Goal: Transaction & Acquisition: Purchase product/service

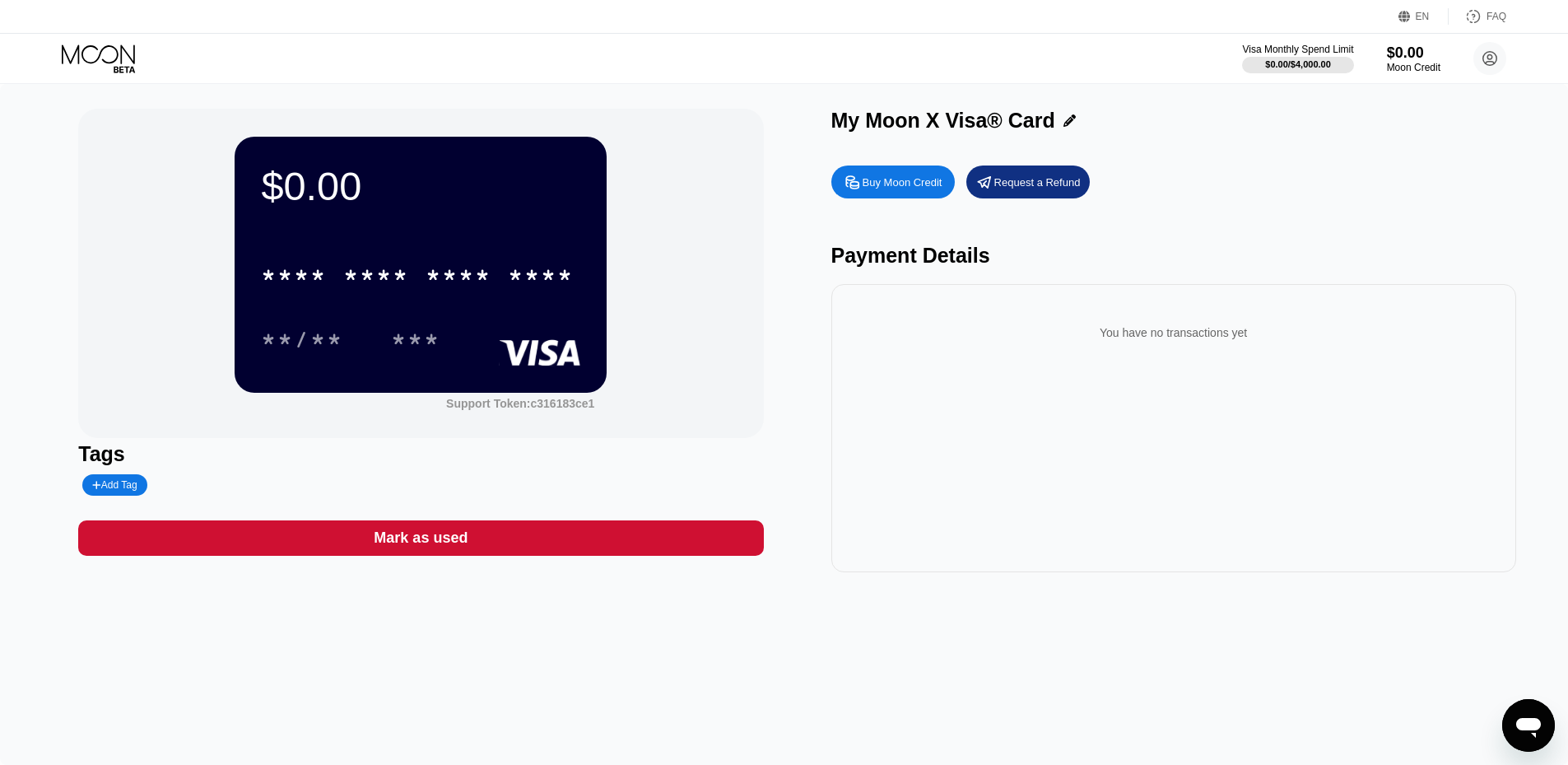
click at [907, 183] on div "Buy Moon Credit" at bounding box center [903, 182] width 80 height 14
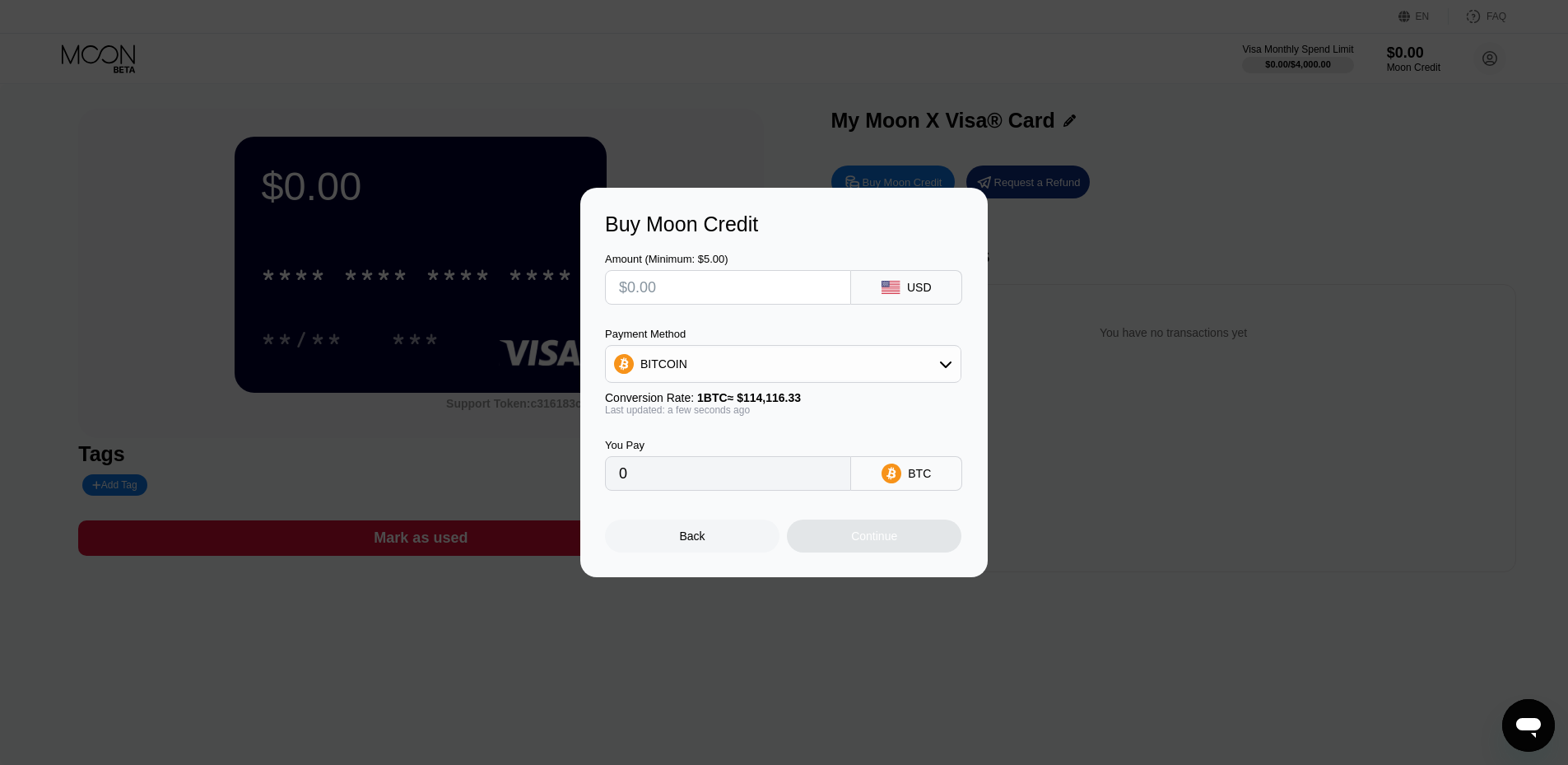
click at [791, 284] on input "text" at bounding box center [728, 288] width 218 height 33
drag, startPoint x: 1213, startPoint y: 449, endPoint x: 1209, endPoint y: 431, distance: 18.4
click at [1216, 430] on div "Buy Moon Credit Amount (Minimum: $5.00) USD Payment Method BITCOIN Conversion R…" at bounding box center [784, 382] width 1568 height 389
click at [710, 545] on div "Back" at bounding box center [691, 535] width 174 height 33
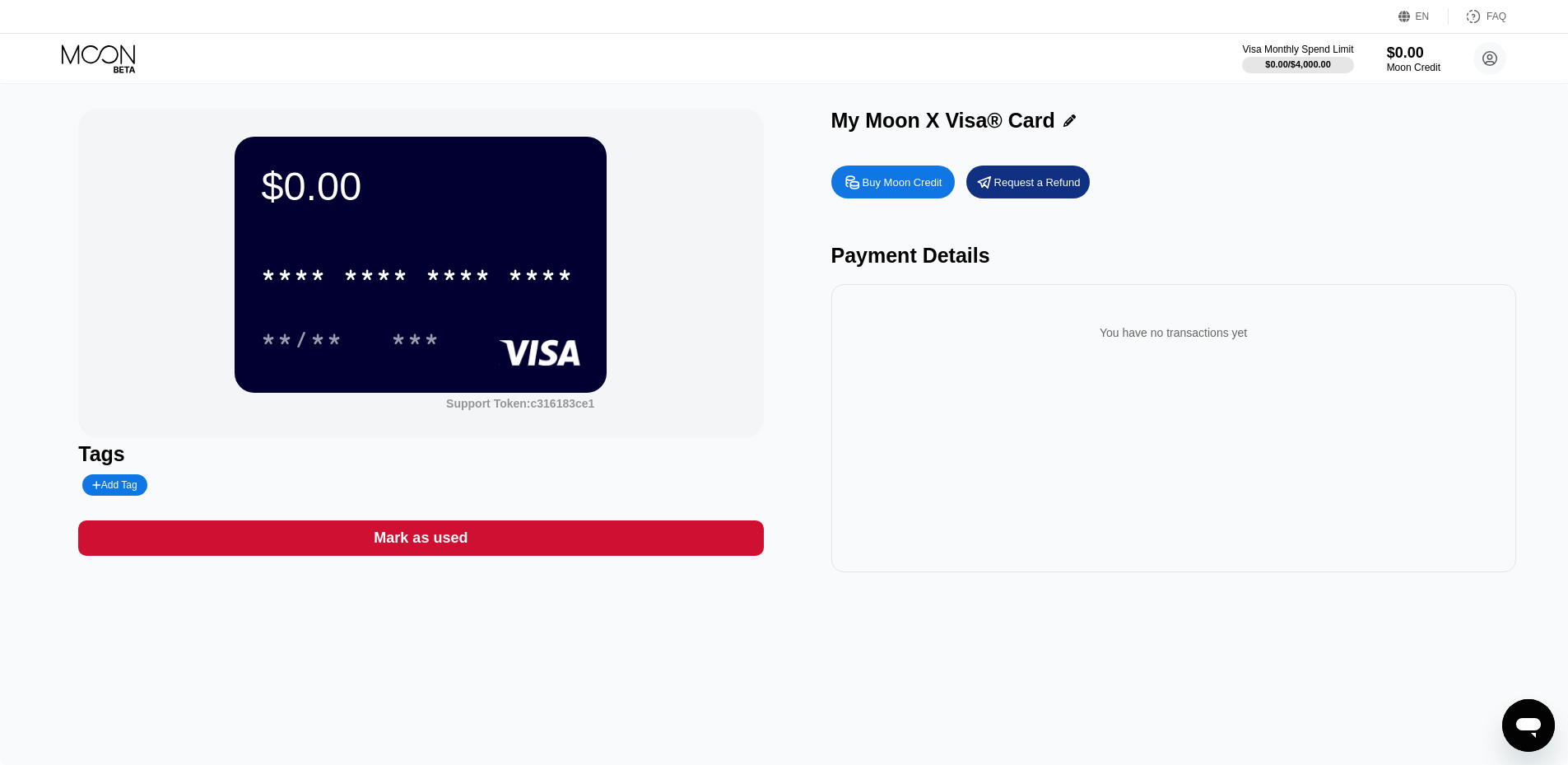
click at [900, 184] on div "Buy Moon Credit" at bounding box center [903, 182] width 80 height 14
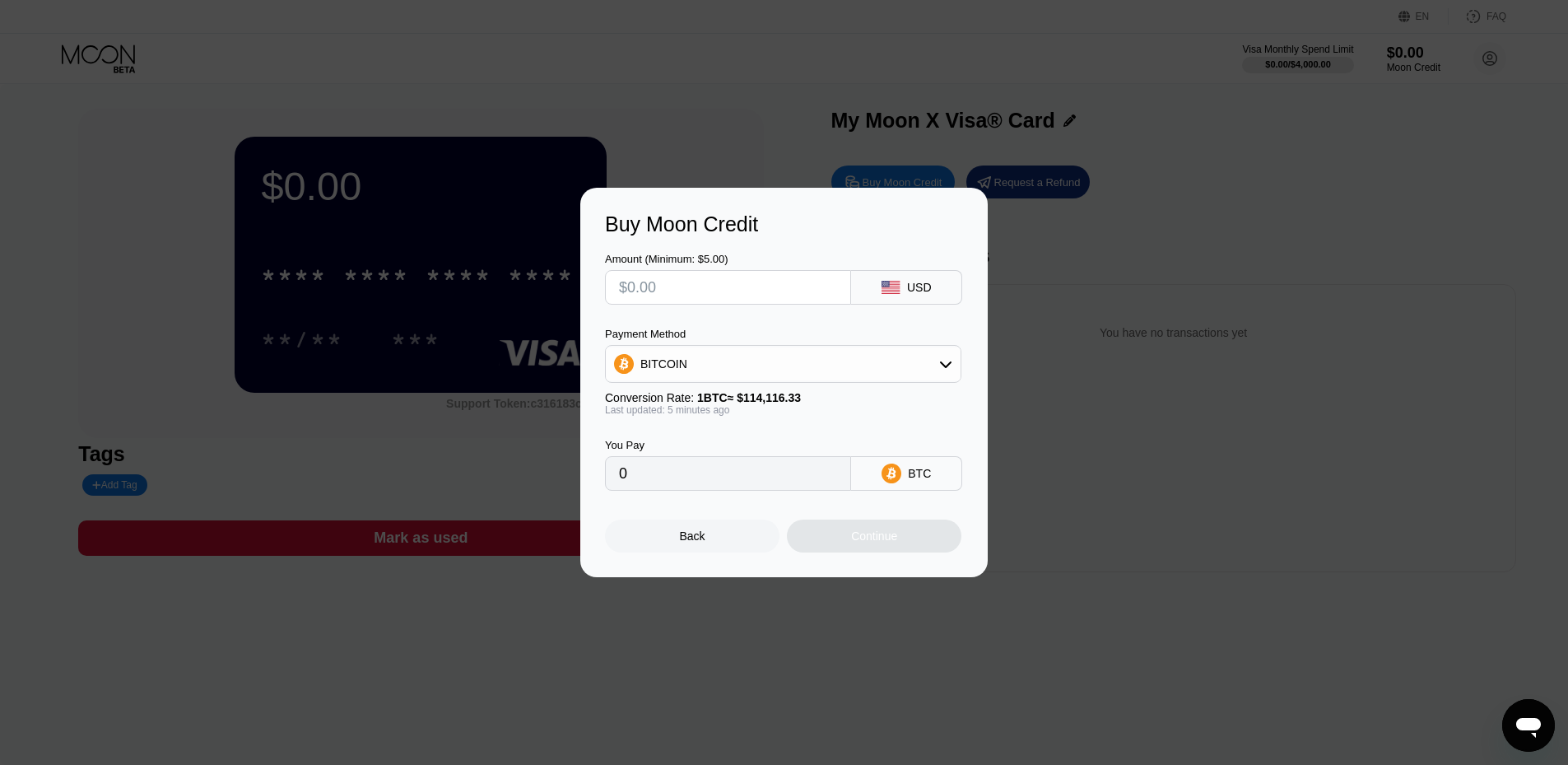
click at [763, 301] on input "text" at bounding box center [728, 288] width 218 height 33
click at [792, 346] on div "BITCOIN" at bounding box center [782, 364] width 356 height 38
click at [795, 369] on div "BITCOIN" at bounding box center [782, 364] width 354 height 33
click at [776, 443] on div "USDT on TRON" at bounding box center [793, 444] width 310 height 13
type input "0.00"
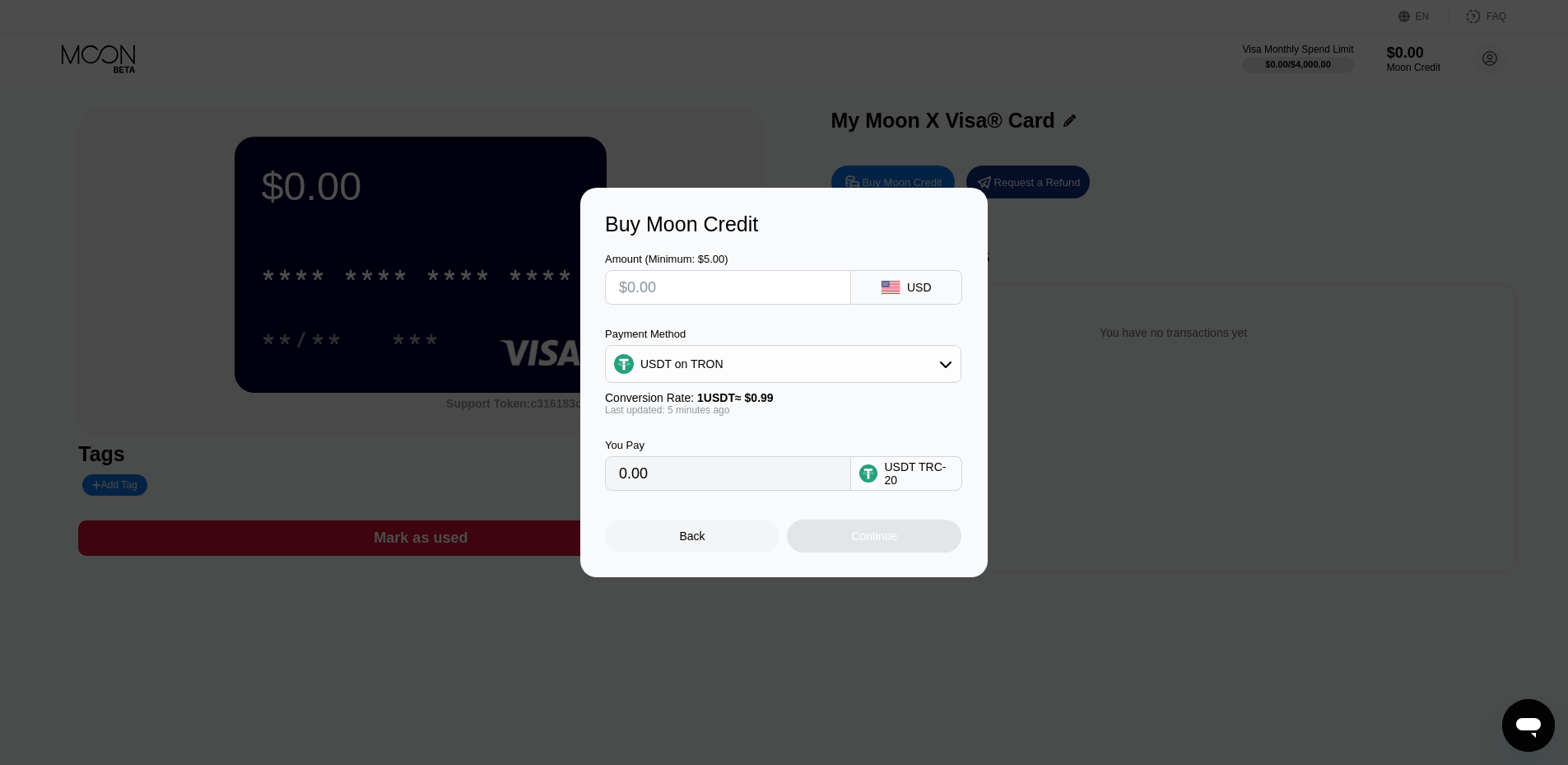
click at [765, 471] on input "0.00" at bounding box center [728, 473] width 218 height 33
click at [748, 280] on input "text" at bounding box center [728, 288] width 218 height 33
type input "$1"
type input "1.01"
type input "$18"
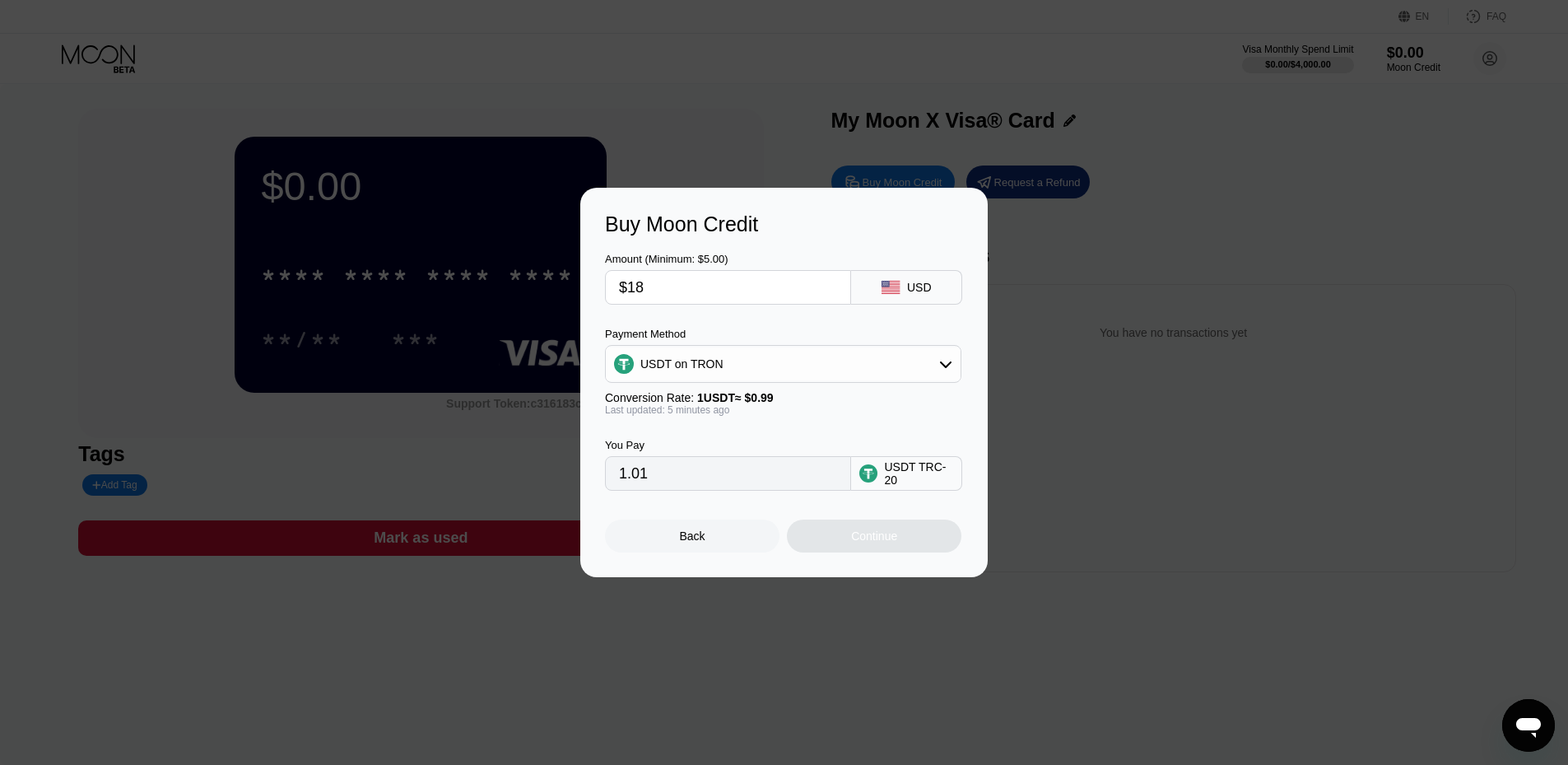
type input "18.18"
type input "$18"
click at [896, 412] on div "Last updated: 5 minutes ago" at bounding box center [782, 409] width 356 height 11
drag, startPoint x: 759, startPoint y: 297, endPoint x: 606, endPoint y: 273, distance: 154.9
click at [606, 273] on div "$18" at bounding box center [728, 288] width 246 height 35
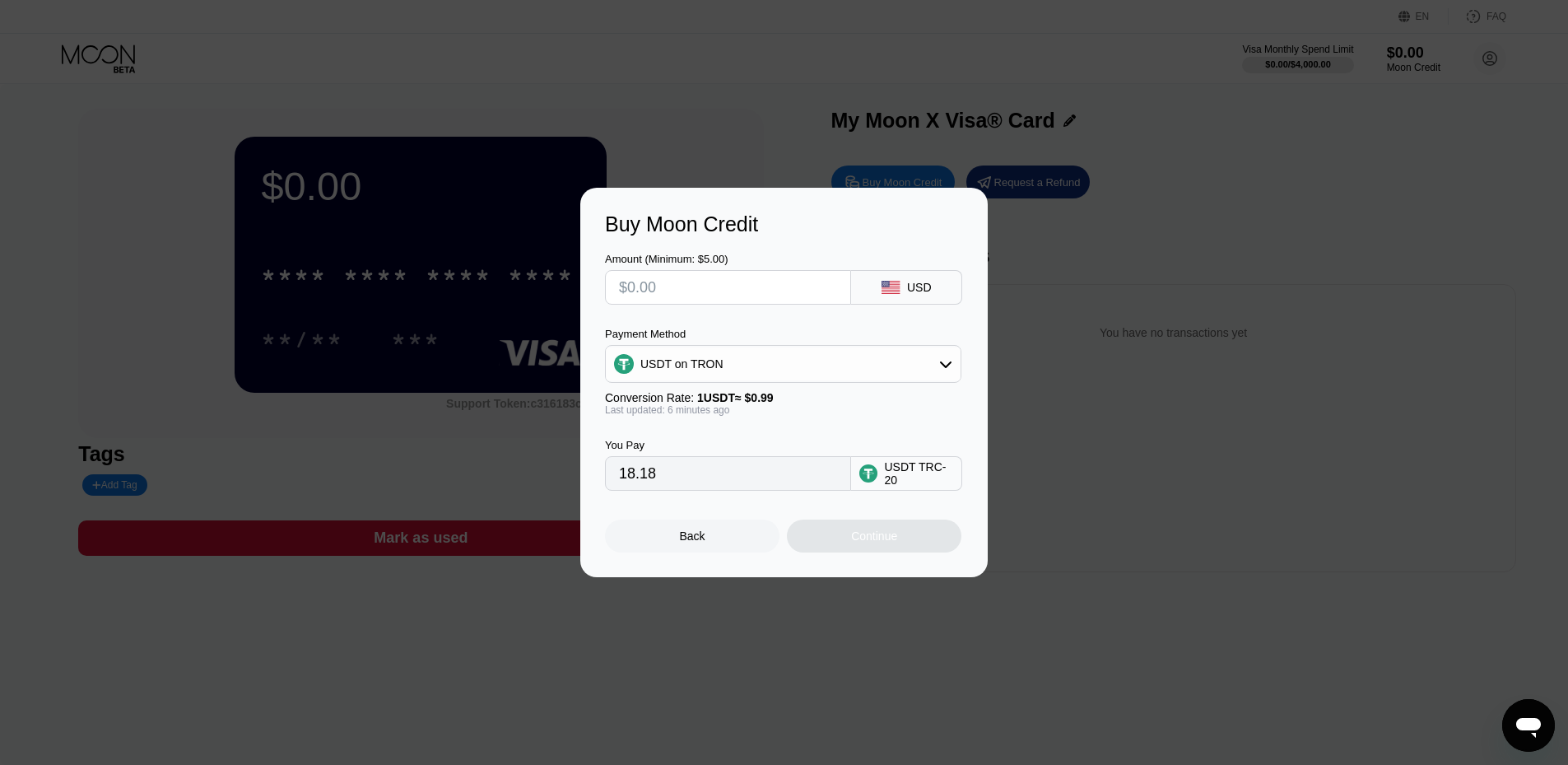
type input "0.00"
click at [1055, 340] on div "Buy Moon Credit Amount (Minimum: $5.00) USD Payment Method USDT on TRON Convers…" at bounding box center [784, 382] width 1568 height 389
click at [742, 535] on div "Back" at bounding box center [691, 535] width 174 height 33
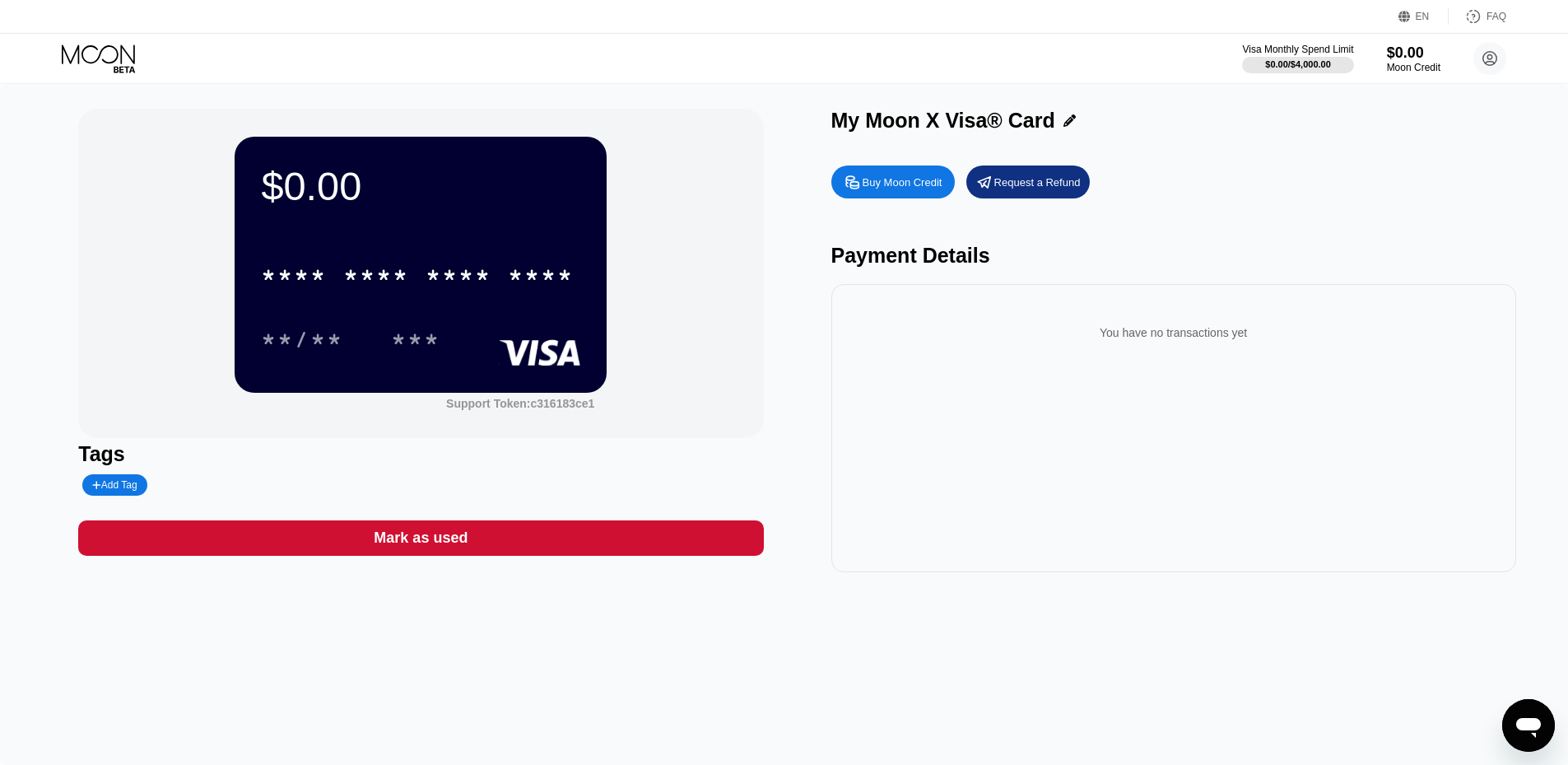
click at [1052, 183] on div "Request a Refund" at bounding box center [1038, 182] width 87 height 14
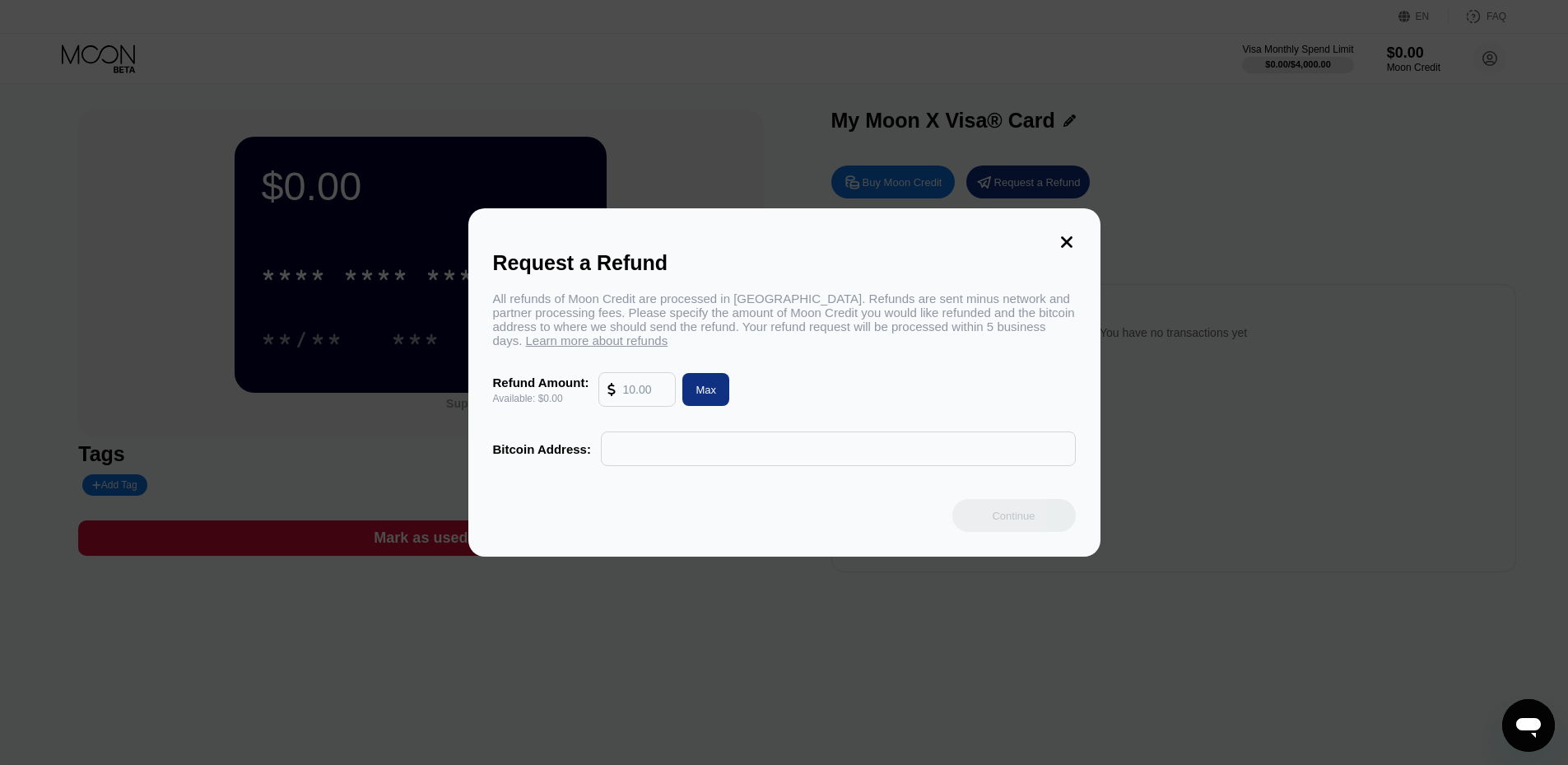
click at [651, 392] on input "text" at bounding box center [644, 389] width 44 height 33
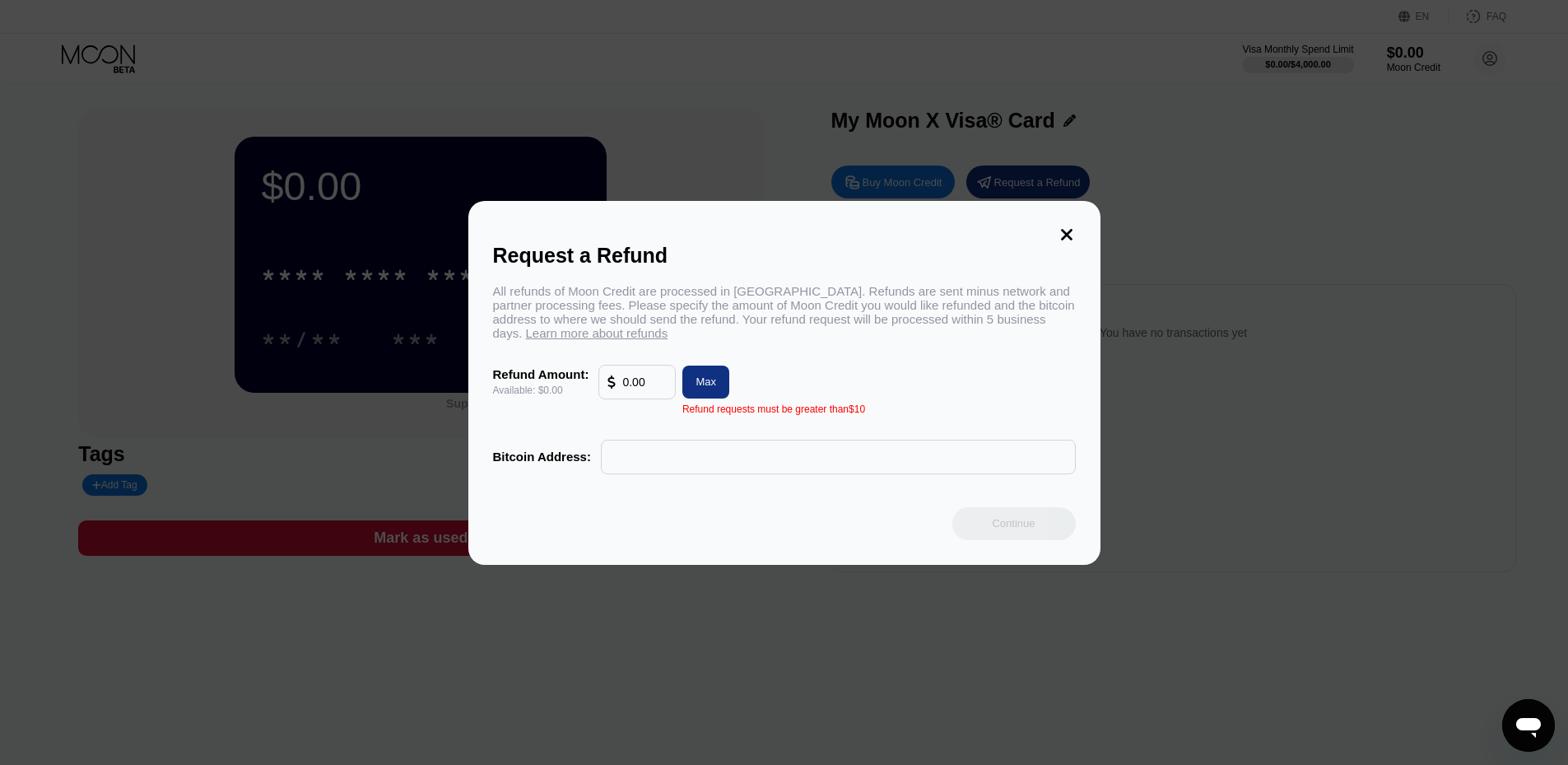
type input "0.00"
click at [796, 383] on div "Refund Amount: Available: $0.00 0.00 Max" at bounding box center [784, 382] width 583 height 35
click at [693, 388] on div "Max" at bounding box center [706, 382] width 47 height 33
drag, startPoint x: 670, startPoint y: 384, endPoint x: 580, endPoint y: 378, distance: 90.2
click at [580, 378] on div "Refund Amount: Available: $0.00 0.00 Max" at bounding box center [784, 382] width 583 height 35
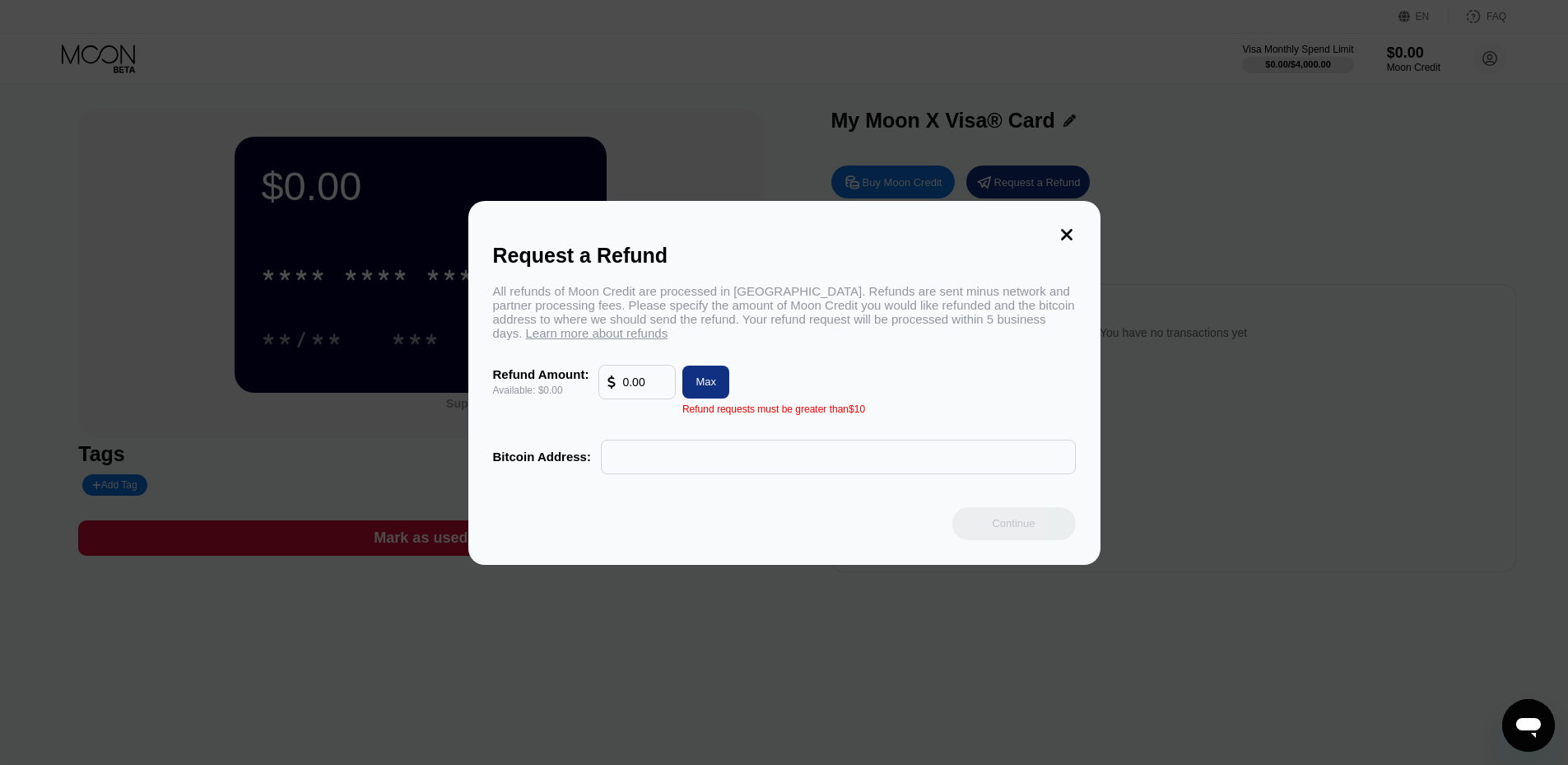
click at [884, 528] on div "Continue" at bounding box center [784, 523] width 583 height 33
click at [636, 391] on input "0.00" at bounding box center [644, 382] width 44 height 33
type input "0"
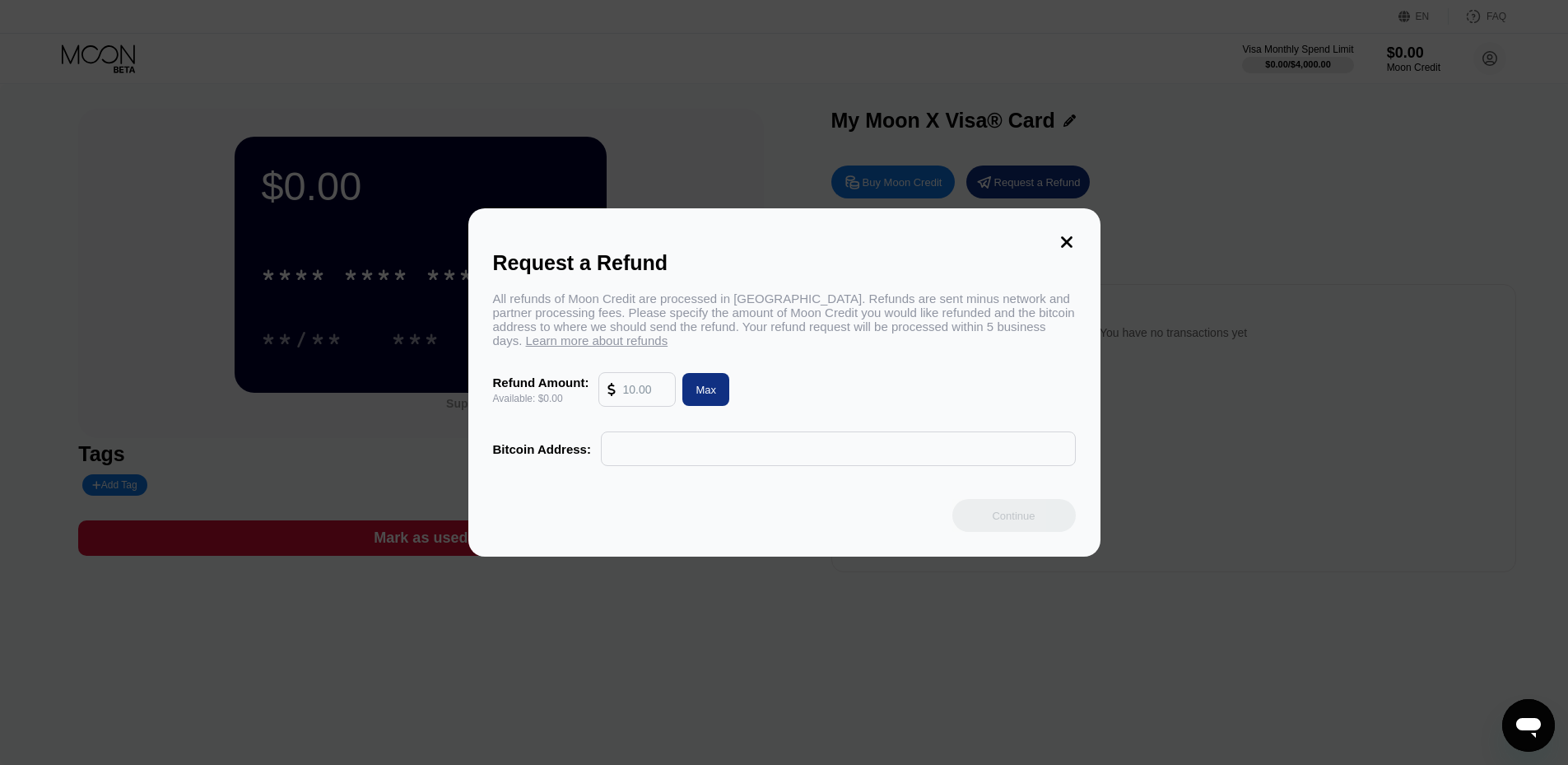
click at [800, 418] on div "All refunds of Moon Credit are processed in Bitcoin. Refunds are sent minus net…" at bounding box center [784, 378] width 583 height 174
click at [725, 394] on div "Max" at bounding box center [706, 389] width 47 height 33
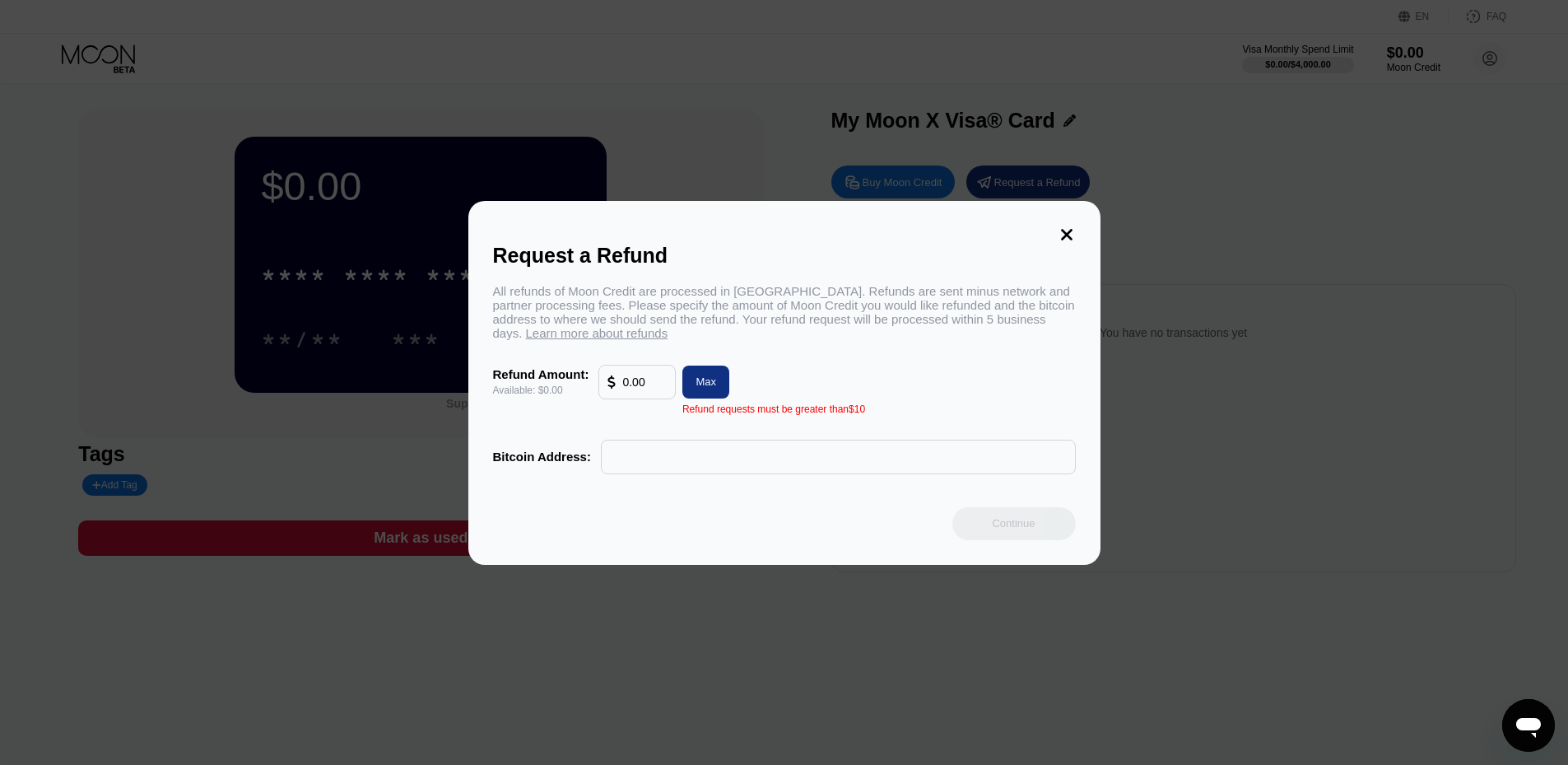
drag, startPoint x: 660, startPoint y: 387, endPoint x: 600, endPoint y: 366, distance: 63.6
click at [600, 366] on div "All refunds of Moon Credit are processed in Bitcoin. Refunds are sent minus net…" at bounding box center [784, 379] width 583 height 190
type input "0"
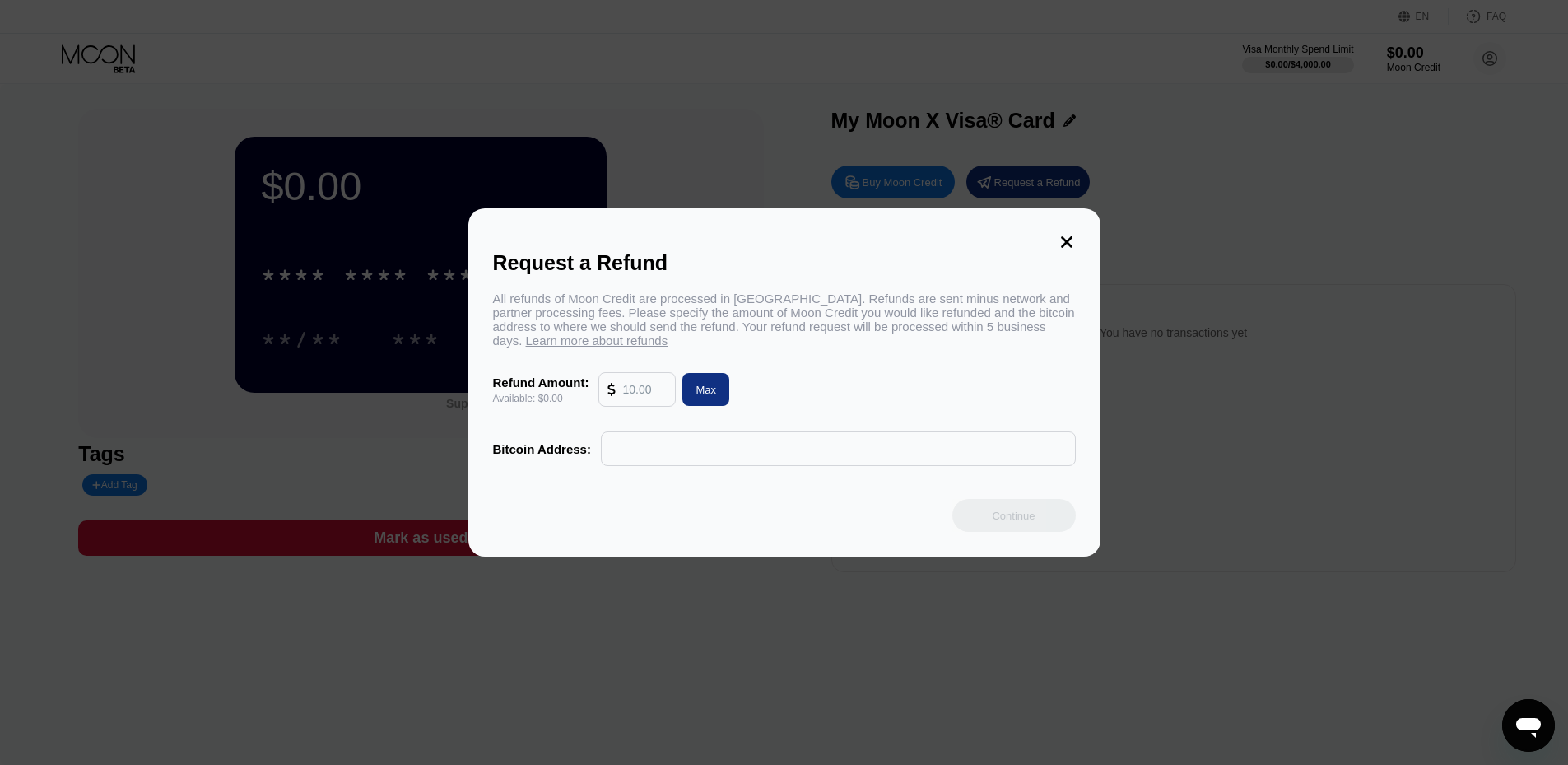
click at [1483, 399] on div "Request a Refund All refunds of Moon Credit are processed in Bitcoin. Refunds a…" at bounding box center [784, 382] width 1568 height 348
click at [1053, 233] on div "Request a Refund All refunds of Moon Credit are processed in Bitcoin. Refunds a…" at bounding box center [785, 382] width 632 height 348
click at [1070, 240] on icon at bounding box center [1066, 242] width 11 height 11
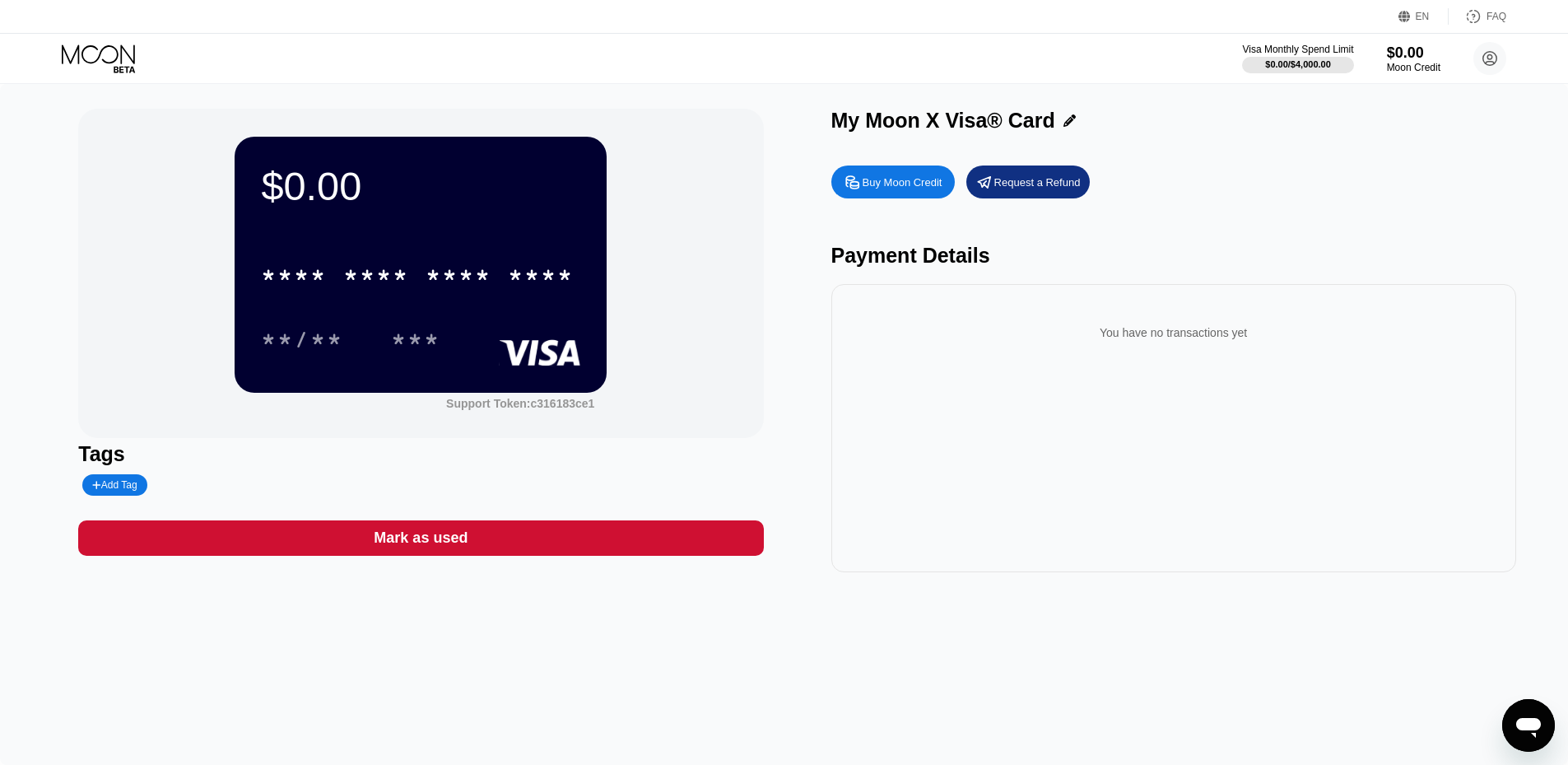
click at [936, 189] on div "Buy Moon Credit" at bounding box center [903, 182] width 80 height 14
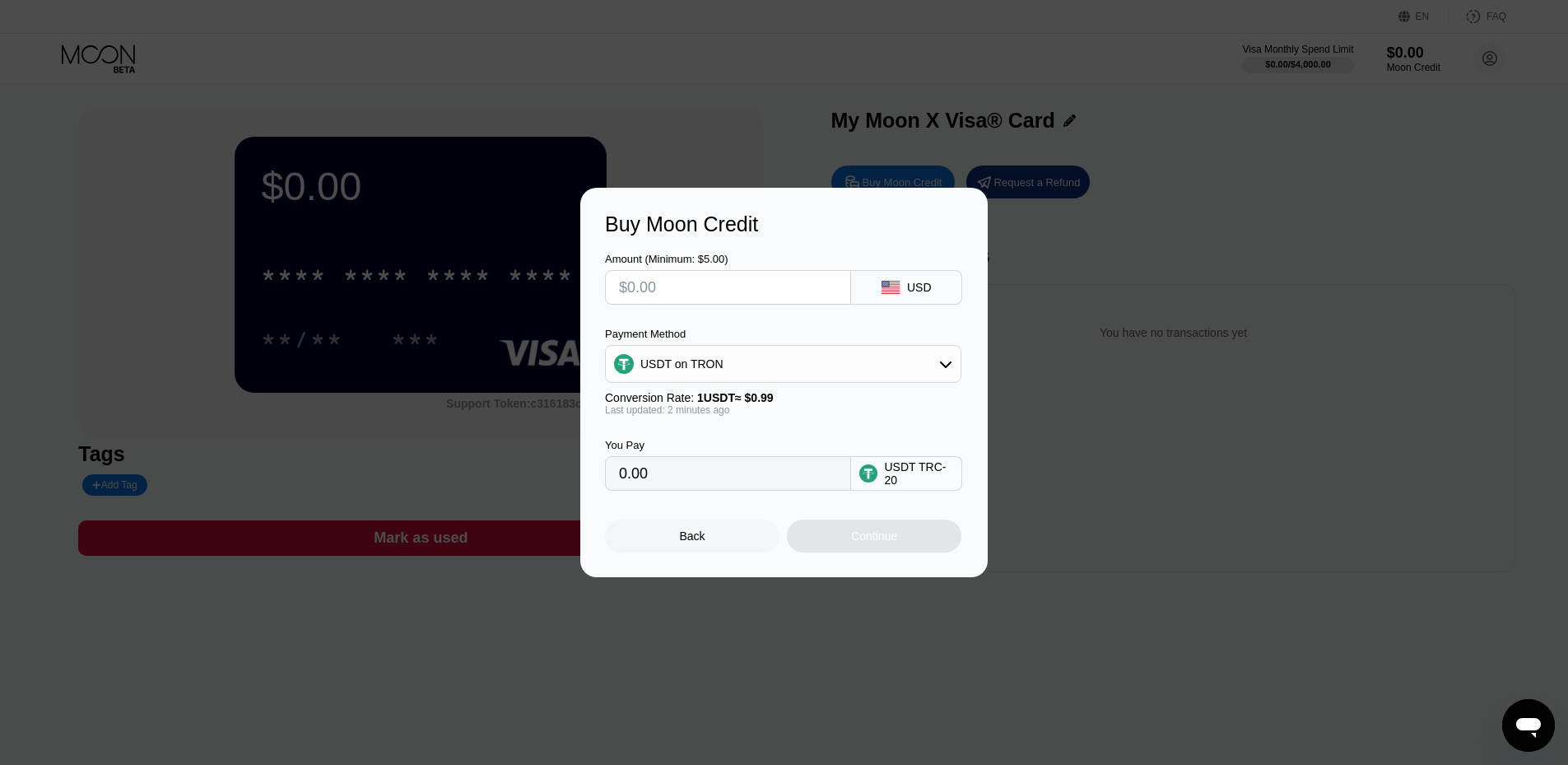
click at [695, 290] on input "text" at bounding box center [728, 288] width 218 height 33
type input "$1"
type input "1.01"
type input "$16"
type input "16.16"
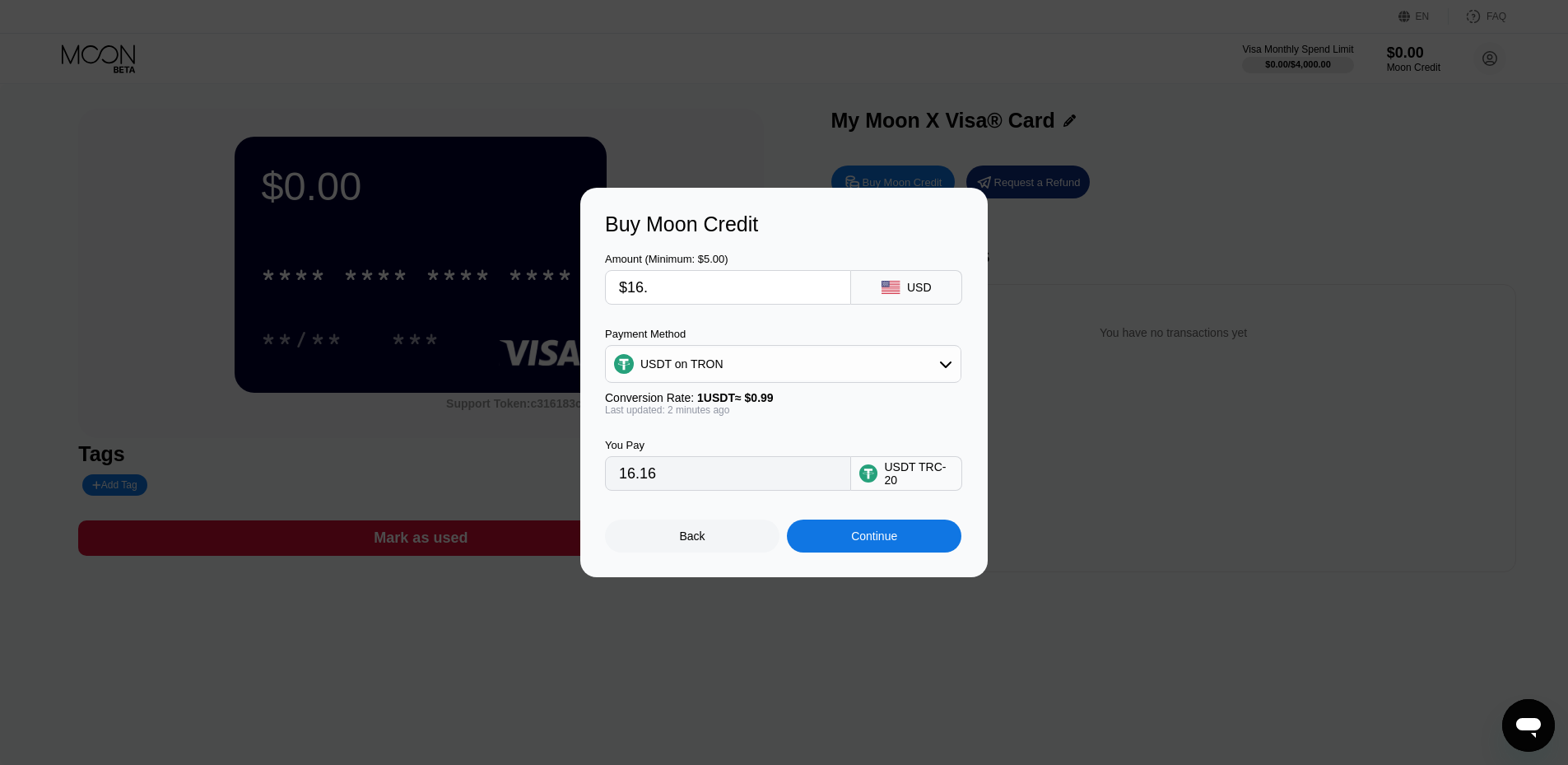
type input "$16.8"
type input "16.97"
type input "$16."
type input "16.16"
type input "$16.7"
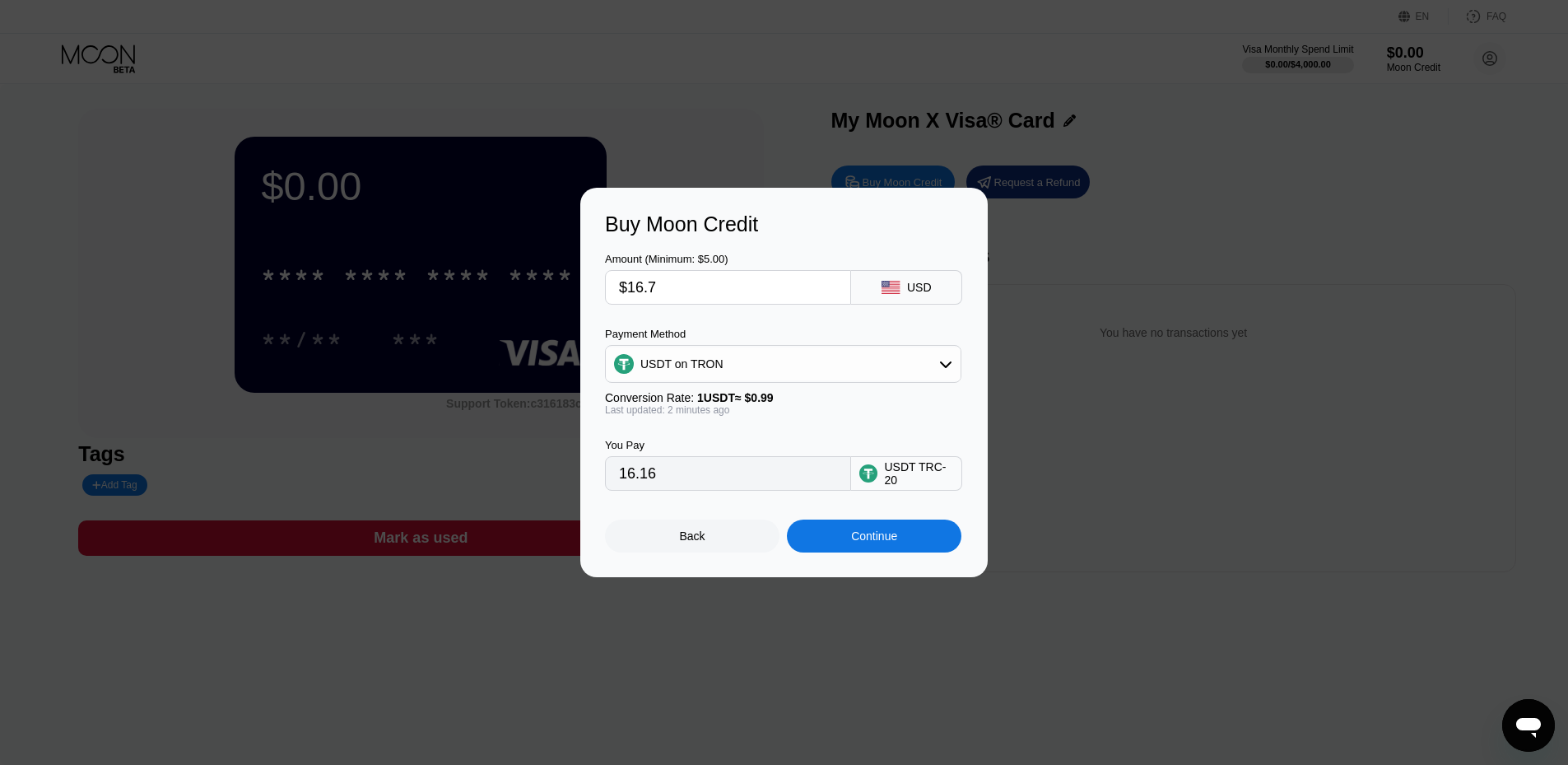
type input "16.87"
type input "$16."
type input "16.16"
type input "$16.5"
type input "16.67"
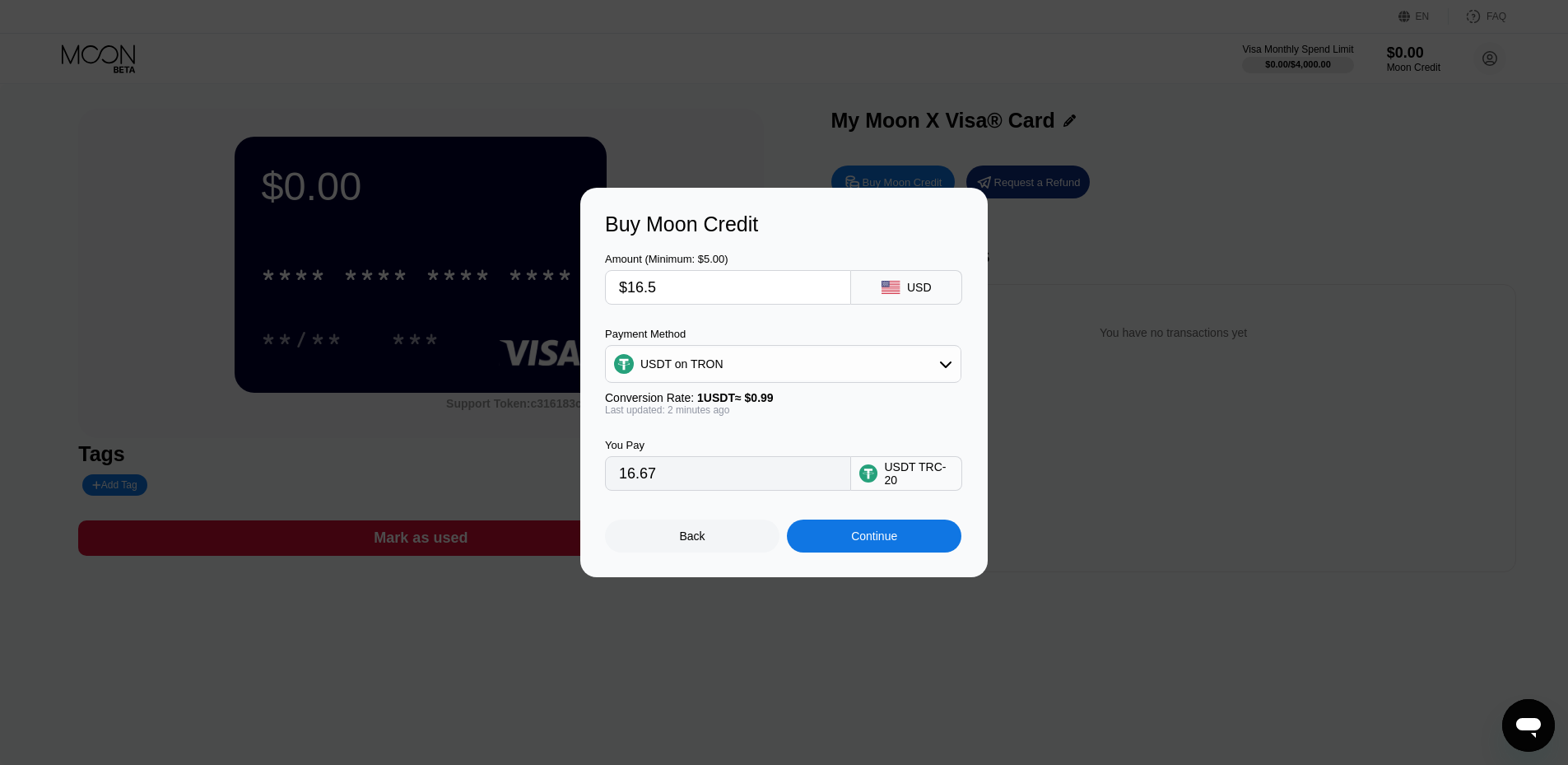
type input "$16.5"
click at [856, 311] on div "Amount (Minimum: $5.00) $16.5 USD Payment Method USDT on TRON Conversion Rate: …" at bounding box center [783, 364] width 358 height 255
click at [904, 548] on div "Continue" at bounding box center [873, 535] width 174 height 33
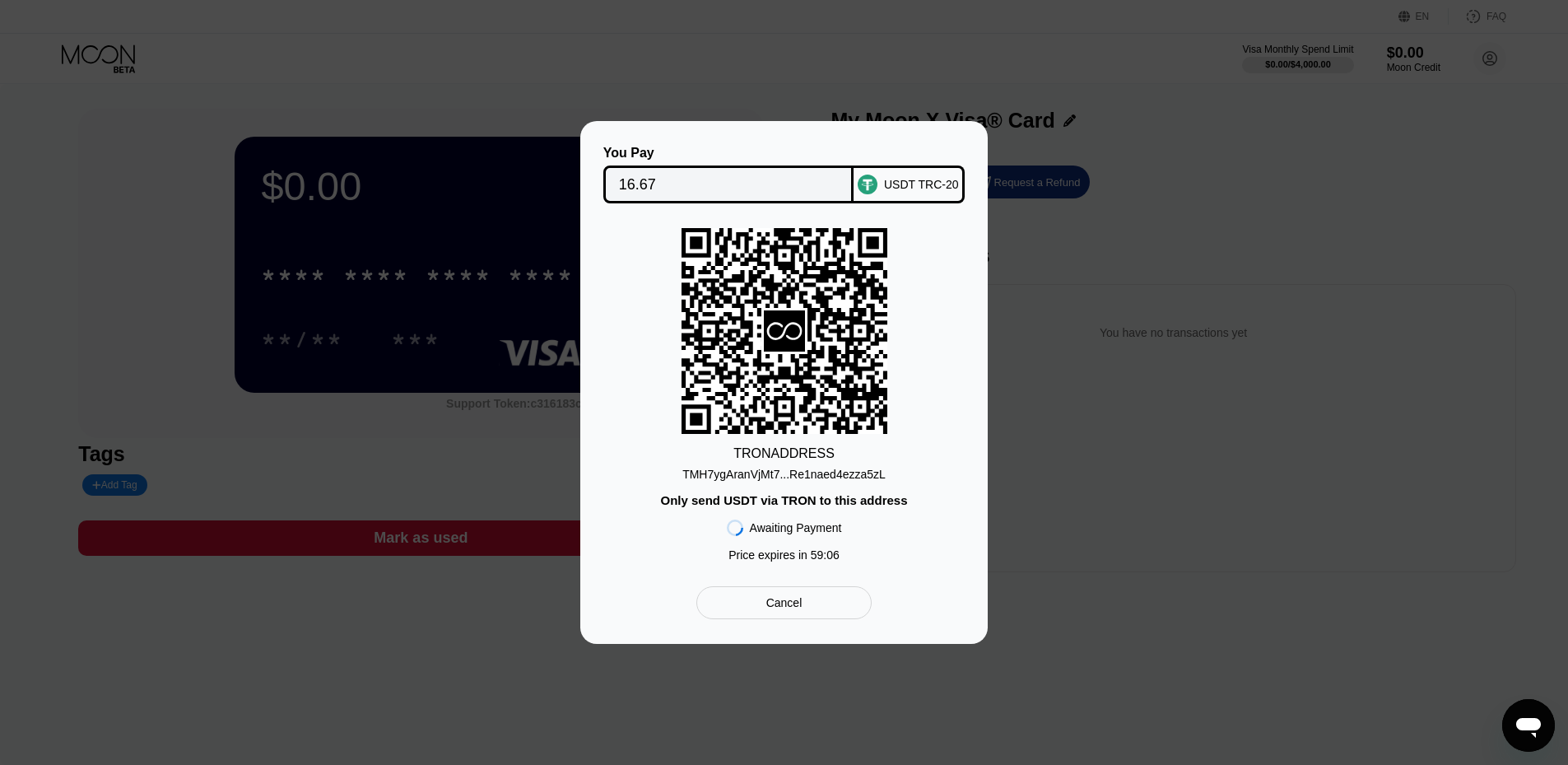
click at [865, 477] on div "TMH7ygAranVjMt7...Re1naed4ezza5zL" at bounding box center [784, 474] width 204 height 13
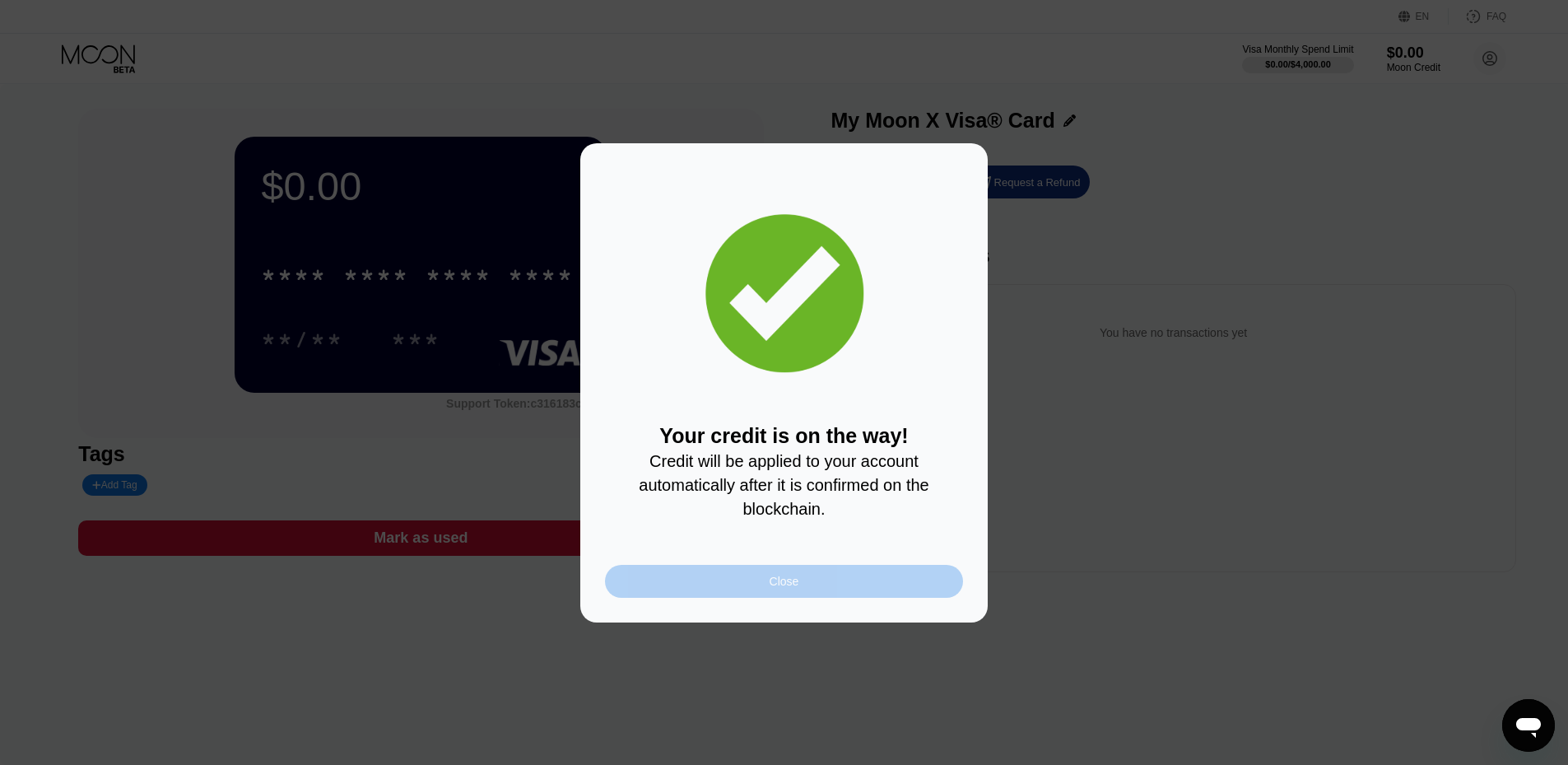
click at [860, 584] on div "Close" at bounding box center [783, 581] width 358 height 33
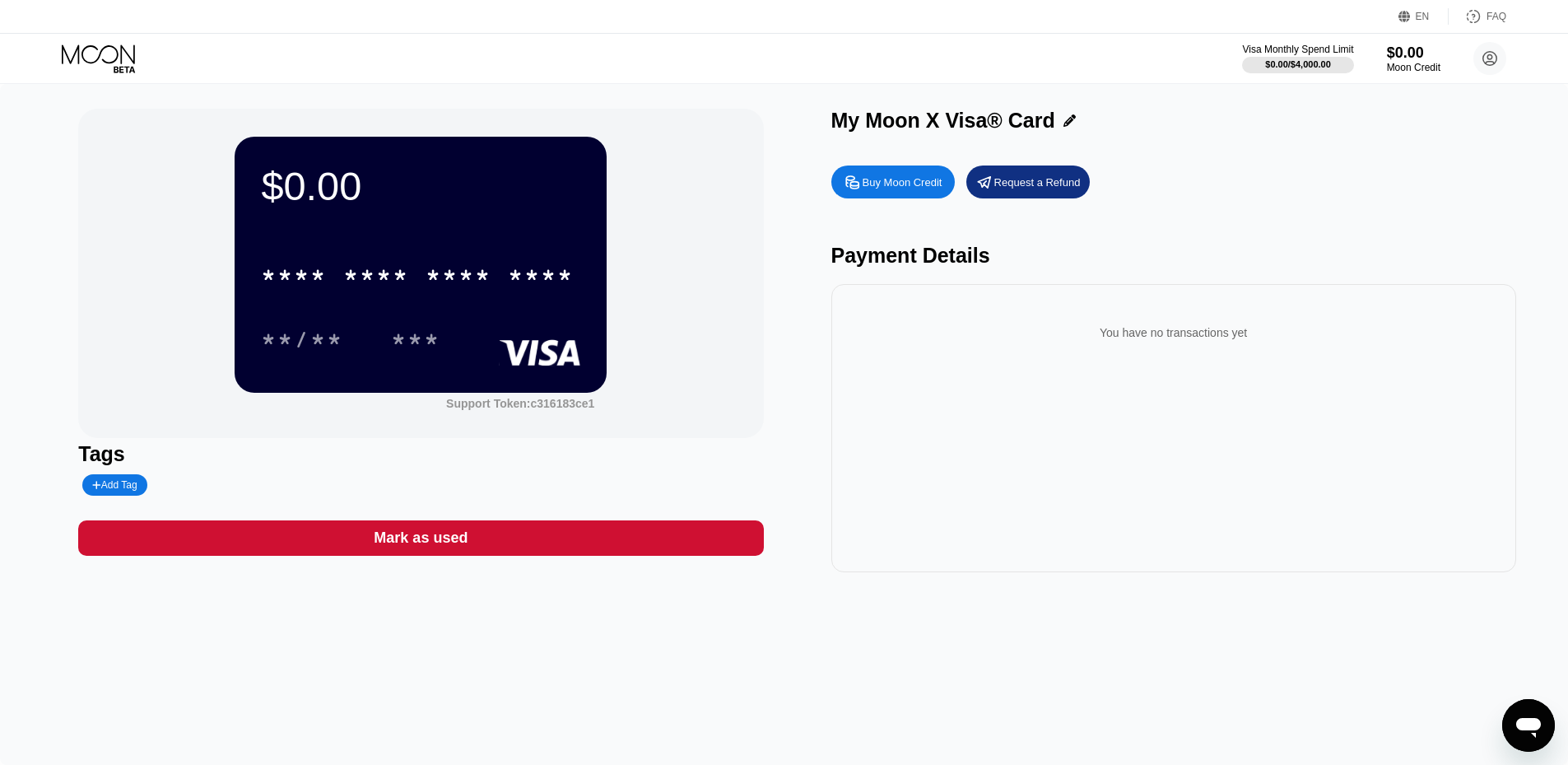
click at [880, 372] on div "You have no transactions yet" at bounding box center [1173, 428] width 684 height 288
click at [929, 437] on div "You have no transactions yet" at bounding box center [1173, 428] width 684 height 288
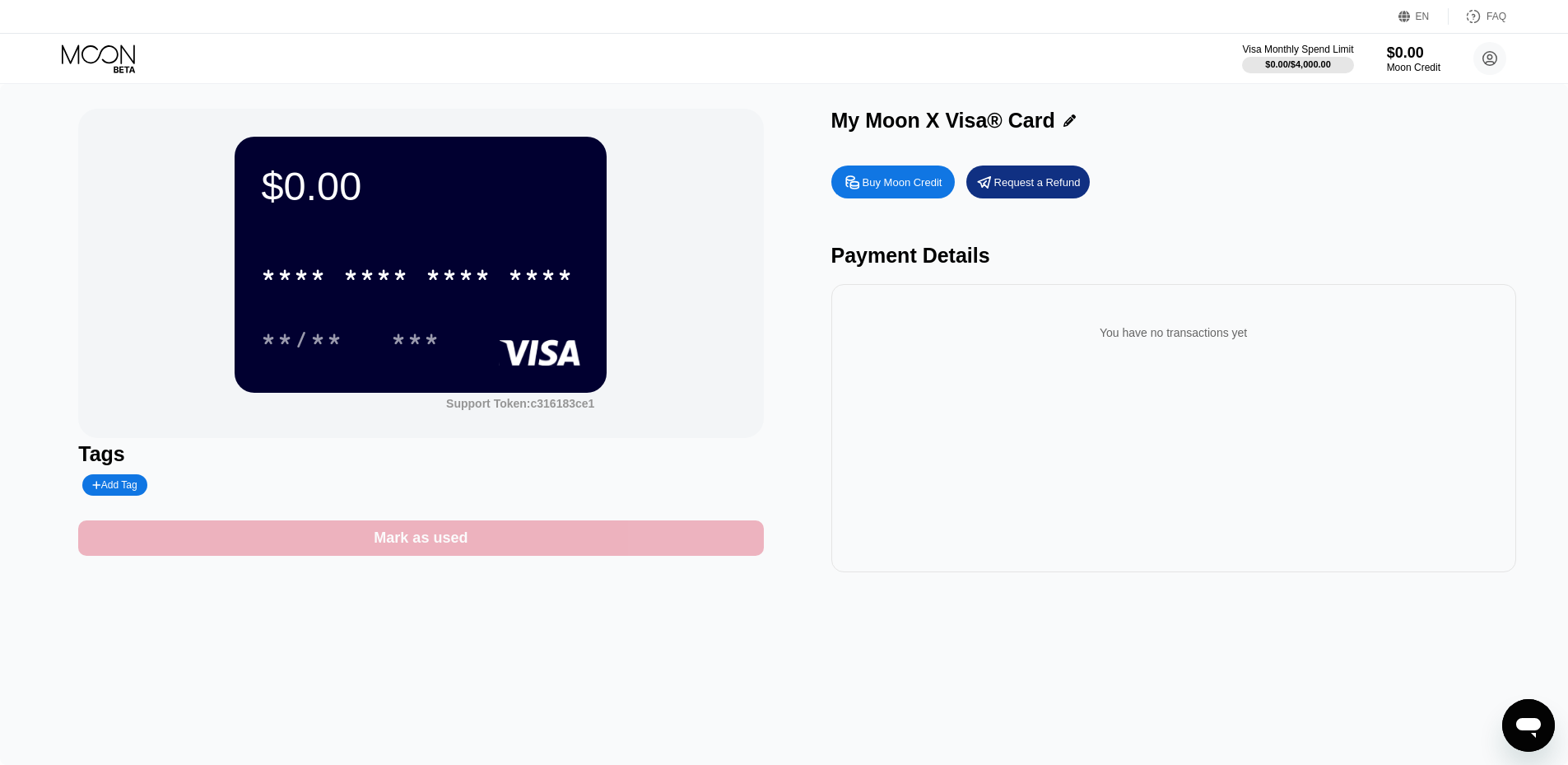
click at [392, 533] on div "Mark as used" at bounding box center [420, 537] width 684 height 36
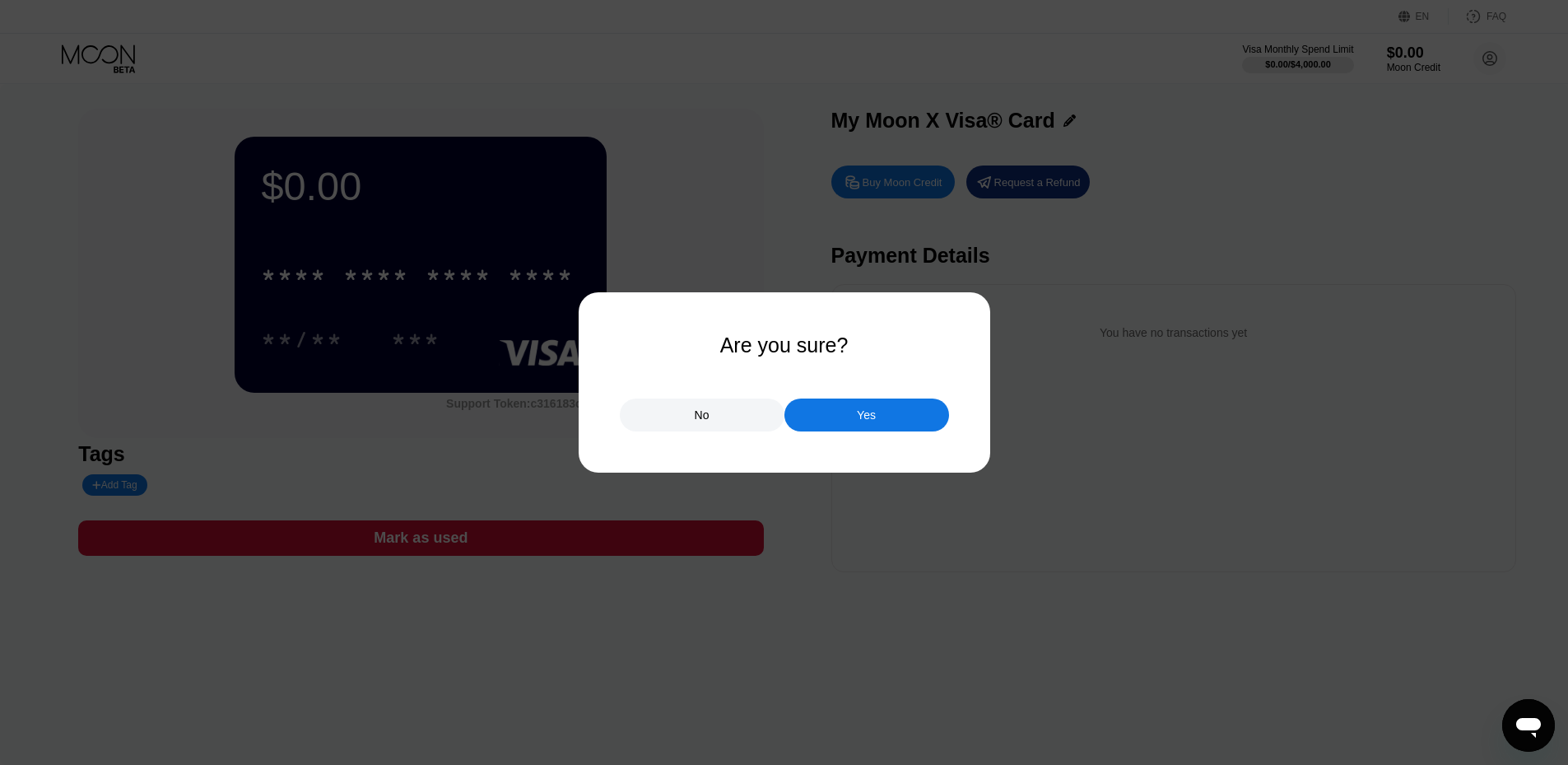
click at [759, 425] on div "No" at bounding box center [702, 415] width 165 height 33
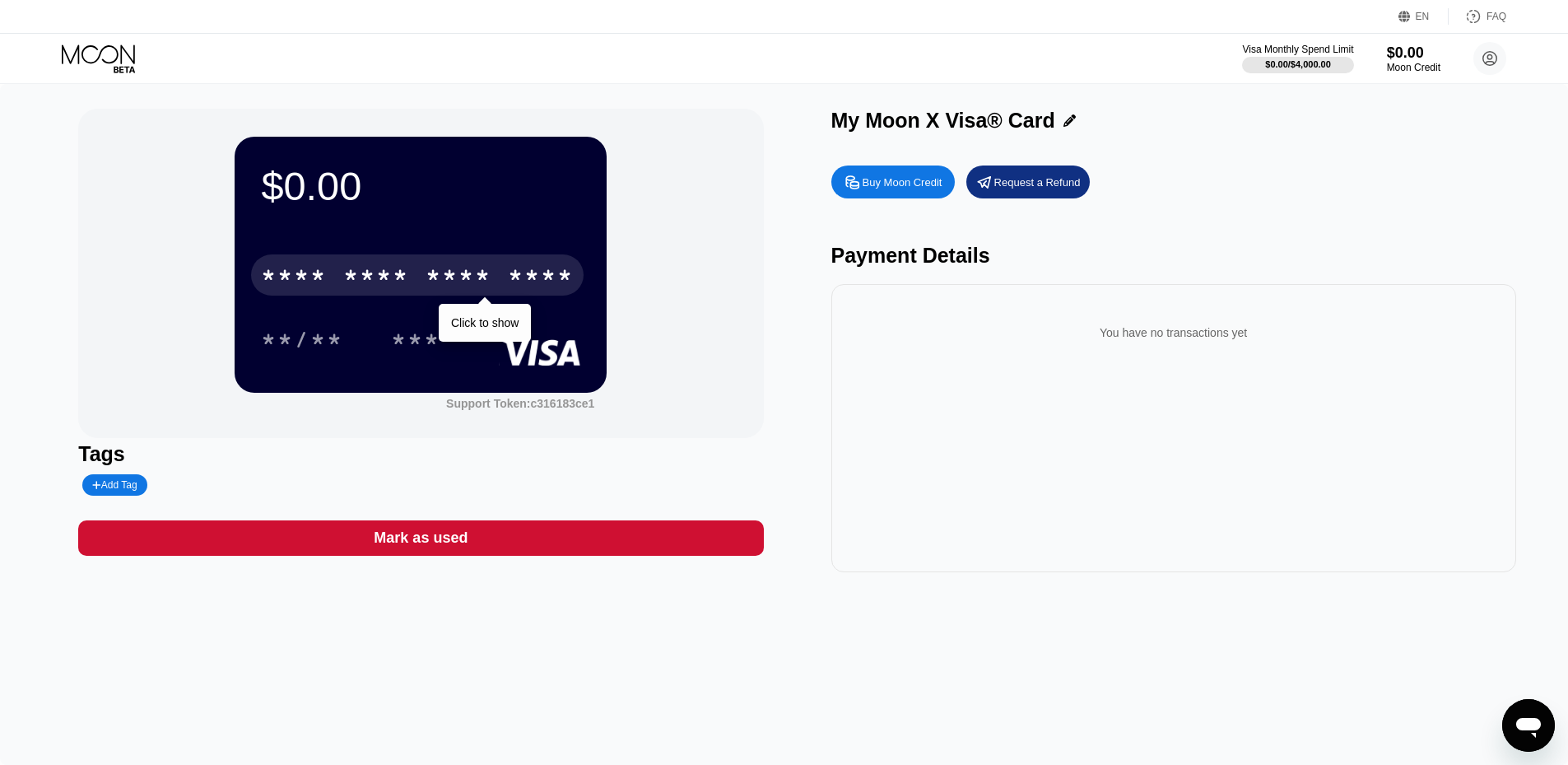
click at [422, 248] on div "* * * * * * * * * * * * **** Click to show" at bounding box center [420, 269] width 320 height 56
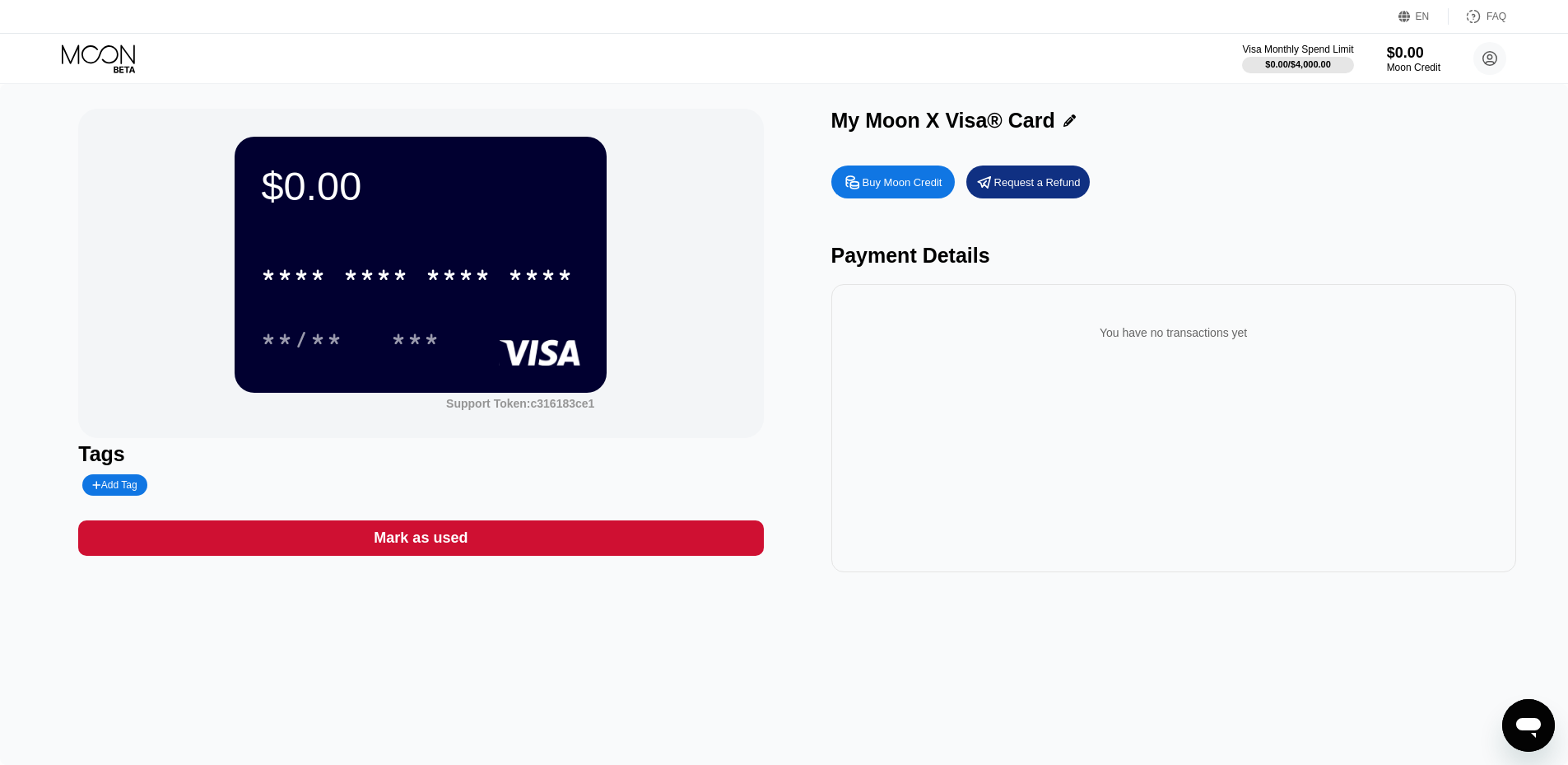
drag, startPoint x: 1300, startPoint y: 199, endPoint x: 1363, endPoint y: 95, distance: 121.6
click at [1308, 188] on div "Buy Moon Credit Request a Refund" at bounding box center [1173, 182] width 684 height 33
click at [1409, 69] on div "Moon Credit" at bounding box center [1414, 67] width 55 height 11
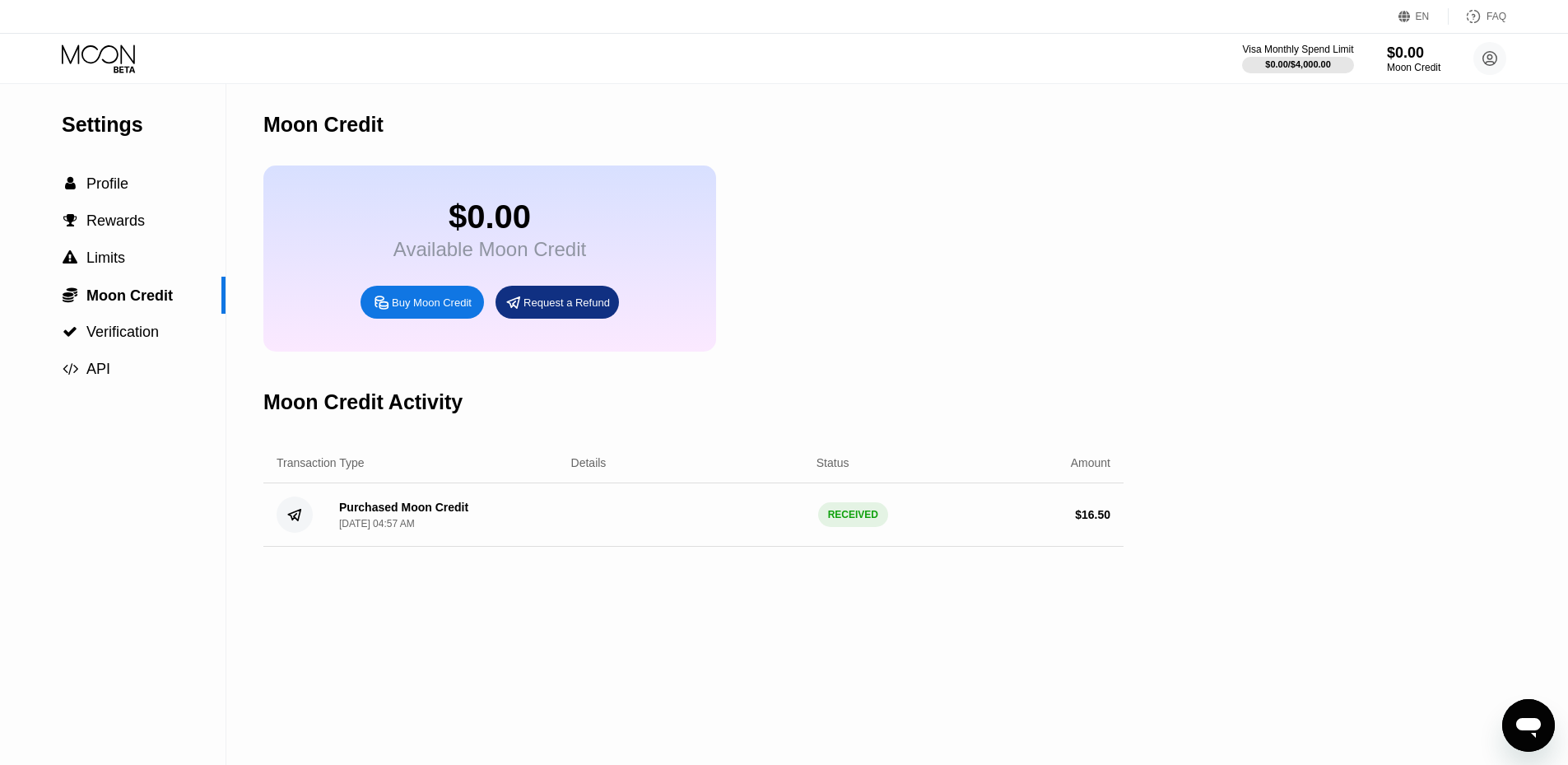
click at [965, 306] on div "$0.00 Available Moon Credit Buy Moon Credit Request a Refund" at bounding box center [693, 258] width 860 height 186
click at [172, 186] on div " Profile" at bounding box center [113, 184] width 225 height 17
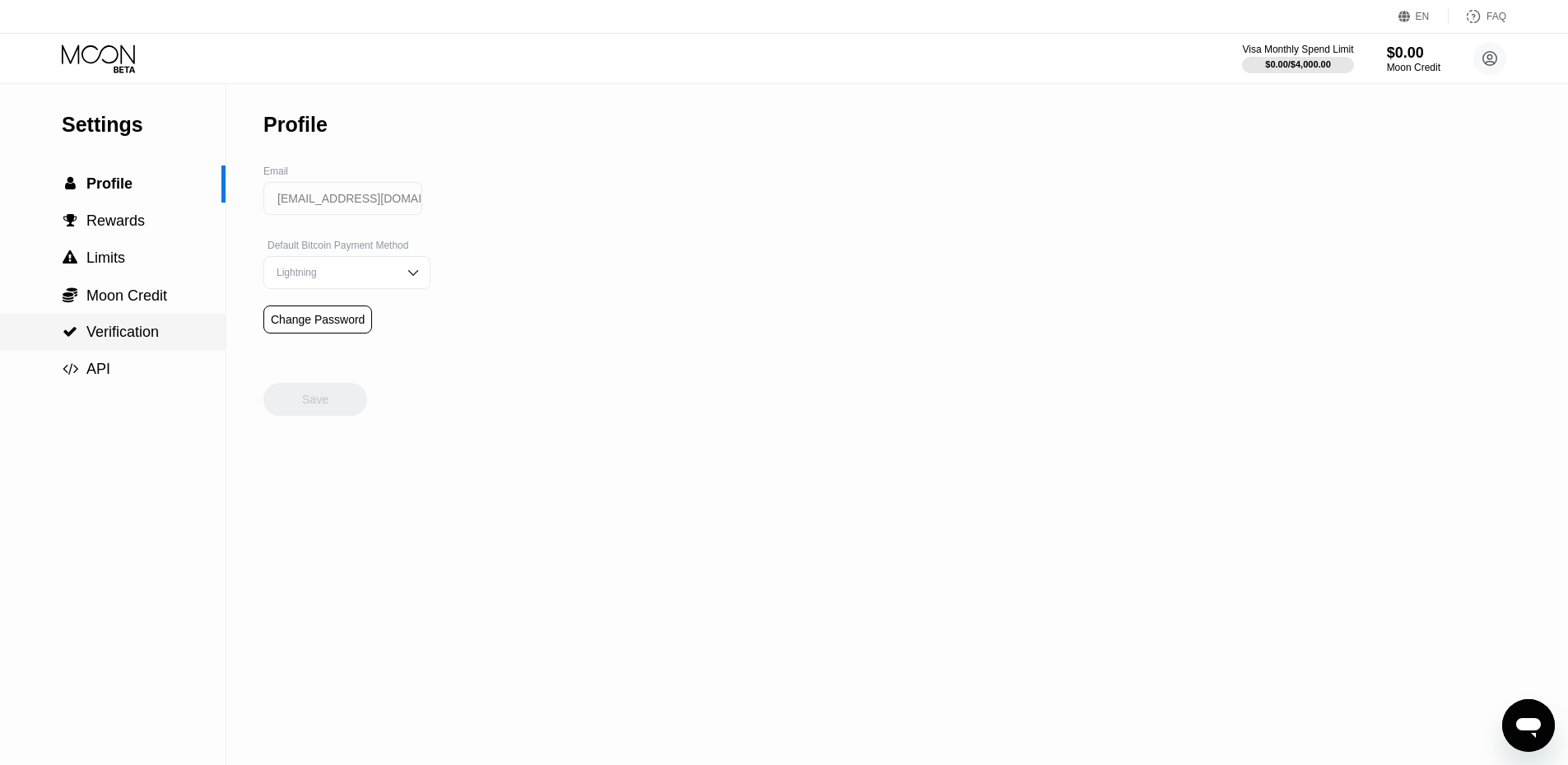
click at [147, 340] on span "Verification" at bounding box center [123, 331] width 73 height 16
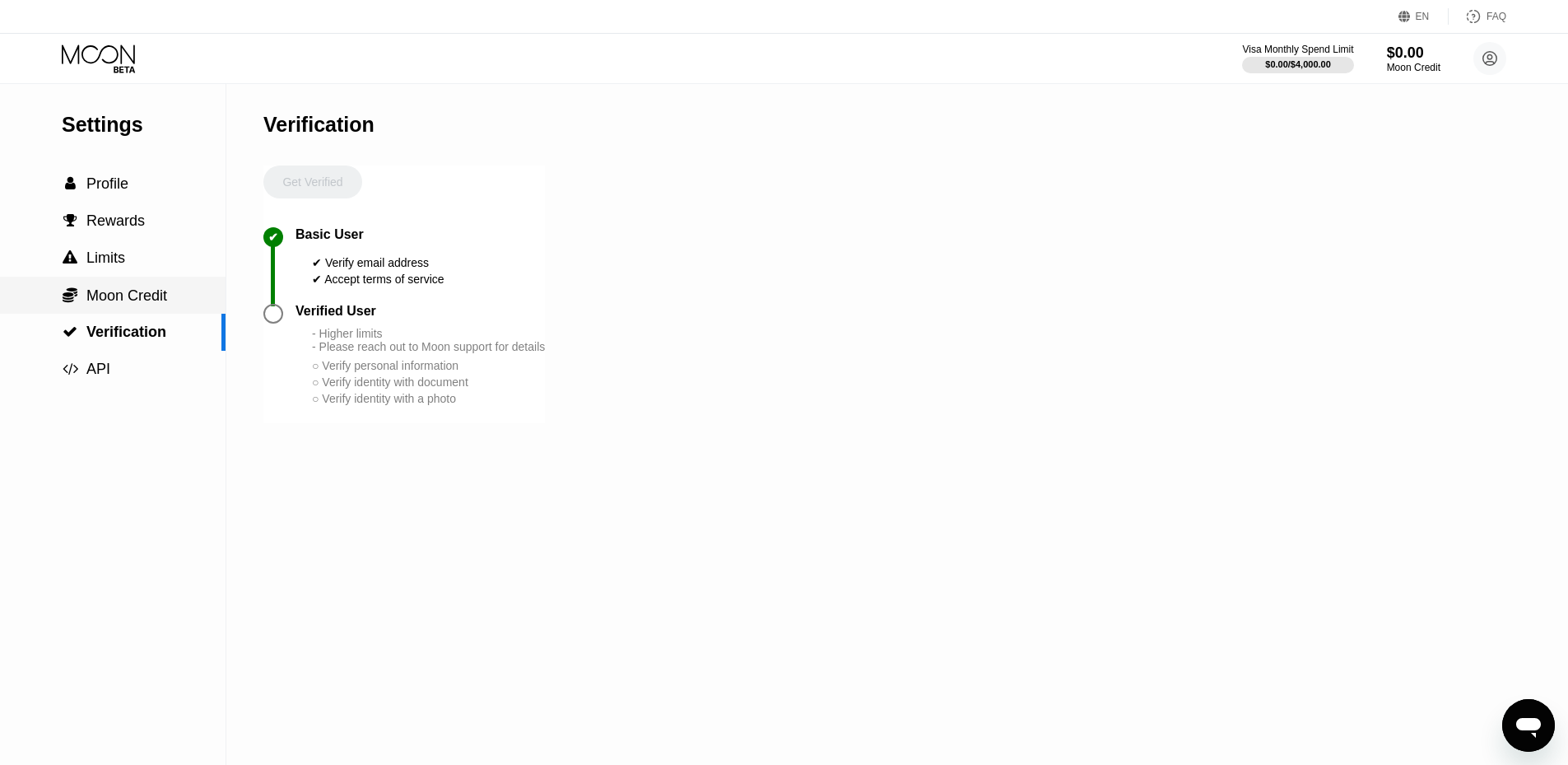
click at [179, 296] on div " Moon Credit" at bounding box center [113, 295] width 225 height 18
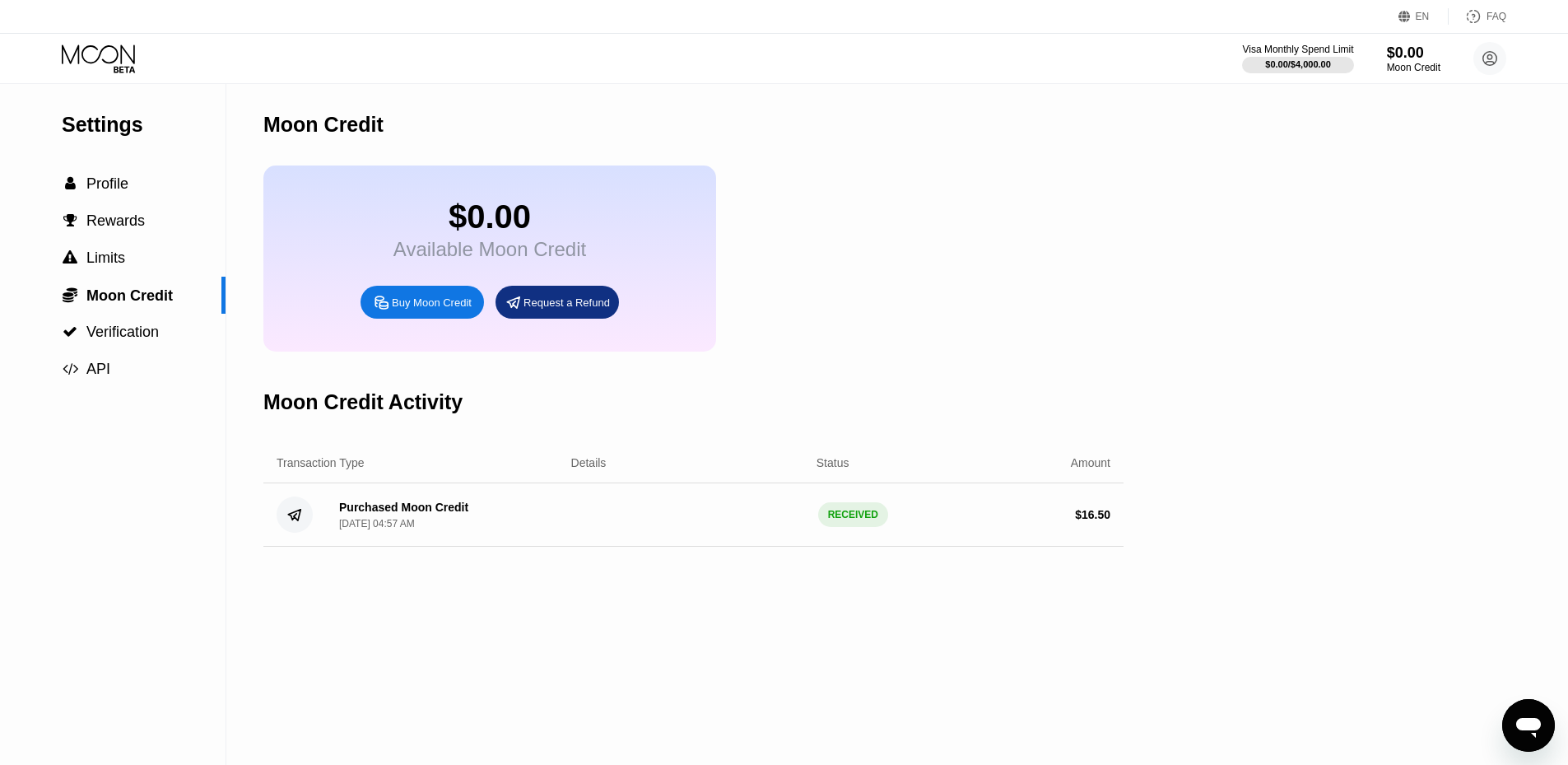
click at [1444, 60] on div "Visa Monthly Spend Limit $0.00 / $4,000.00 $0.00 Moon Credit geraldbush25@outlo…" at bounding box center [1373, 58] width 264 height 33
click at [1424, 61] on div "$0.00 Moon Credit" at bounding box center [1414, 58] width 55 height 29
click at [1423, 62] on div "Moon Credit" at bounding box center [1414, 67] width 55 height 11
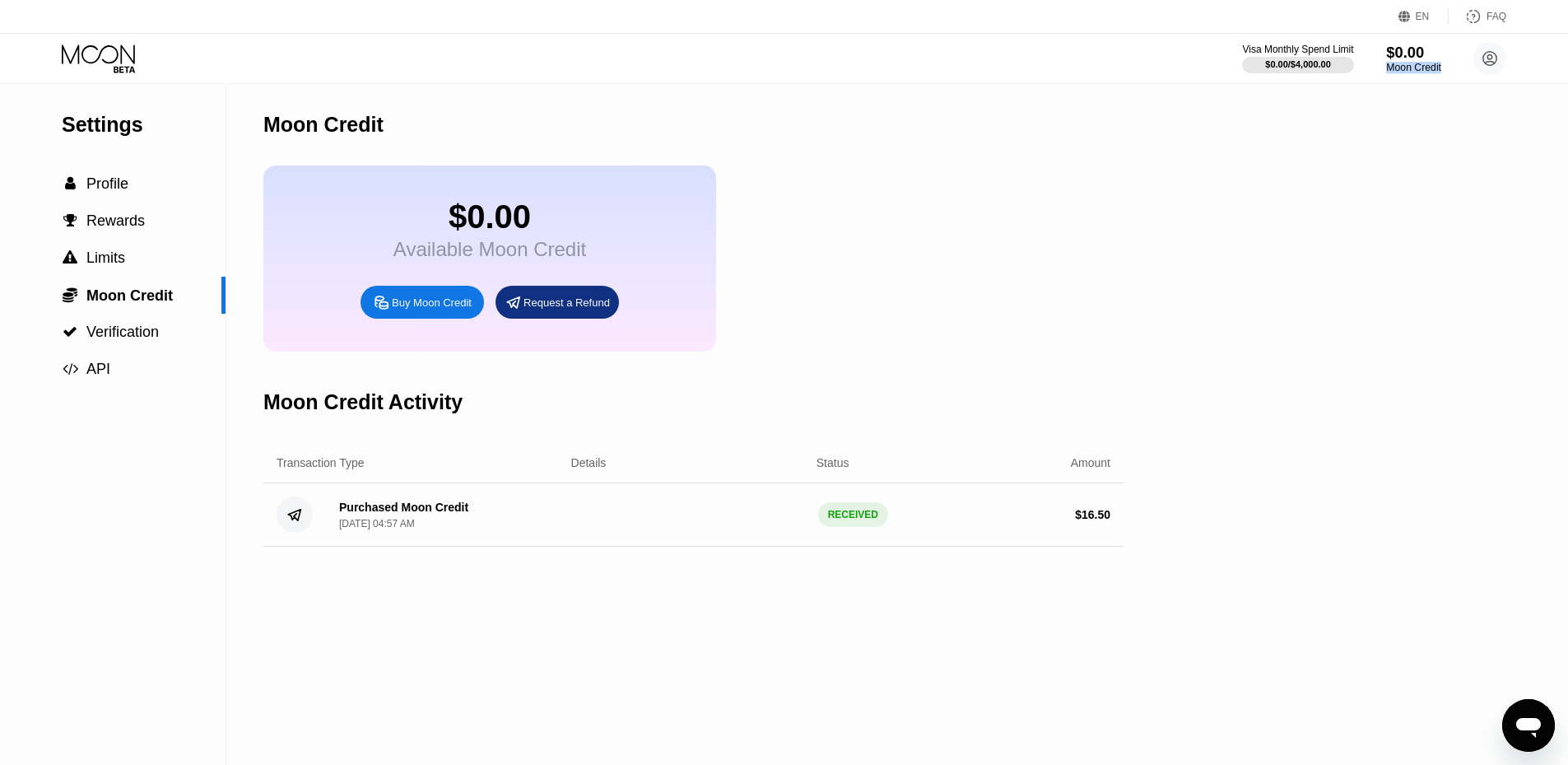
click at [1423, 62] on div "Moon Credit" at bounding box center [1414, 67] width 55 height 11
click at [1422, 105] on div "Settings  Profile  Rewards  Limits  Moon Credit  Verification  API Moon C…" at bounding box center [784, 425] width 1568 height 681
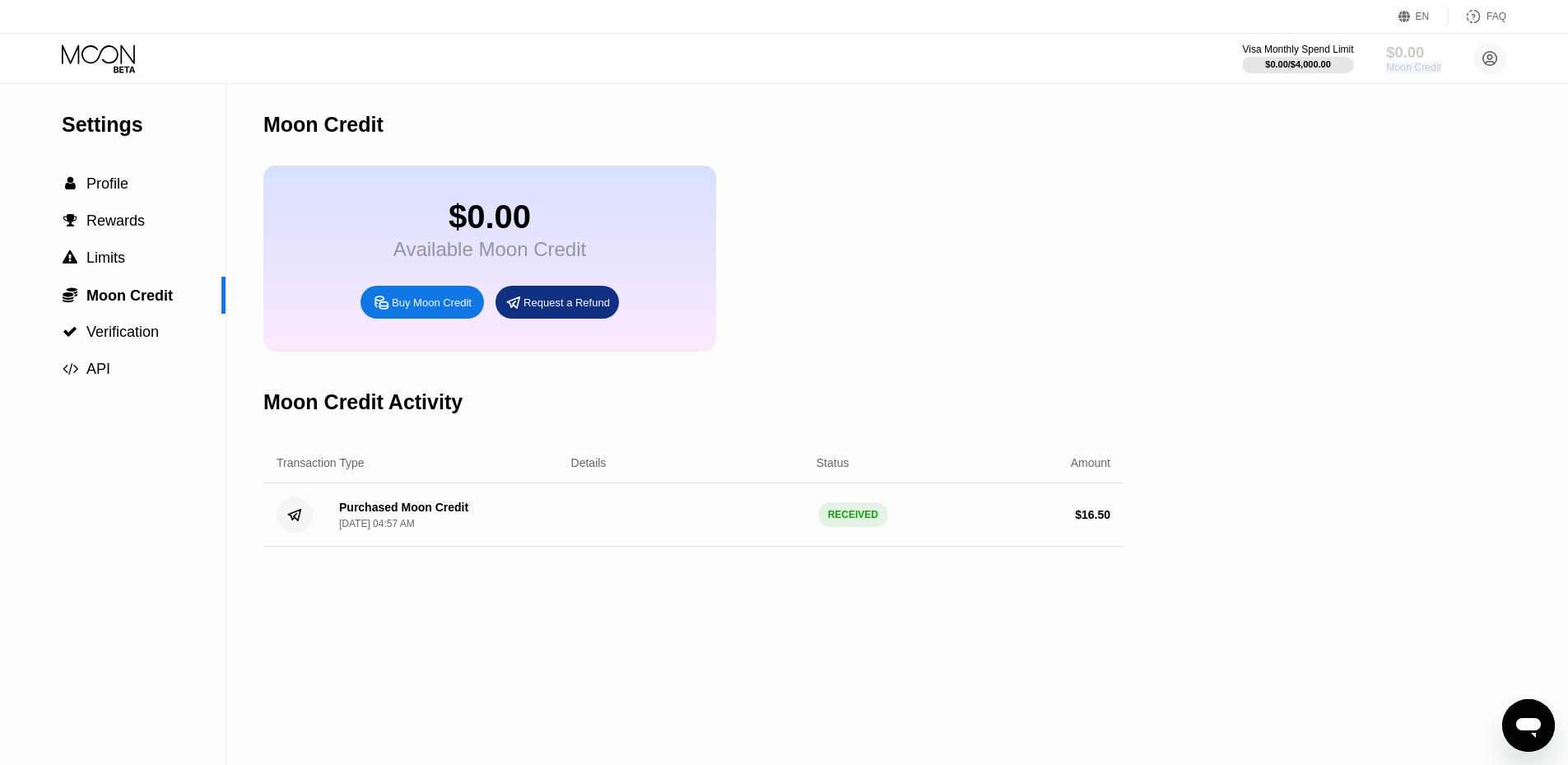
click at [1407, 65] on div "Moon Credit" at bounding box center [1414, 67] width 55 height 11
click at [1405, 47] on div "$0.00" at bounding box center [1414, 52] width 55 height 17
click at [1422, 119] on div "Settings  Profile  Rewards  Limits  Moon Credit  Verification  API Moon C…" at bounding box center [784, 425] width 1568 height 681
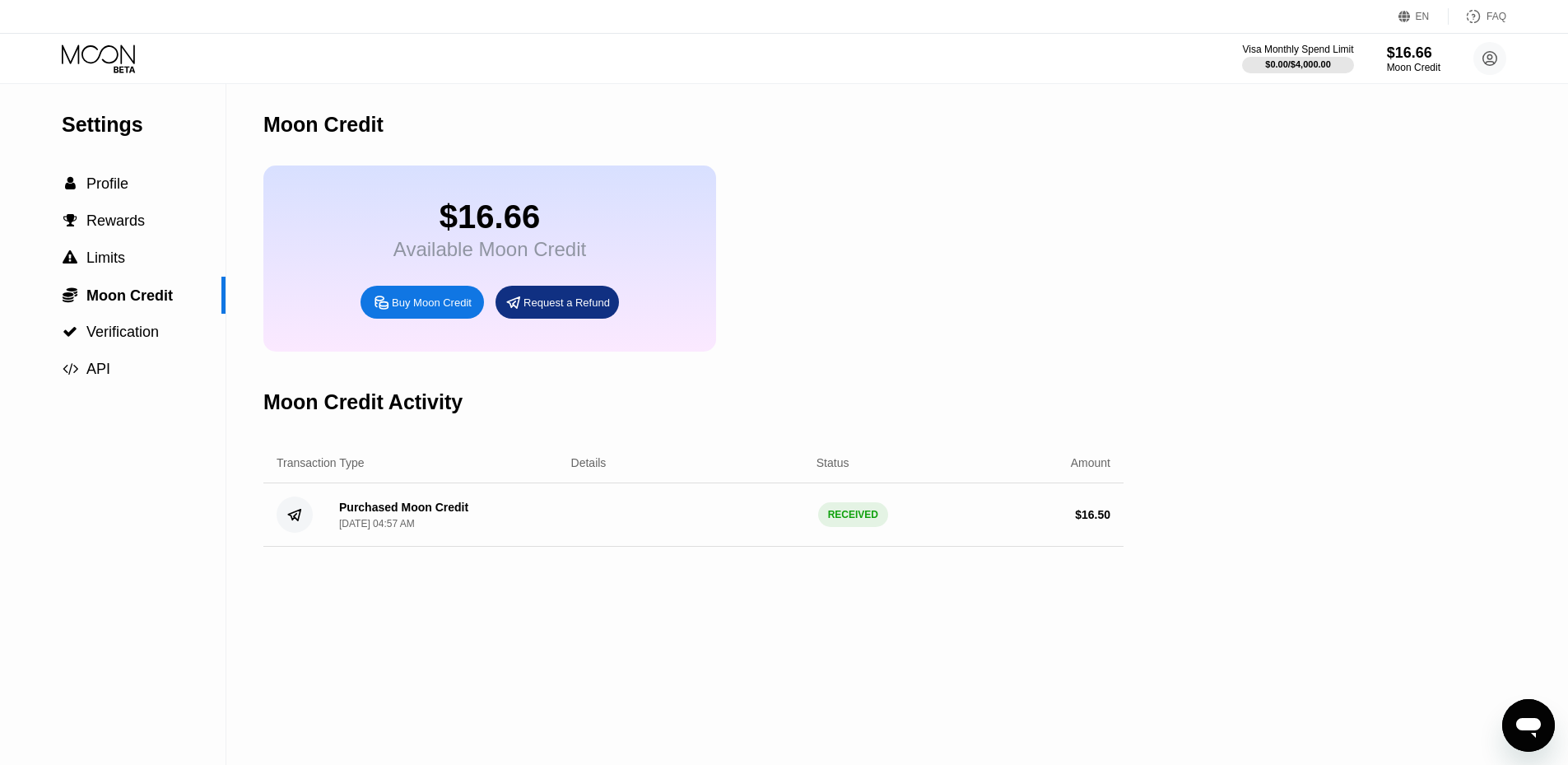
click at [436, 306] on div "Buy Moon Credit" at bounding box center [422, 302] width 123 height 33
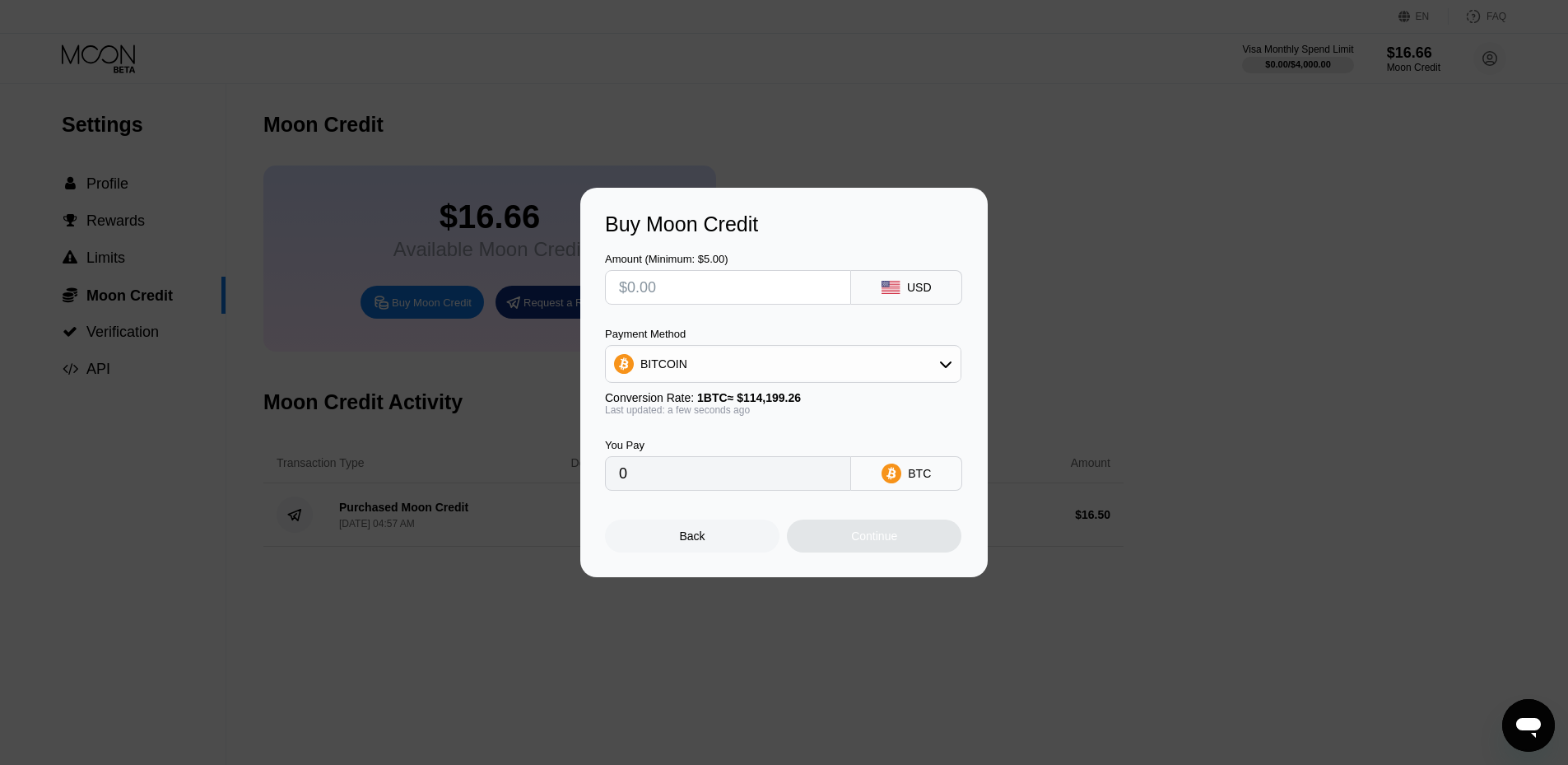
click at [1059, 300] on div "Buy Moon Credit Amount (Minimum: $5.00) USD Payment Method BITCOIN Conversion R…" at bounding box center [784, 382] width 1568 height 389
click at [819, 166] on div at bounding box center [790, 382] width 1580 height 765
click at [690, 542] on div "Back" at bounding box center [692, 535] width 25 height 13
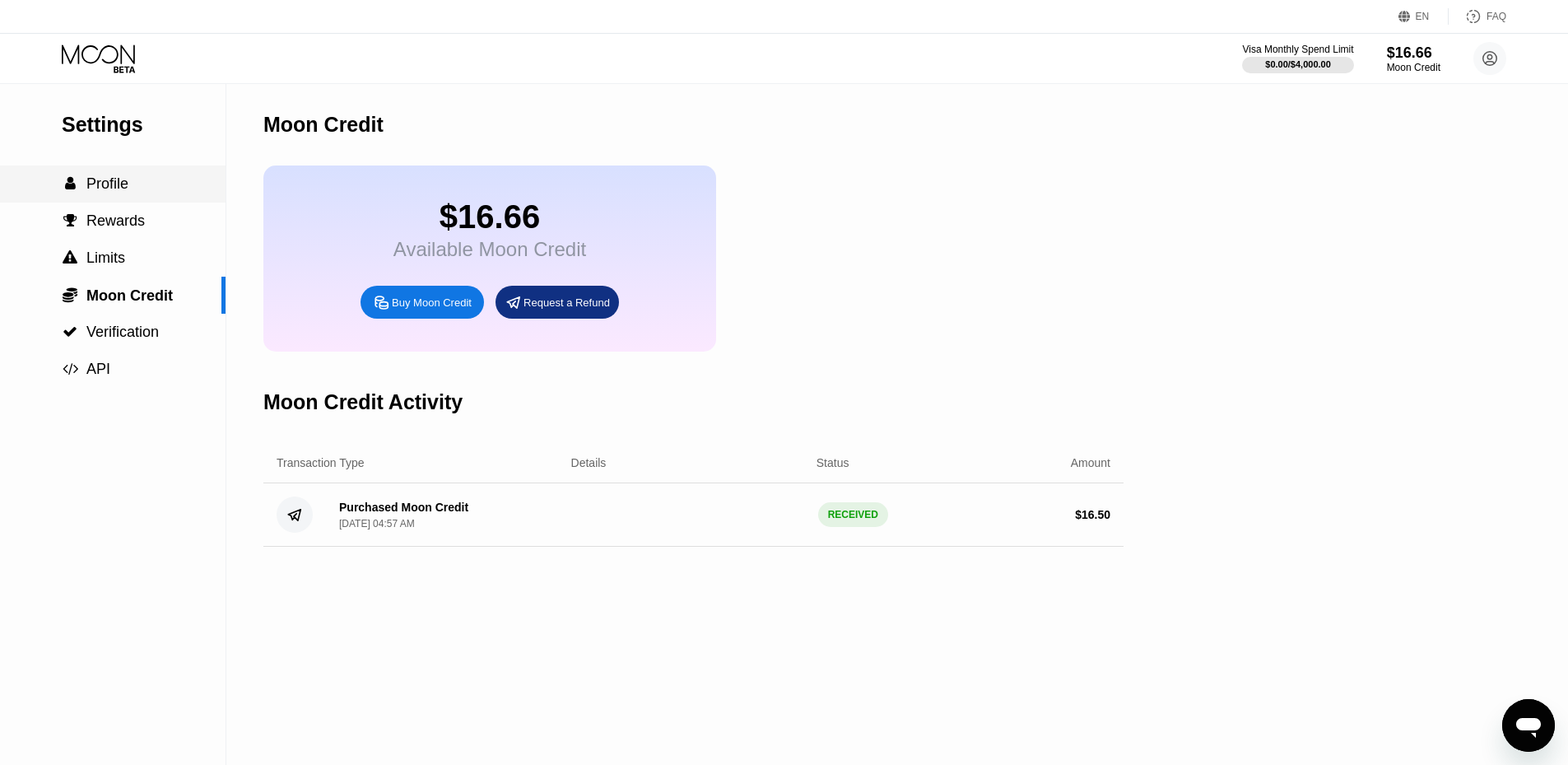
click at [165, 192] on div " Profile" at bounding box center [113, 184] width 225 height 17
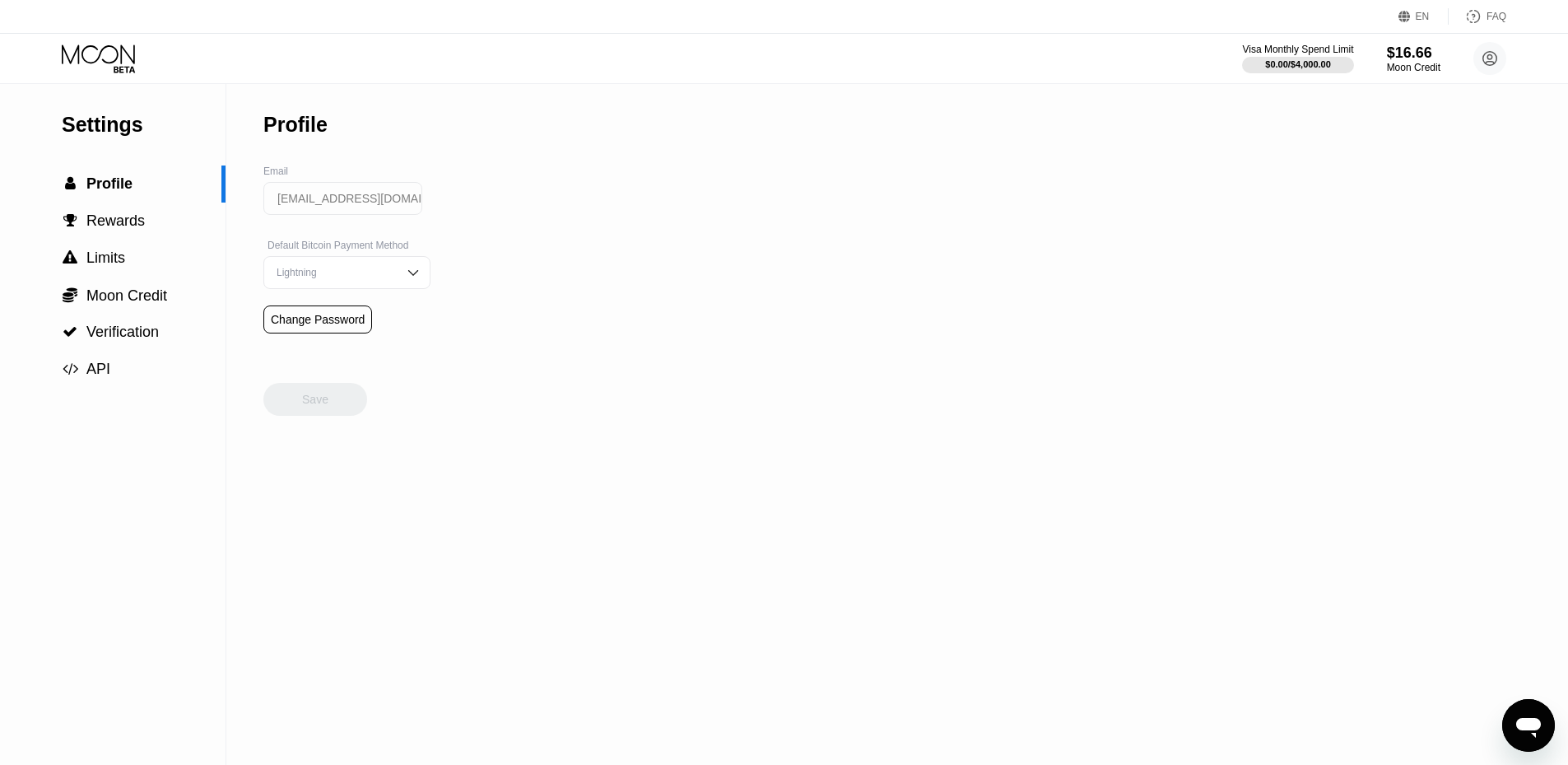
click at [349, 205] on input "[EMAIL_ADDRESS][DOMAIN_NAME]" at bounding box center [342, 198] width 159 height 33
drag, startPoint x: 398, startPoint y: 205, endPoint x: 284, endPoint y: 202, distance: 114.0
click at [284, 202] on input "[EMAIL_ADDRESS][DOMAIN_NAME]" at bounding box center [342, 198] width 159 height 33
click at [559, 224] on div "Settings  Profile  Rewards  Limits  Moon Credit  Verification  API Profil…" at bounding box center [784, 425] width 1568 height 681
click at [1477, 57] on circle at bounding box center [1489, 58] width 33 height 33
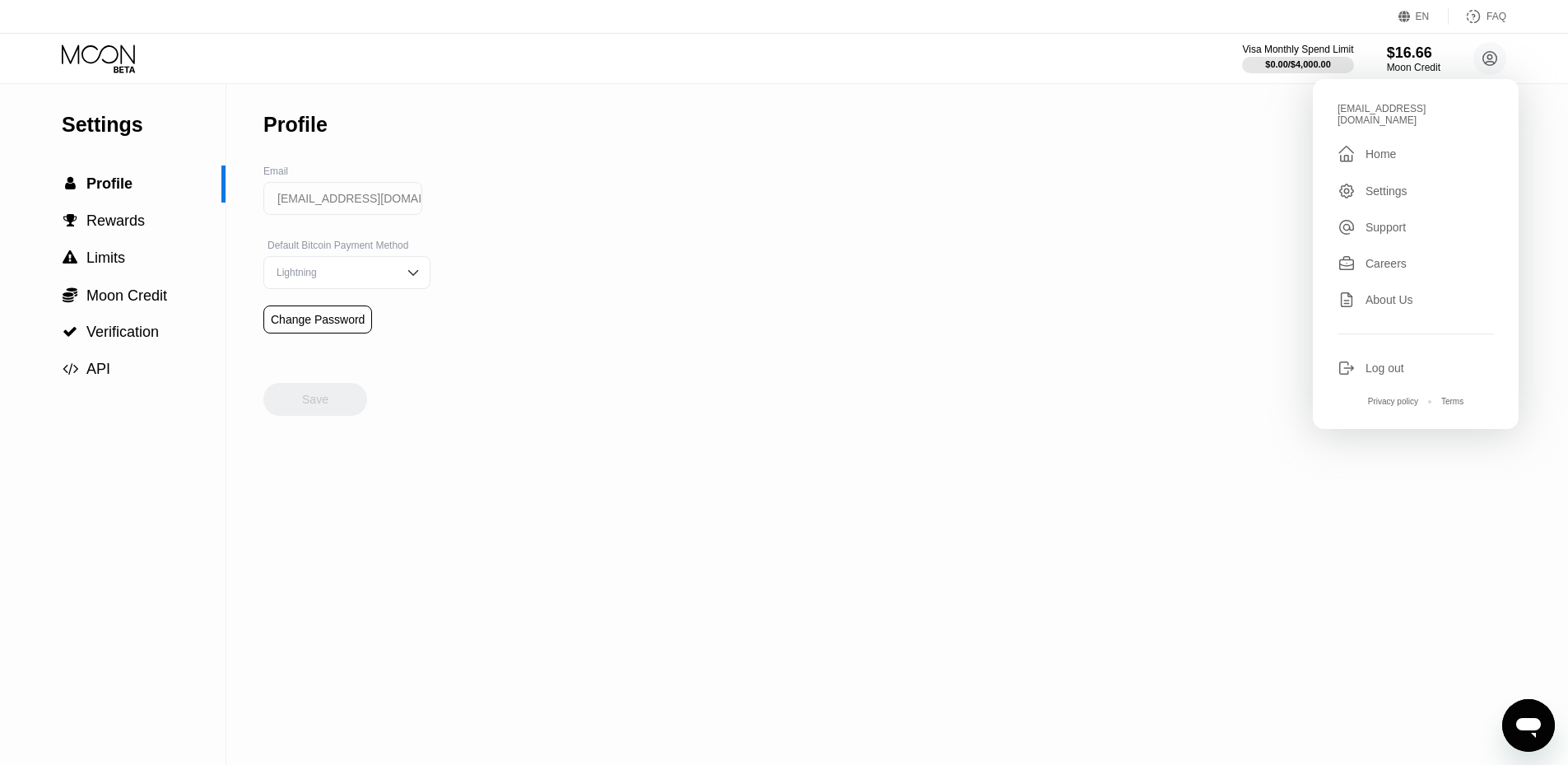
click at [1435, 189] on div "Settings" at bounding box center [1416, 191] width 156 height 18
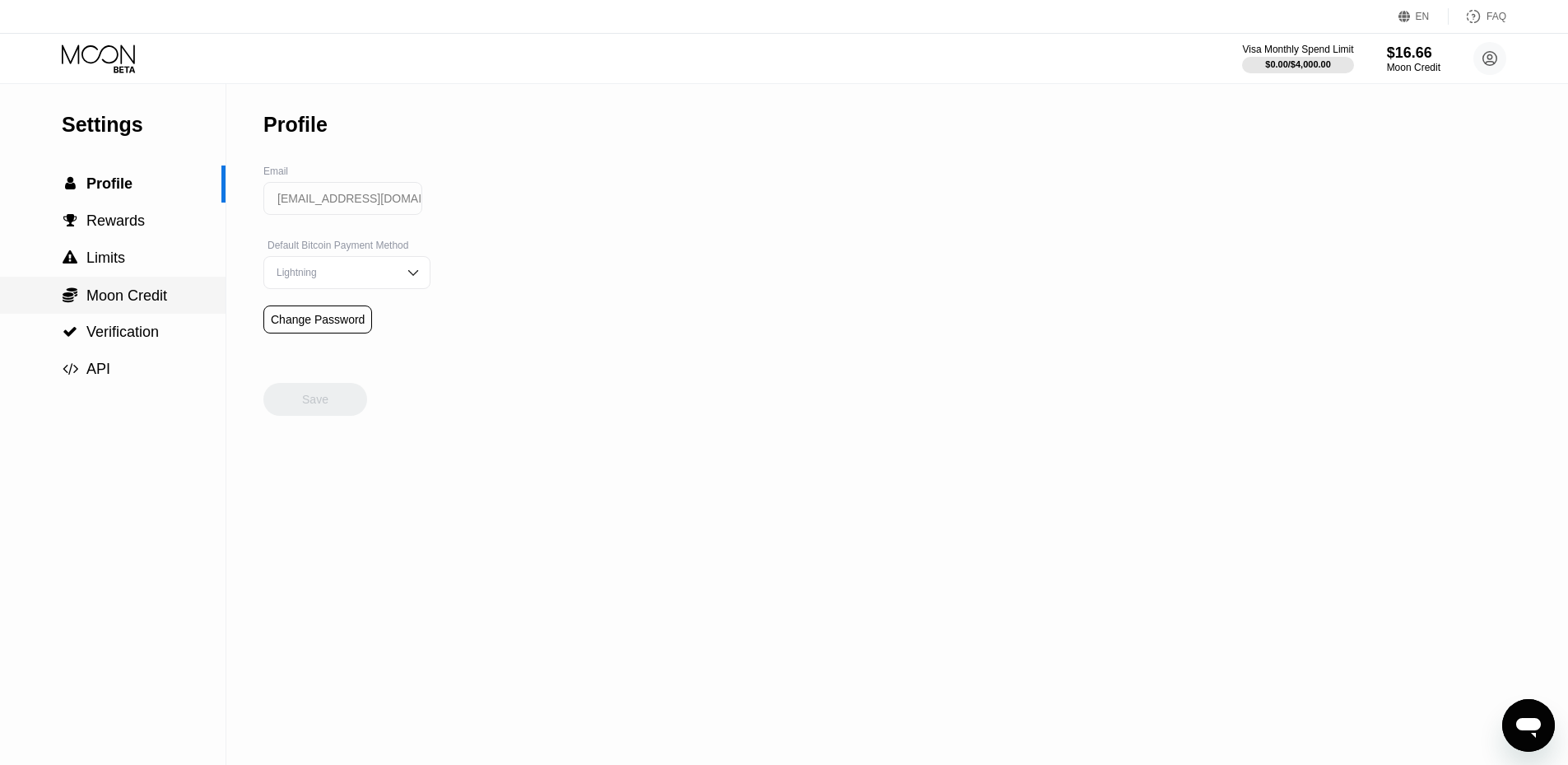
click at [139, 288] on div " Moon Credit" at bounding box center [113, 295] width 225 height 37
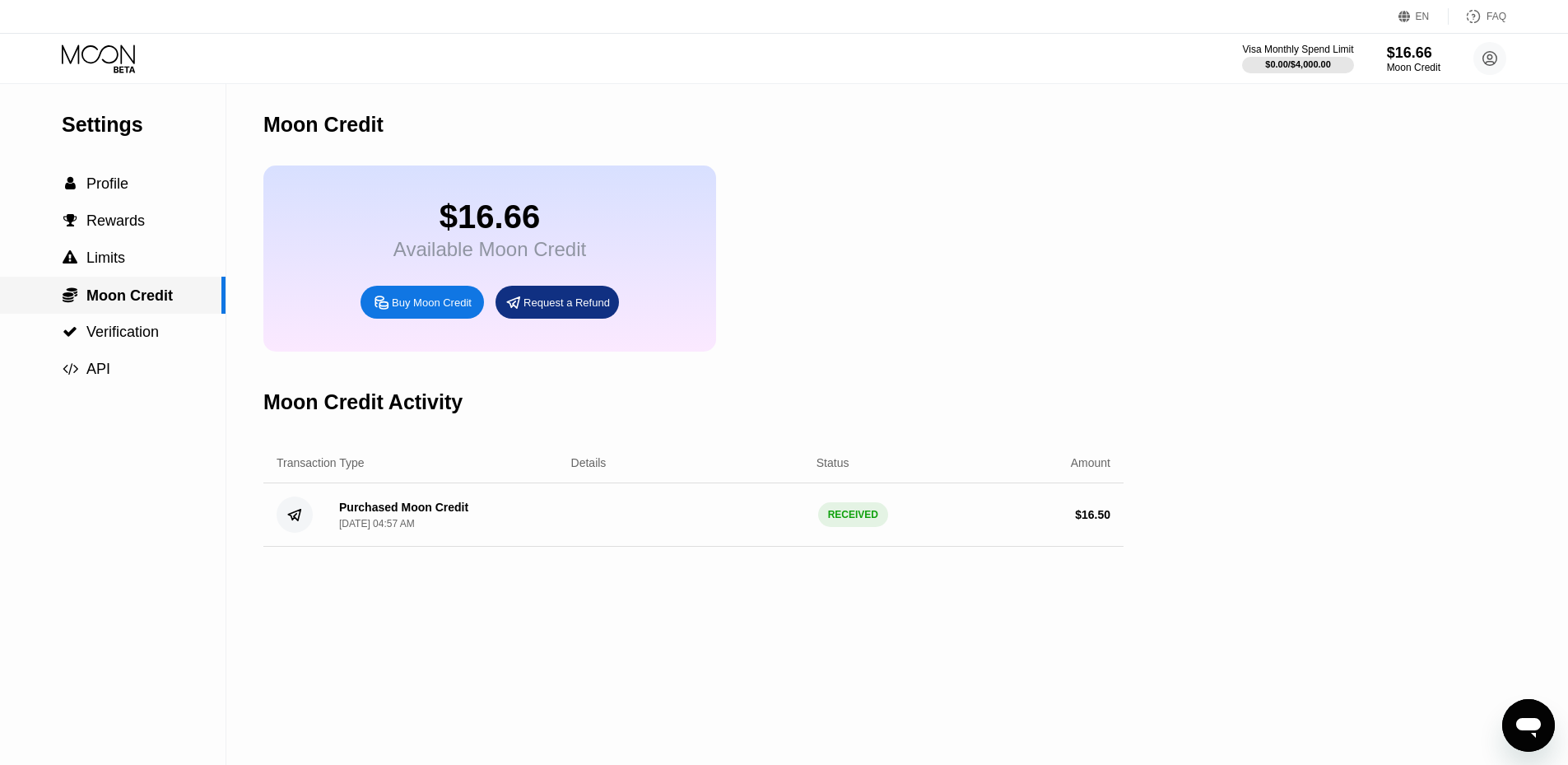
click at [198, 294] on div " Moon Credit" at bounding box center [111, 295] width 222 height 18
click at [561, 211] on div "$16.66" at bounding box center [489, 217] width 192 height 37
click at [515, 217] on div "$16.66" at bounding box center [489, 217] width 192 height 37
click at [160, 327] on div " Verification" at bounding box center [113, 332] width 225 height 17
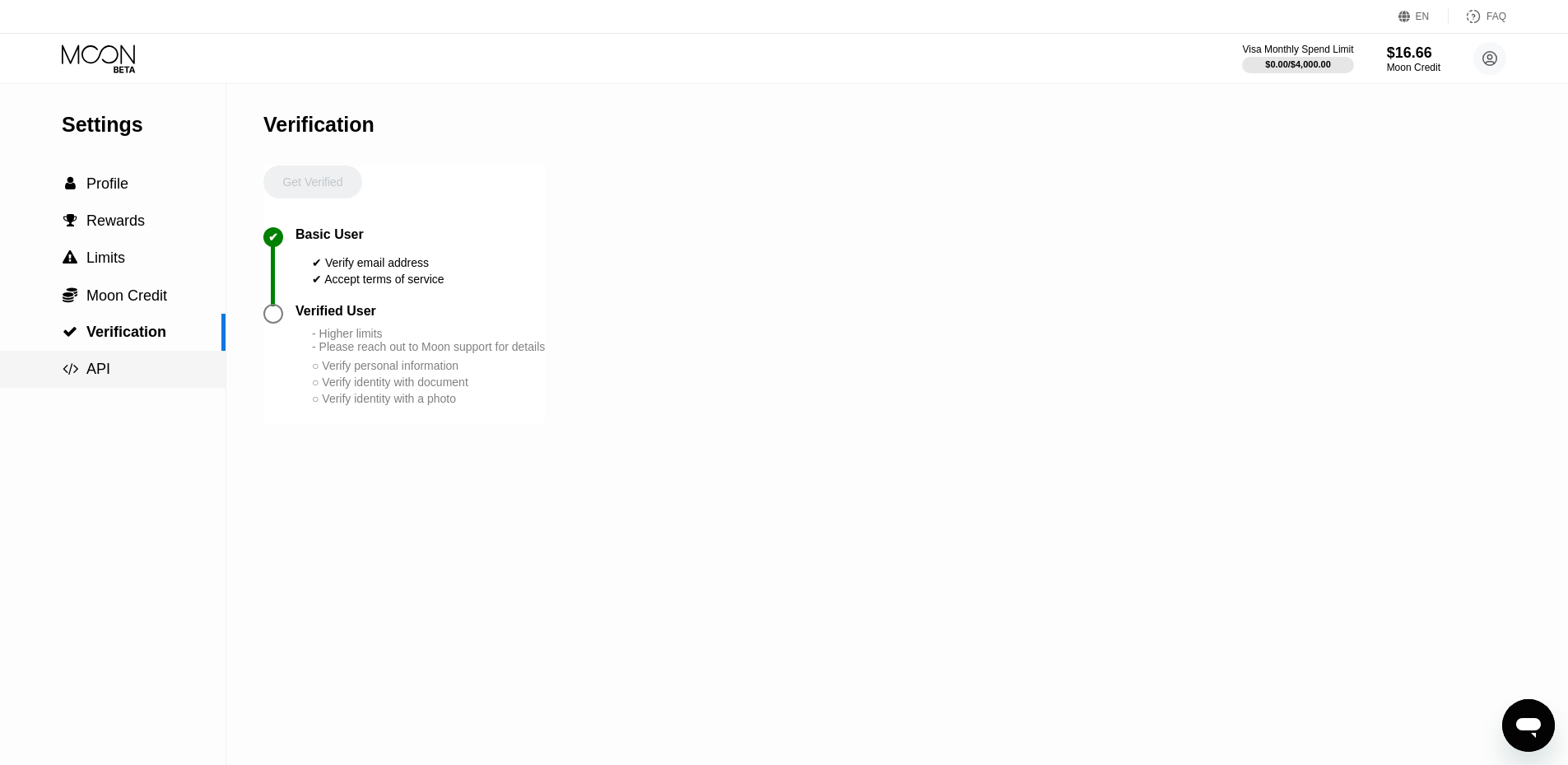
click at [144, 387] on div " API" at bounding box center [113, 369] width 225 height 37
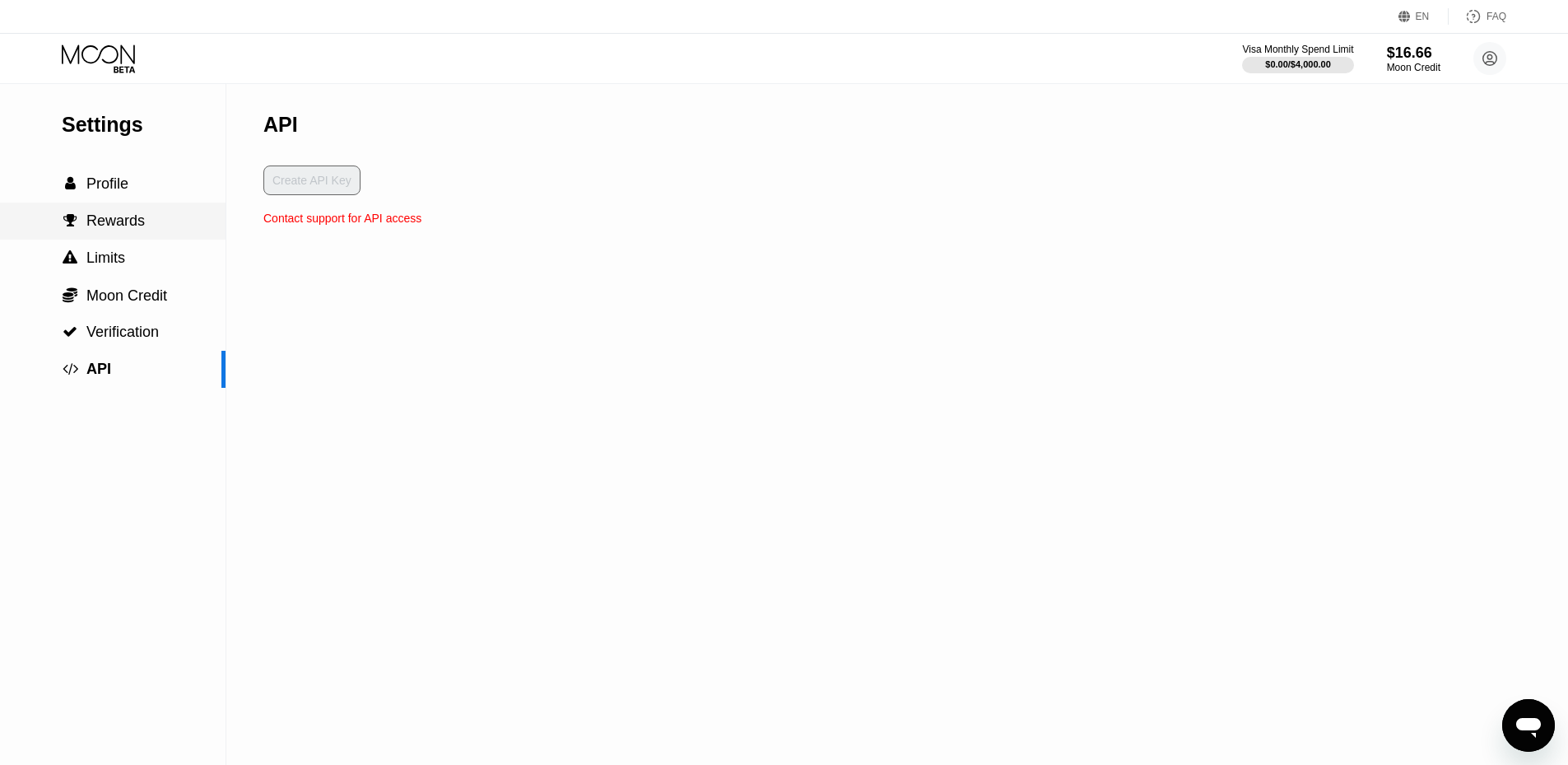
click at [156, 230] on div " Rewards" at bounding box center [113, 221] width 225 height 17
click at [166, 203] on div " Profile" at bounding box center [113, 184] width 225 height 37
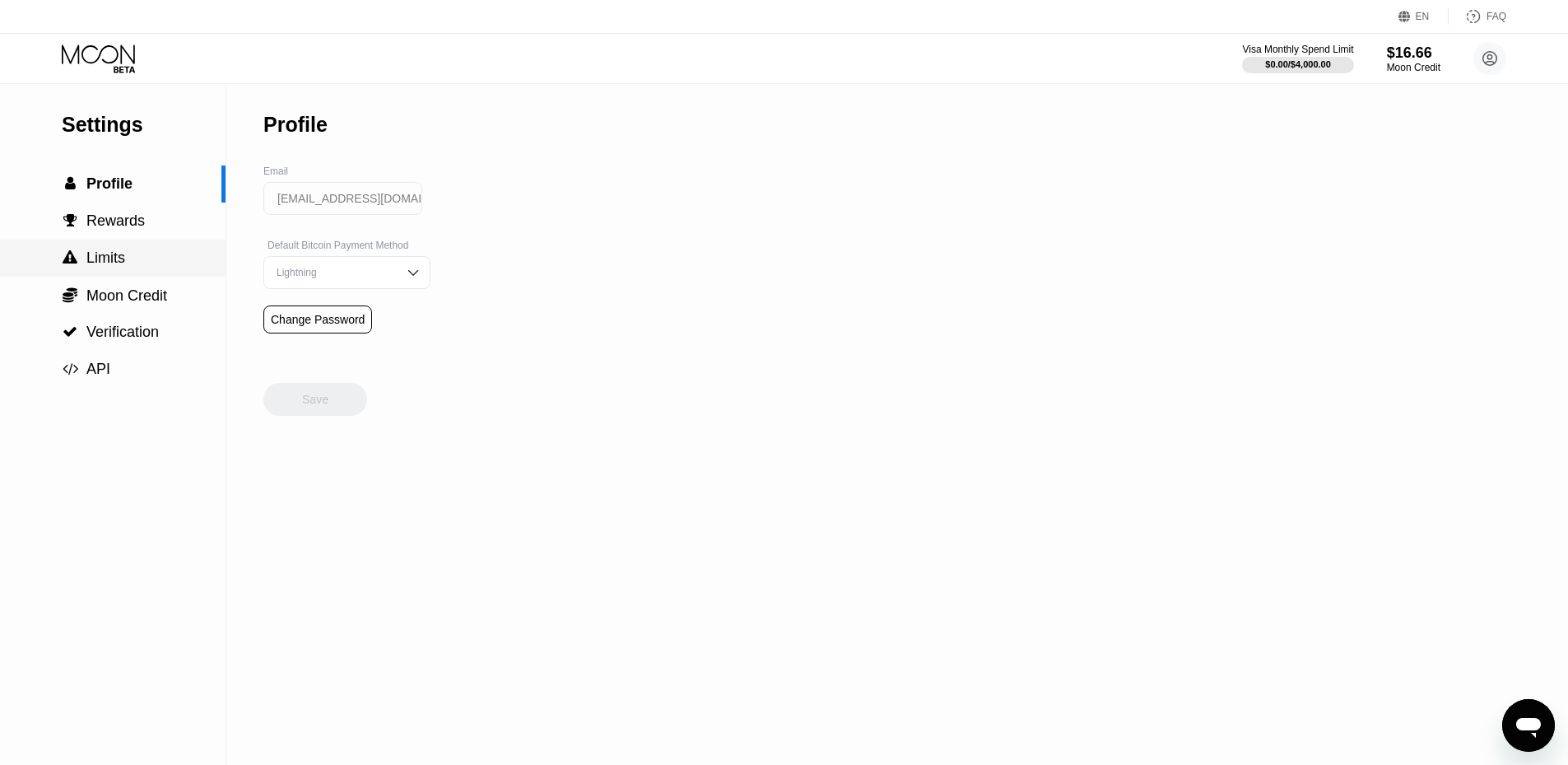
click at [163, 263] on div " Limits" at bounding box center [113, 258] width 225 height 17
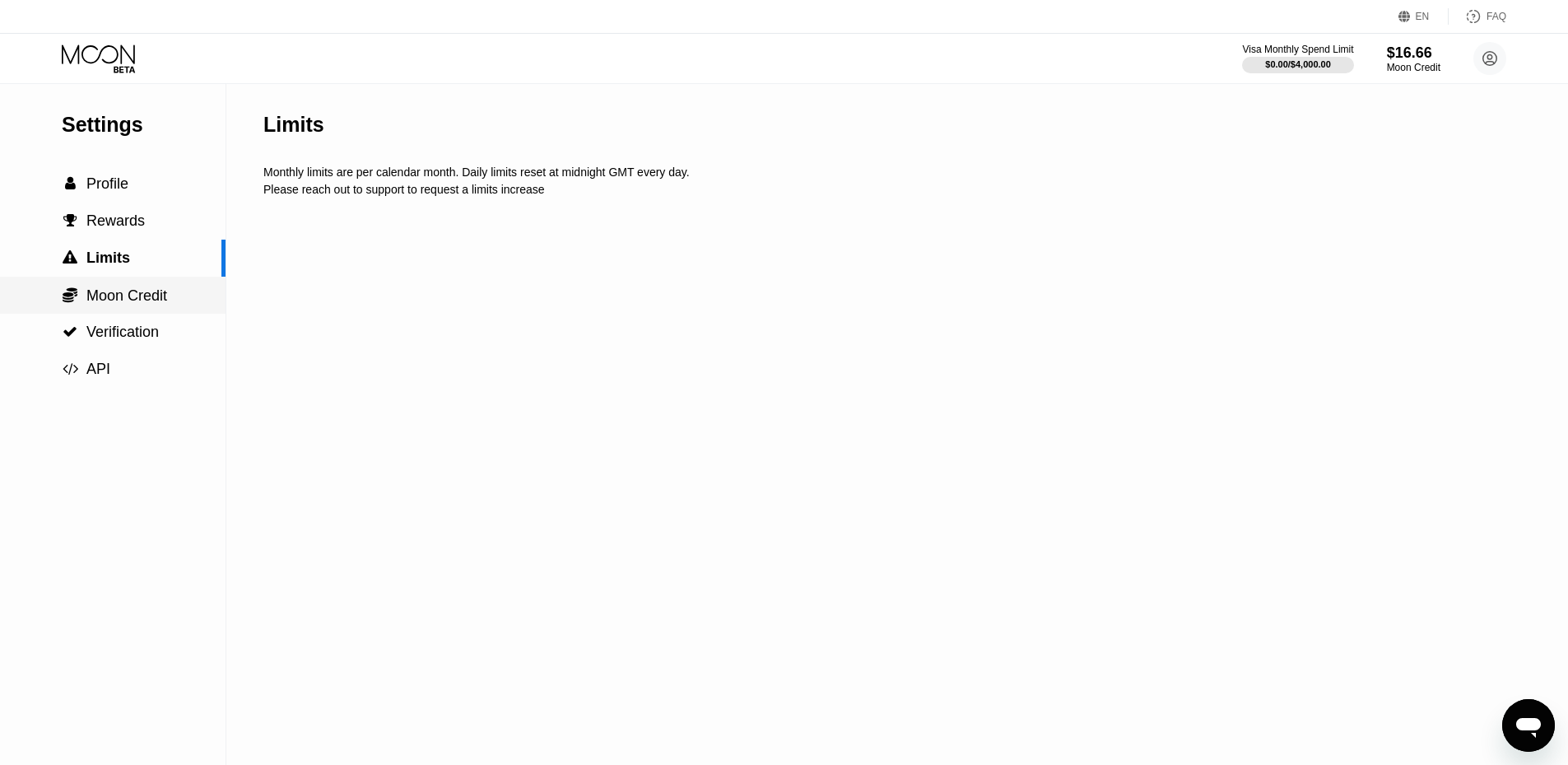
click at [166, 300] on span "Moon Credit" at bounding box center [126, 295] width 81 height 16
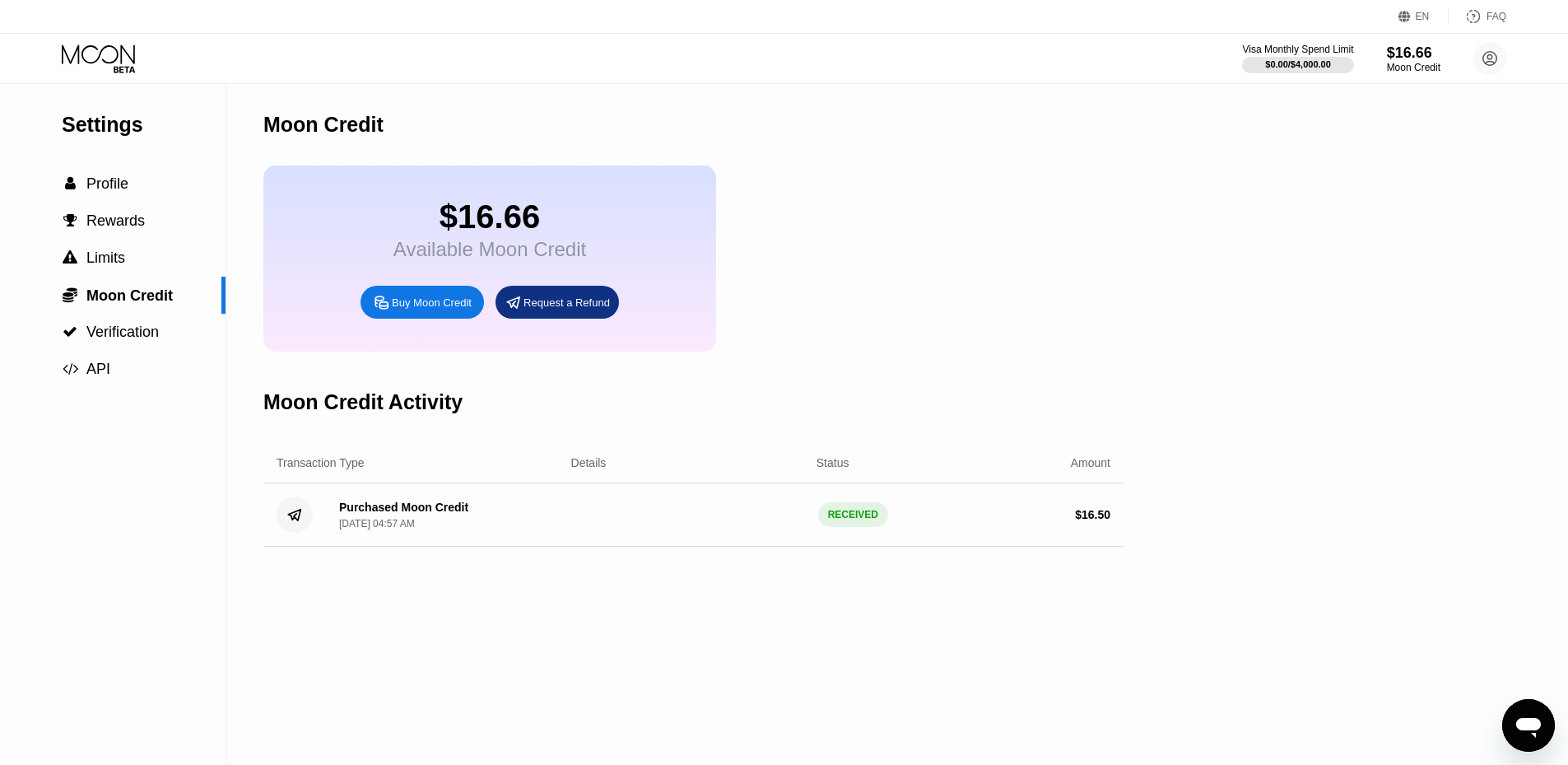
click at [1422, 66] on div "Moon Credit" at bounding box center [1414, 67] width 54 height 11
click at [1497, 65] on circle at bounding box center [1489, 58] width 33 height 33
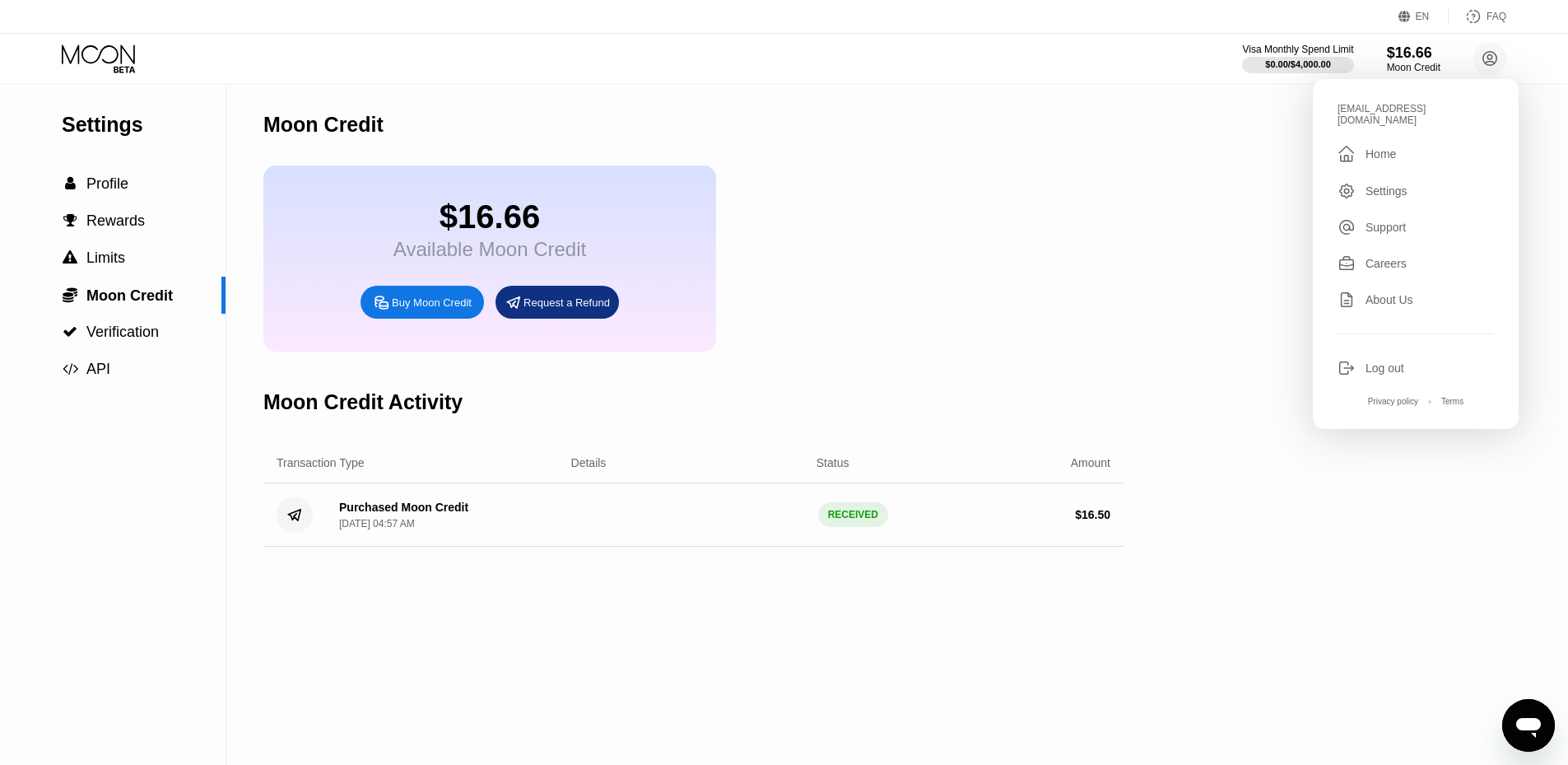
click at [1403, 144] on div " Home" at bounding box center [1416, 153] width 156 height 20
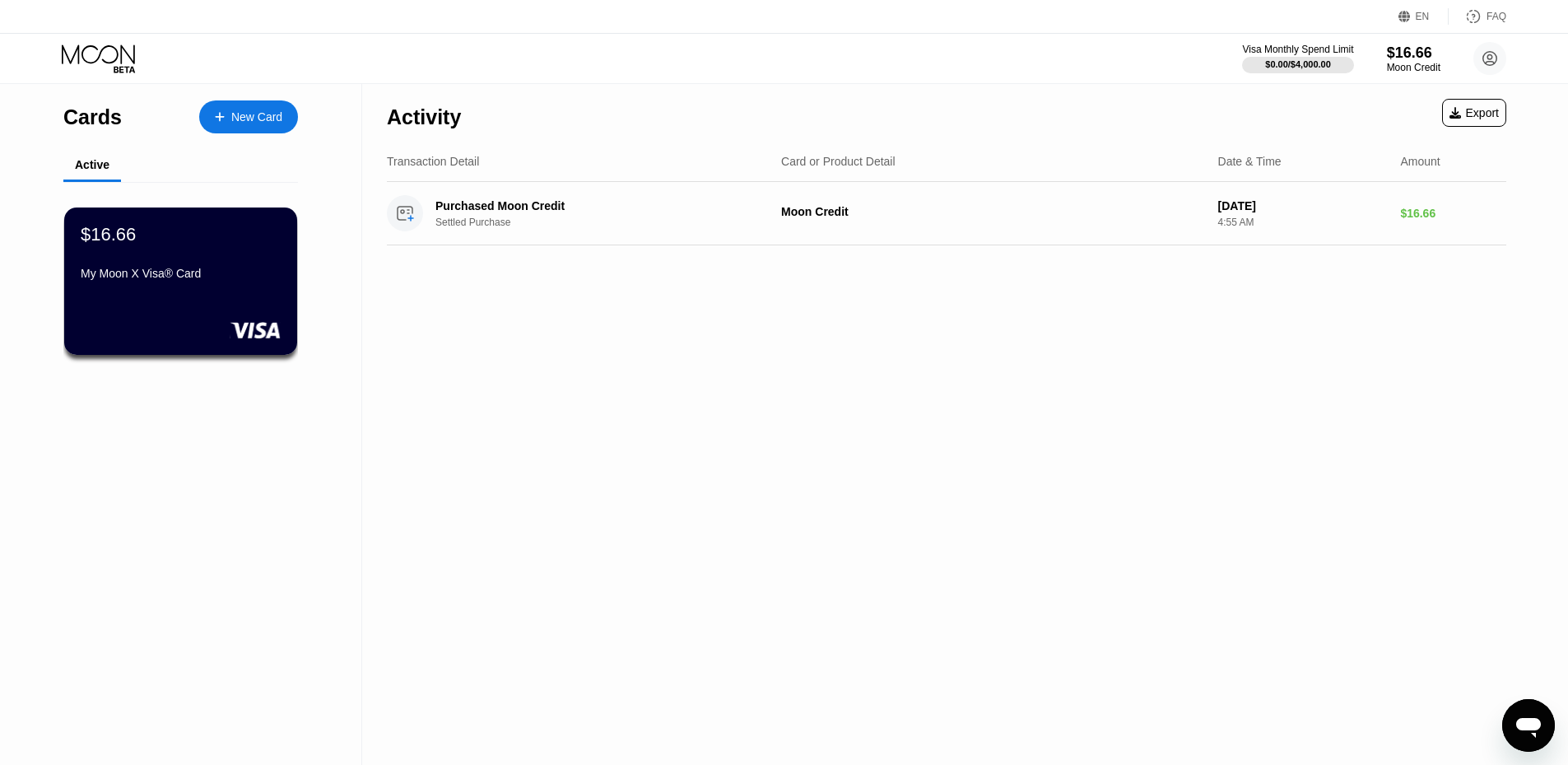
click at [494, 410] on div "Activity Export Transaction Detail Card or Product Detail Date & Time Amount Pu…" at bounding box center [946, 425] width 1169 height 681
click at [160, 257] on div "$16.66 My Moon X Visa® Card" at bounding box center [180, 254] width 202 height 63
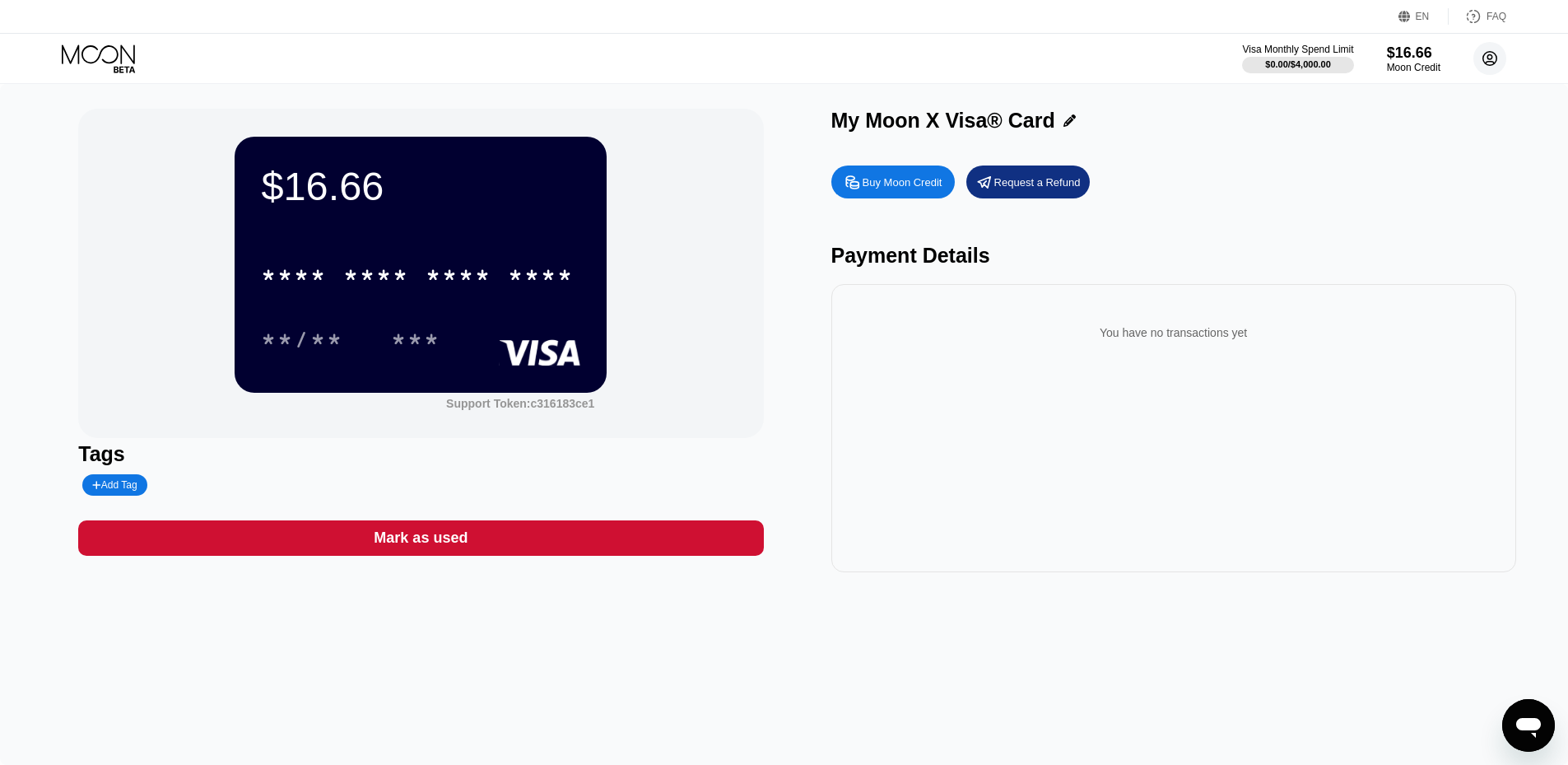
click at [1499, 60] on circle at bounding box center [1489, 58] width 33 height 33
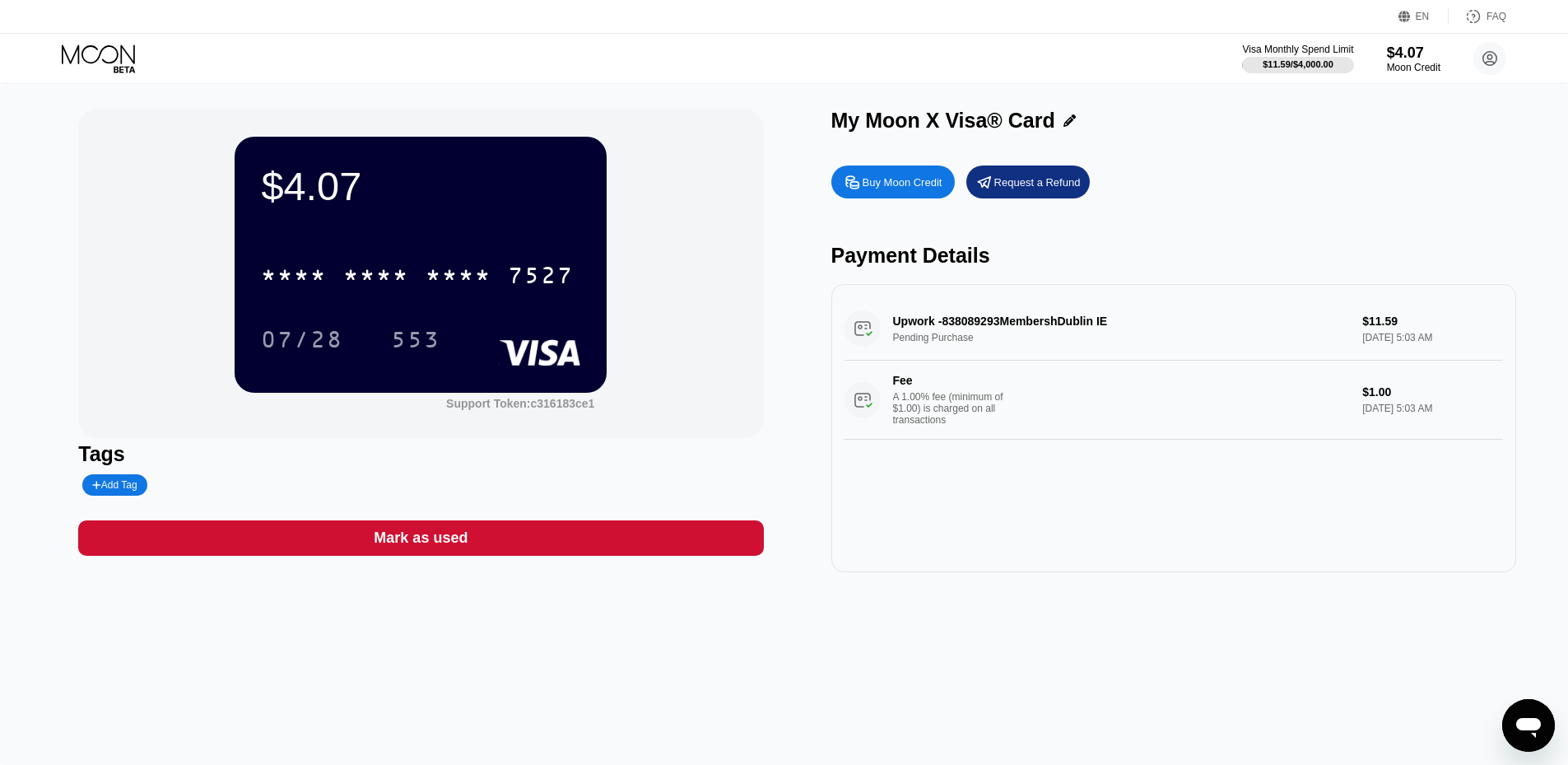
click at [1448, 175] on div "Buy Moon Credit Request a Refund" at bounding box center [1173, 182] width 684 height 33
click at [1137, 565] on div "Upwork -838089293MembershDublin IE Pending Purchase $11.59 [DATE] 5:03 AM Fee A…" at bounding box center [1173, 428] width 684 height 288
click at [1488, 57] on icon at bounding box center [1490, 59] width 9 height 9
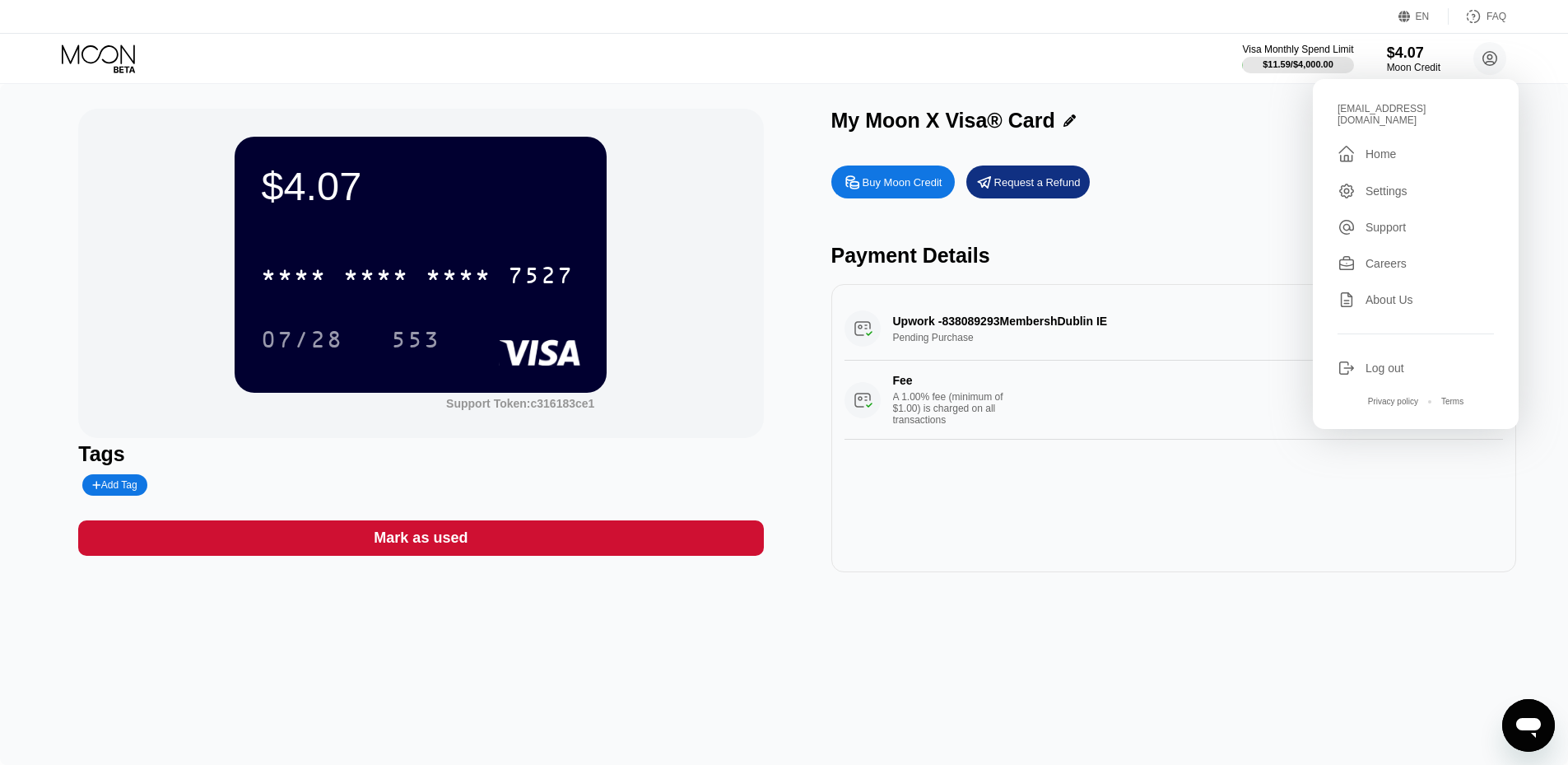
click at [1129, 535] on div "Upwork -838089293MembershDublin IE Pending Purchase $11.59 [DATE] 5:03 AM Fee A…" at bounding box center [1173, 428] width 684 height 288
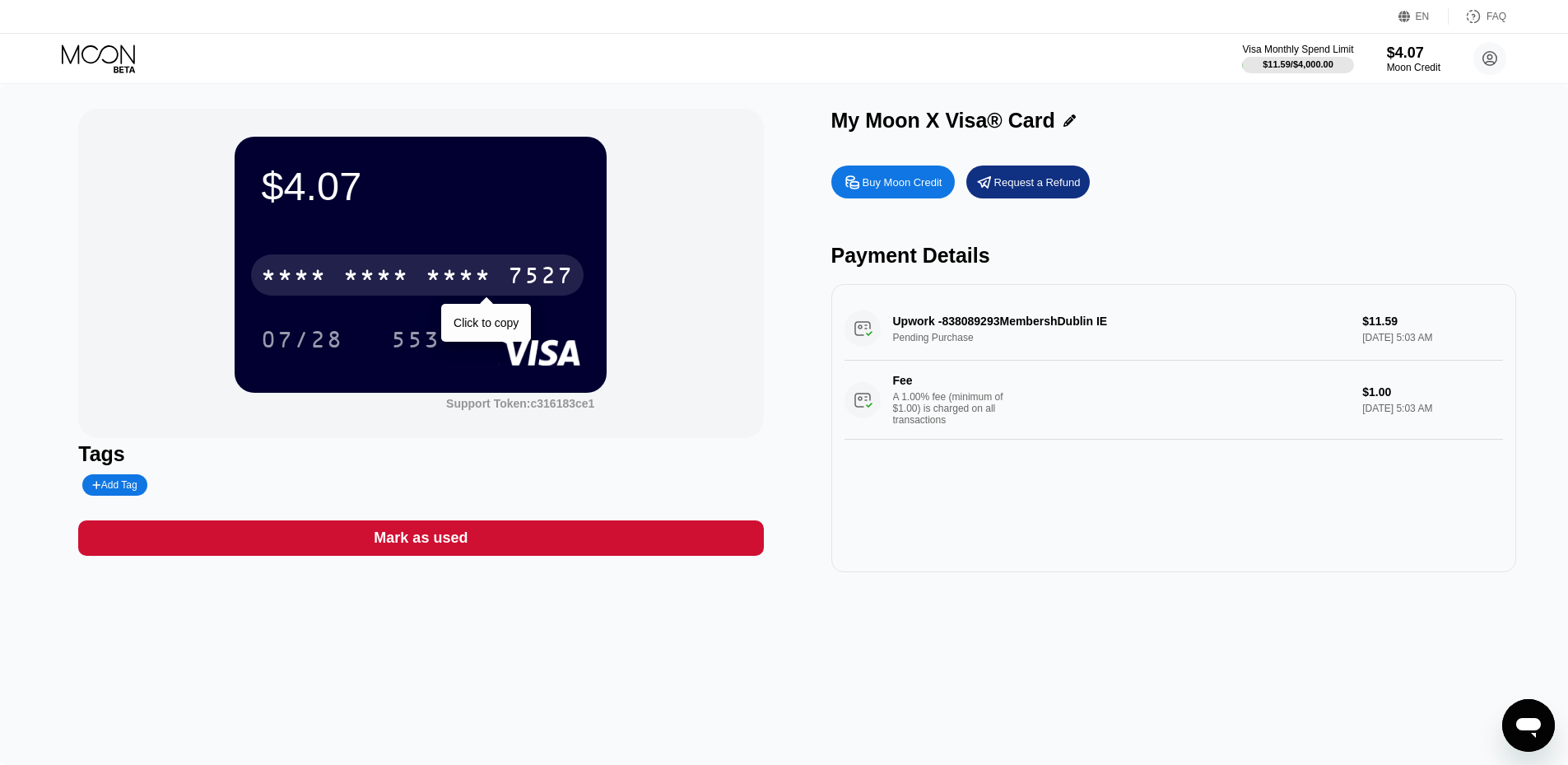
click at [548, 230] on div "$4.07 * * * * * * * * * * * * 7527 Click to copy 07/28 553" at bounding box center [420, 264] width 372 height 255
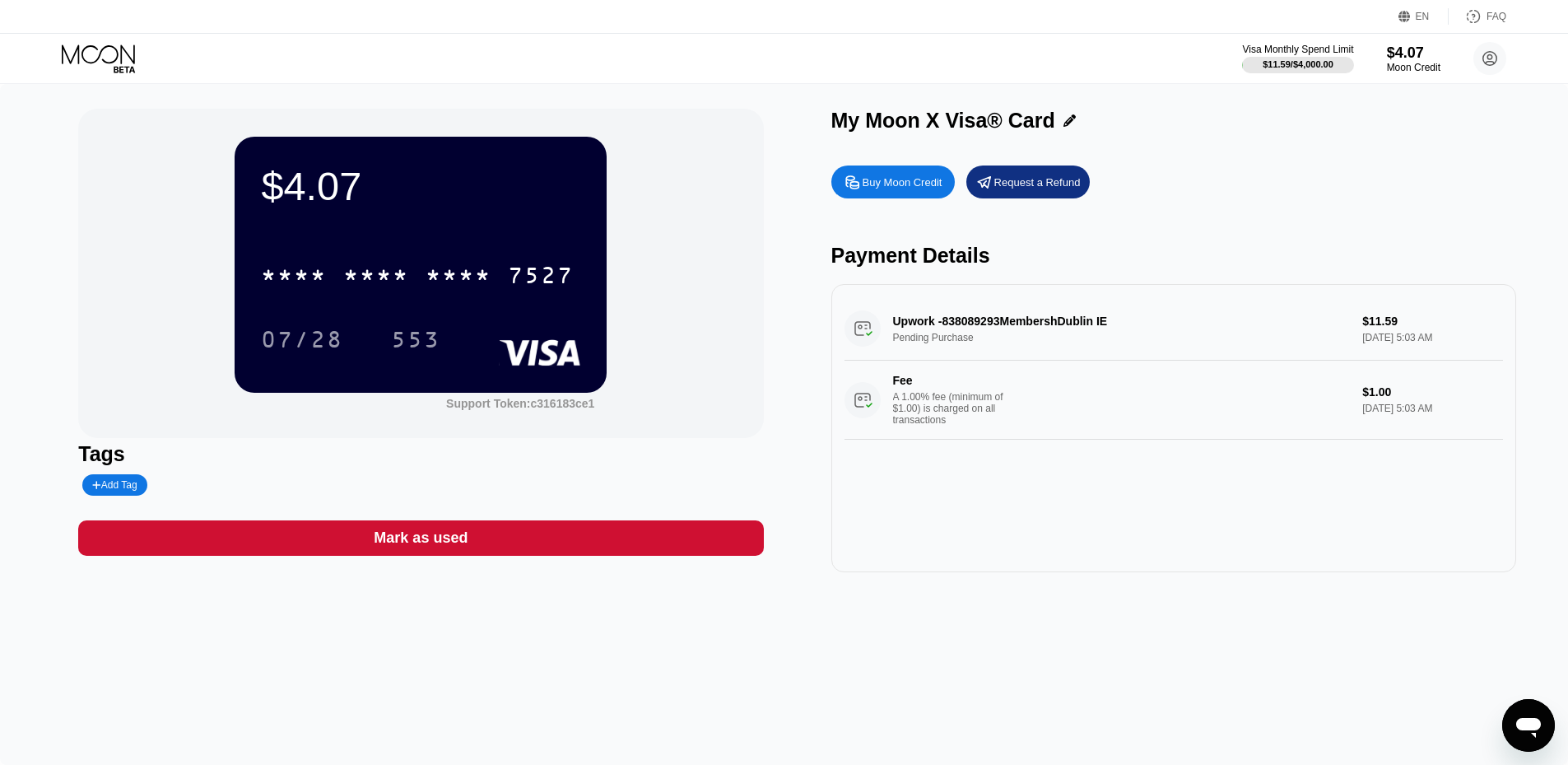
click at [90, 47] on icon at bounding box center [100, 58] width 76 height 29
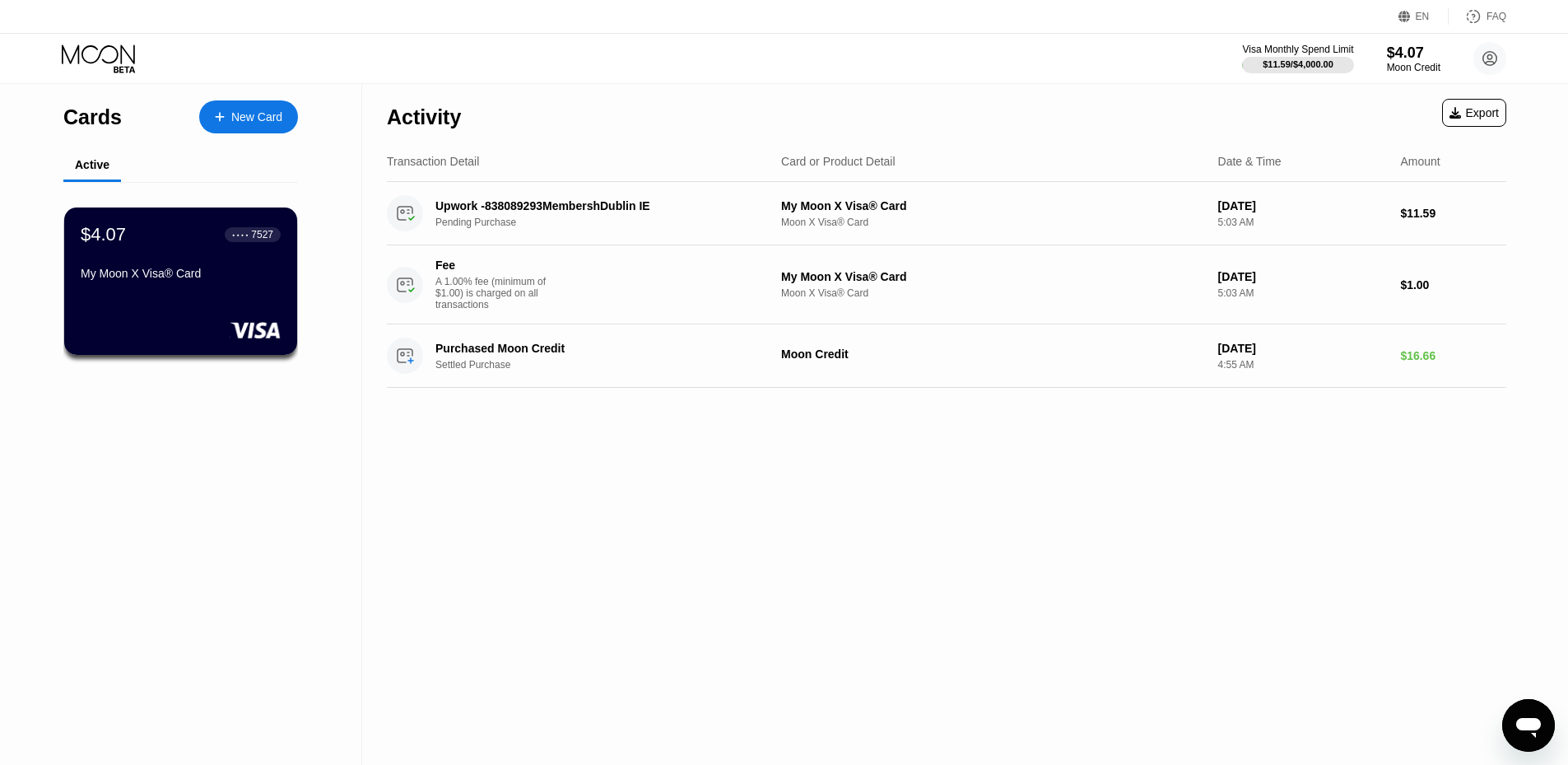
click at [1181, 516] on div "Activity Export Transaction Detail Card or Product Detail Date & Time Amount Up…" at bounding box center [946, 425] width 1169 height 681
click at [1487, 122] on div "Export" at bounding box center [1474, 113] width 64 height 28
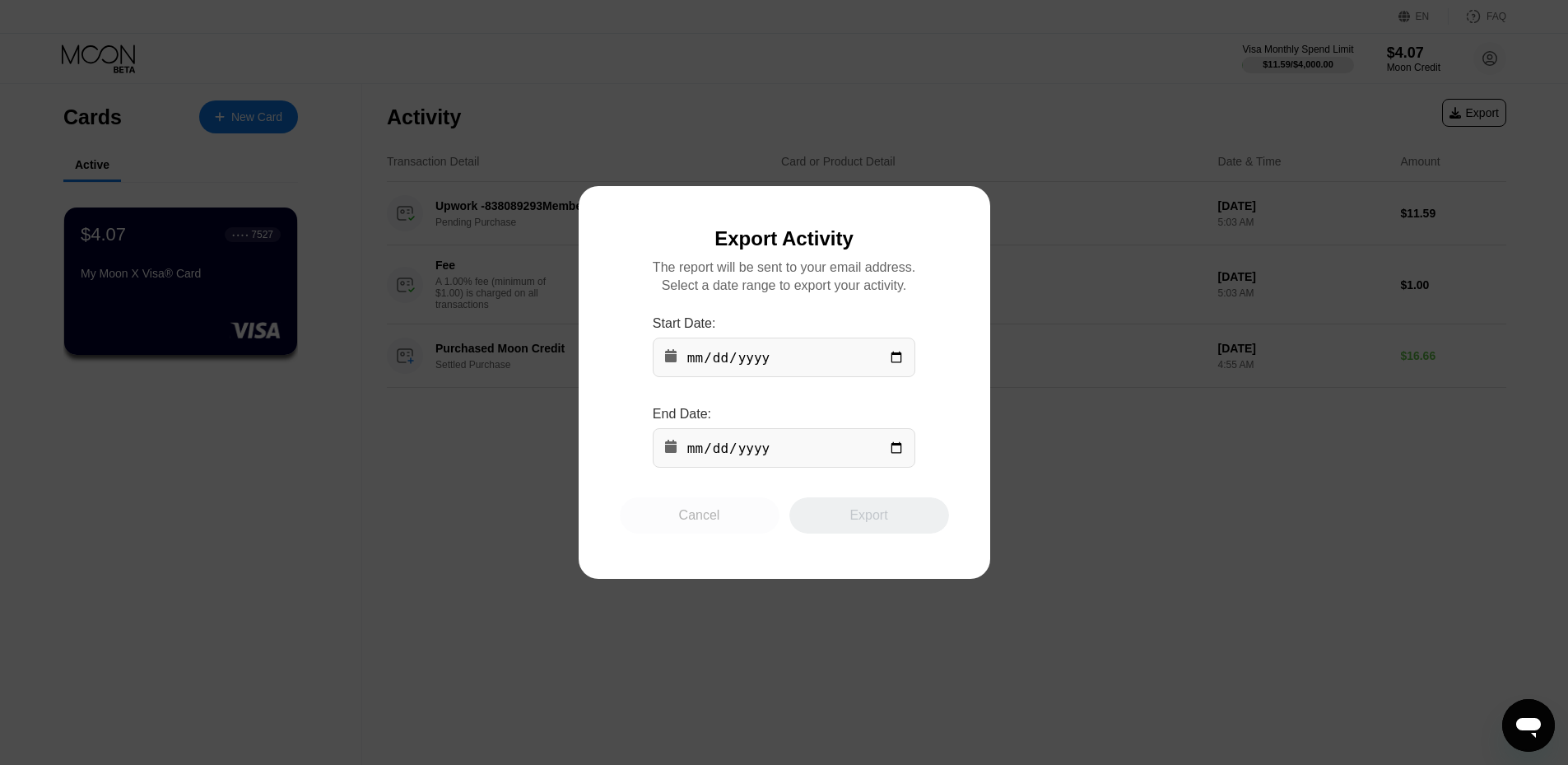
click at [728, 518] on div "Cancel" at bounding box center [699, 515] width 159 height 36
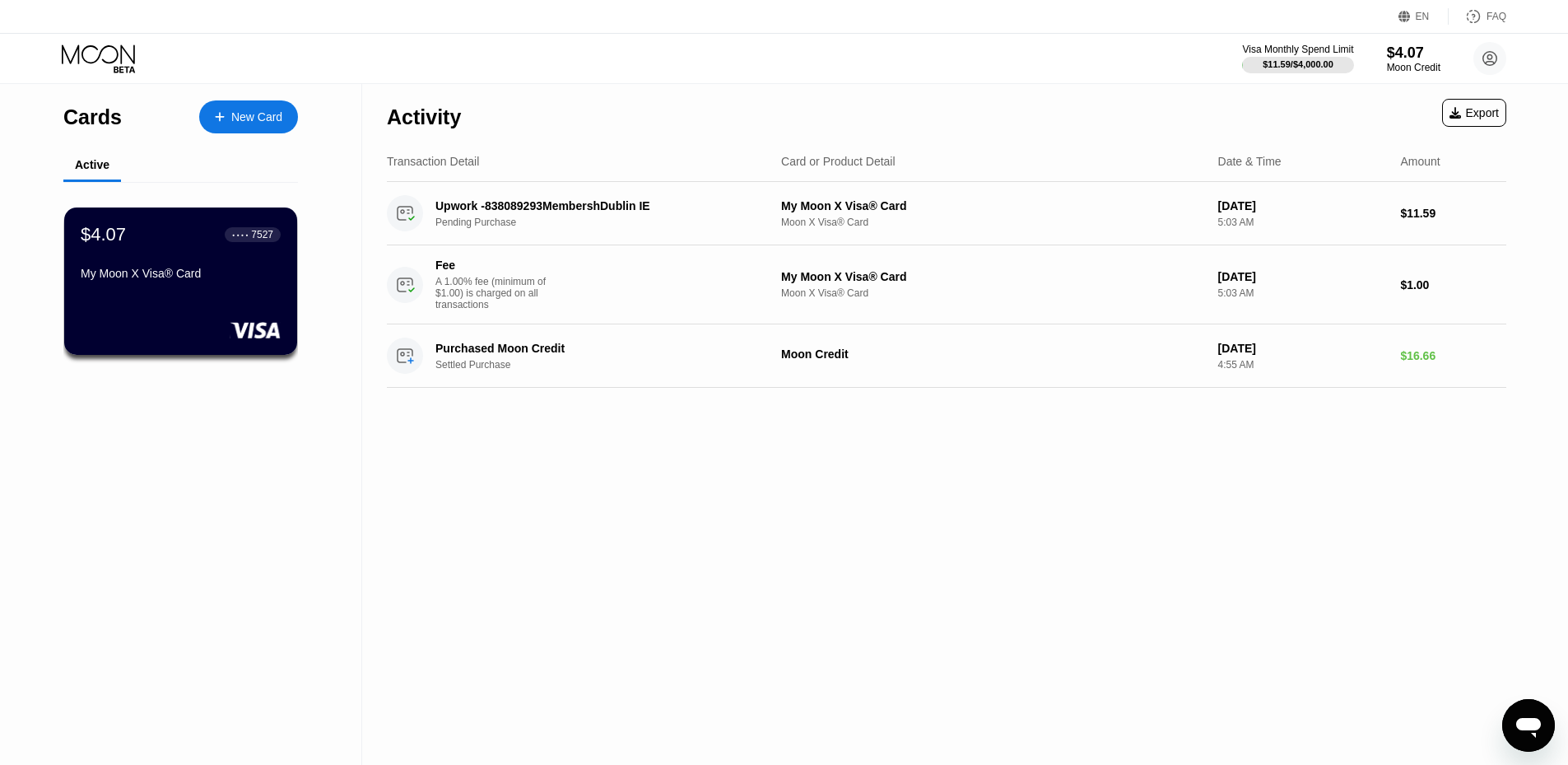
click at [1105, 425] on div "Activity Export Transaction Detail Card or Product Detail Date & Time Amount Up…" at bounding box center [946, 425] width 1169 height 681
click at [1481, 53] on circle at bounding box center [1489, 58] width 33 height 33
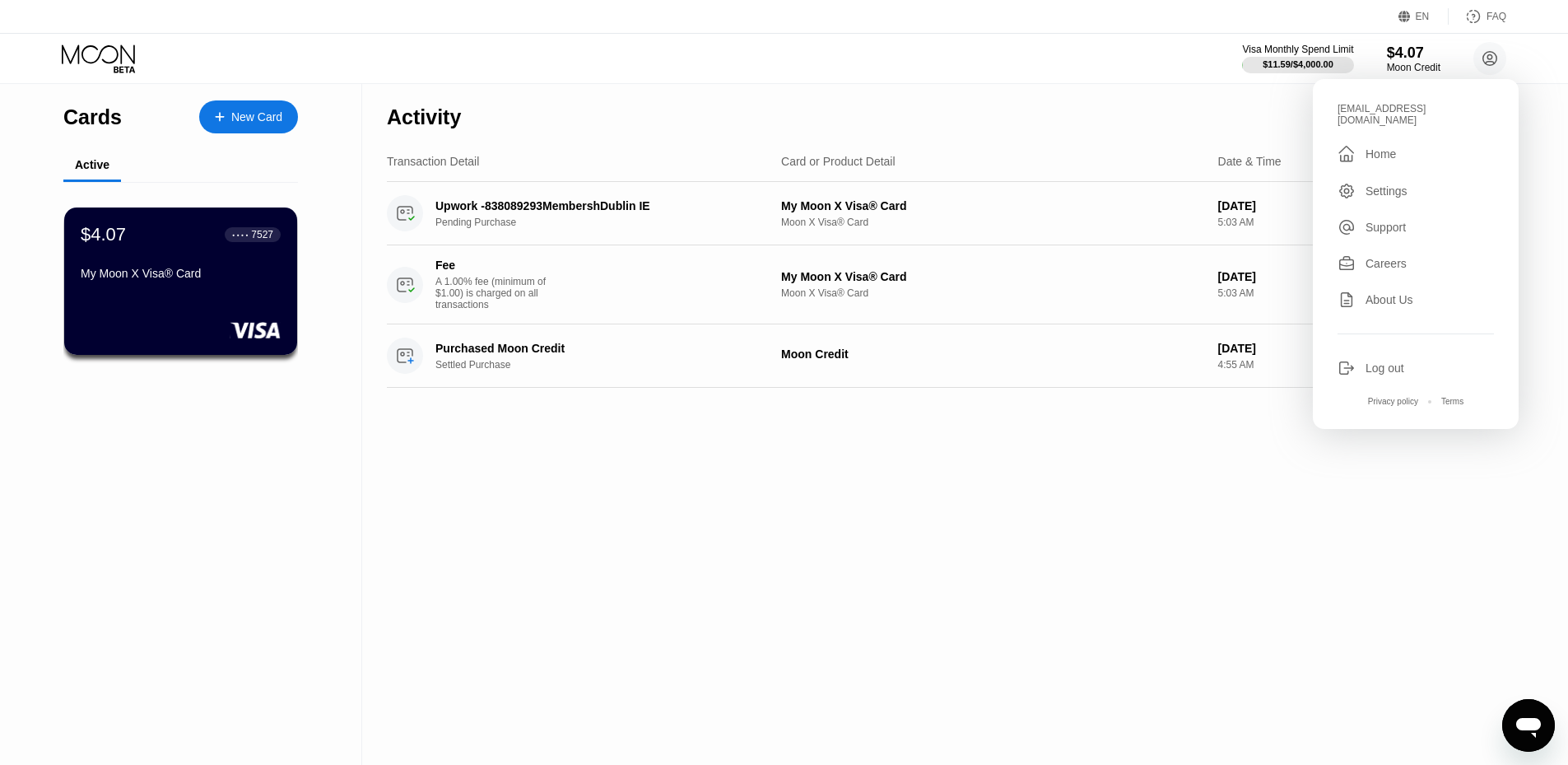
click at [834, 525] on div "Activity Export Transaction Detail Card or Product Detail Date & Time Amount Up…" at bounding box center [946, 425] width 1169 height 681
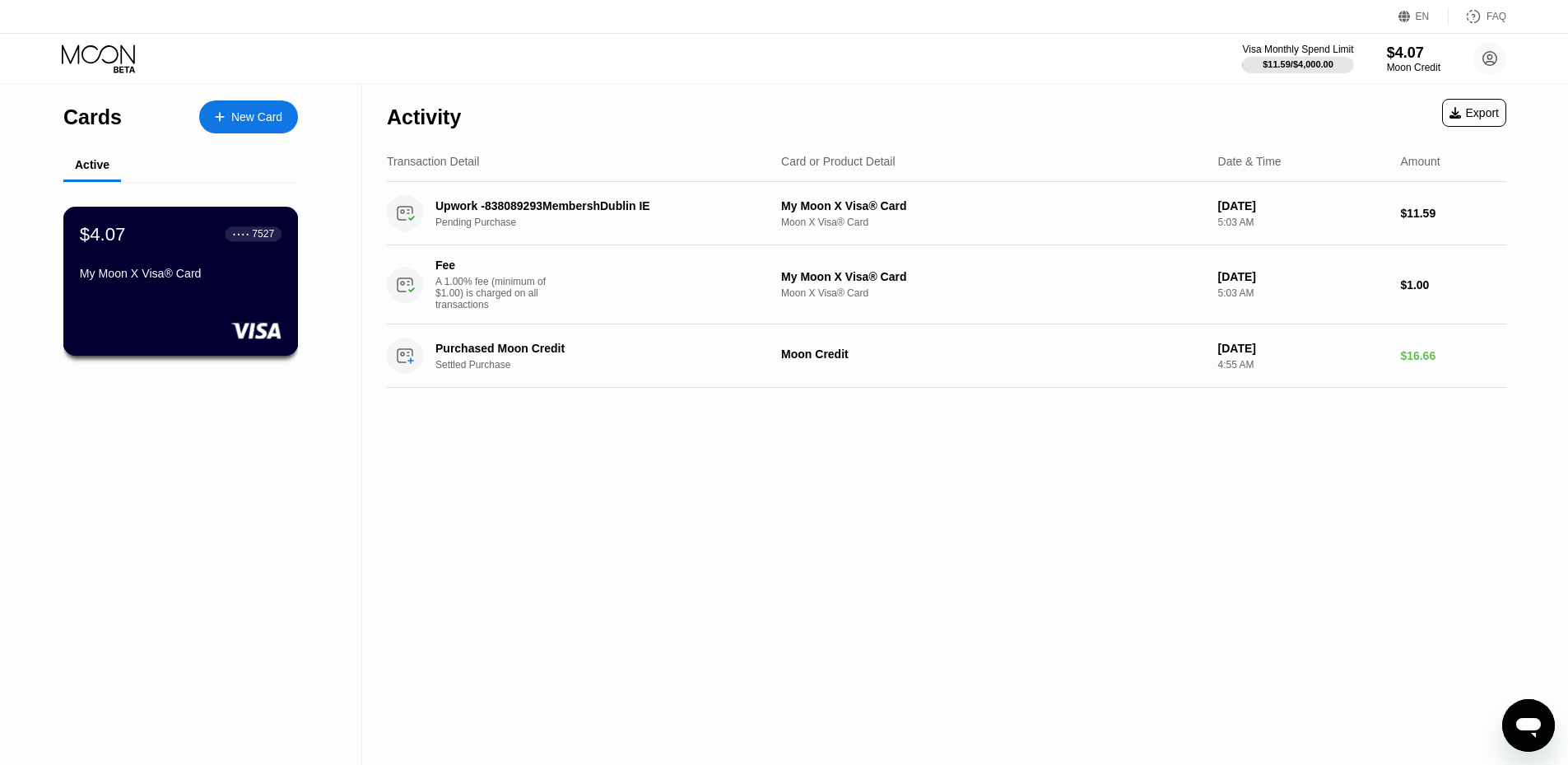
click at [117, 230] on div "$4.07" at bounding box center [102, 233] width 46 height 22
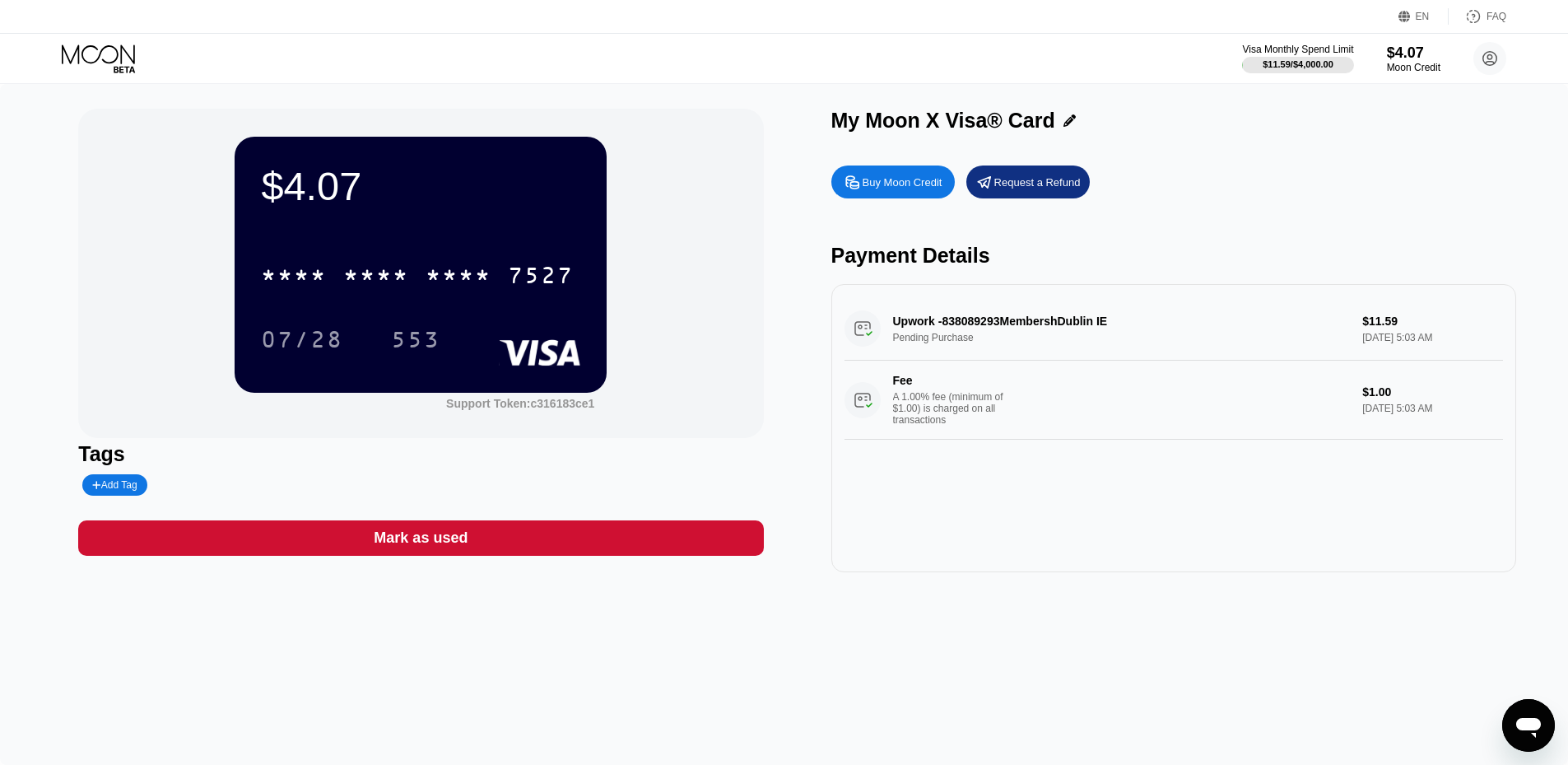
click at [114, 52] on icon at bounding box center [100, 58] width 76 height 29
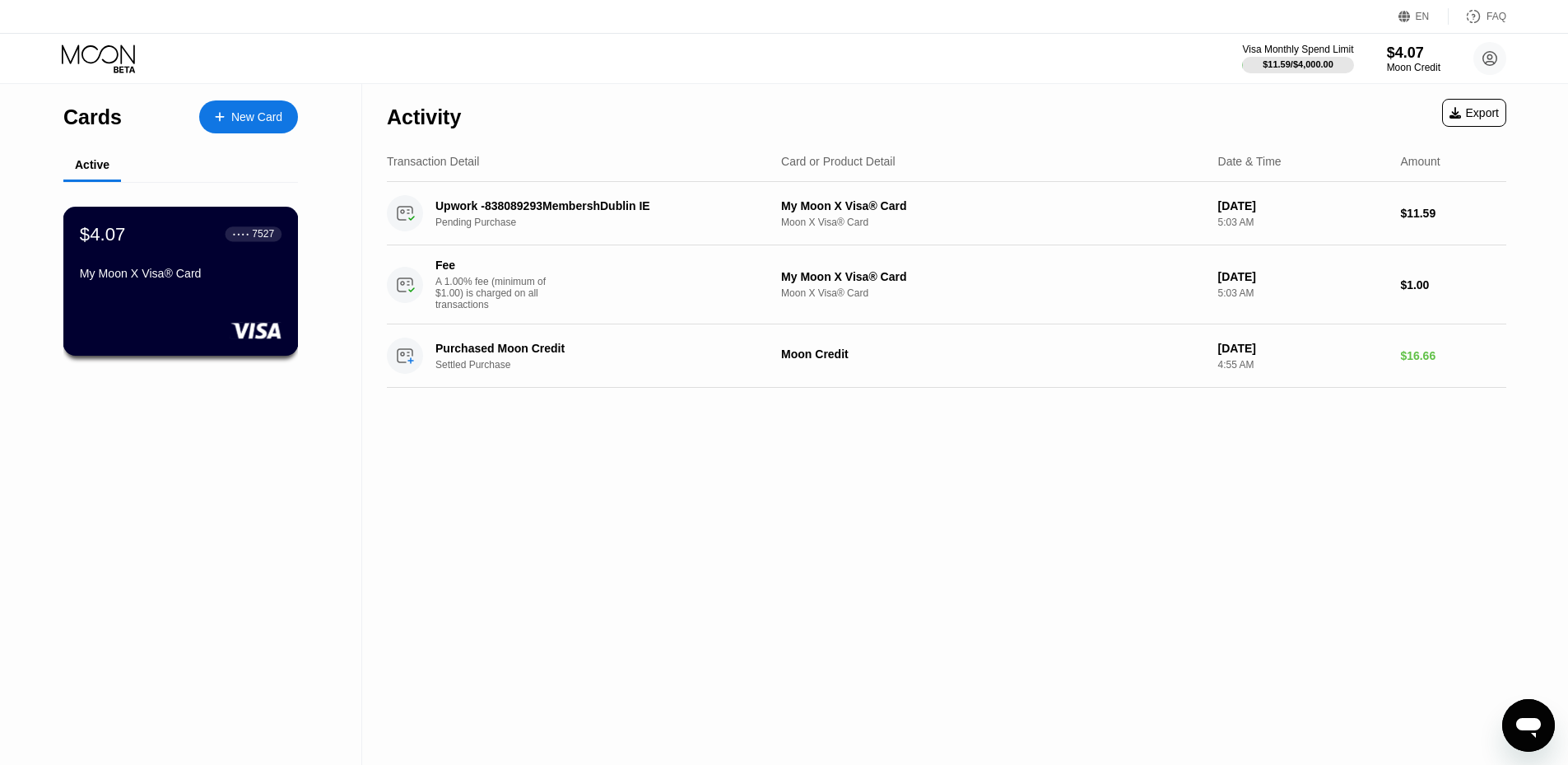
click at [166, 280] on div "My Moon X Visa® Card" at bounding box center [180, 273] width 202 height 13
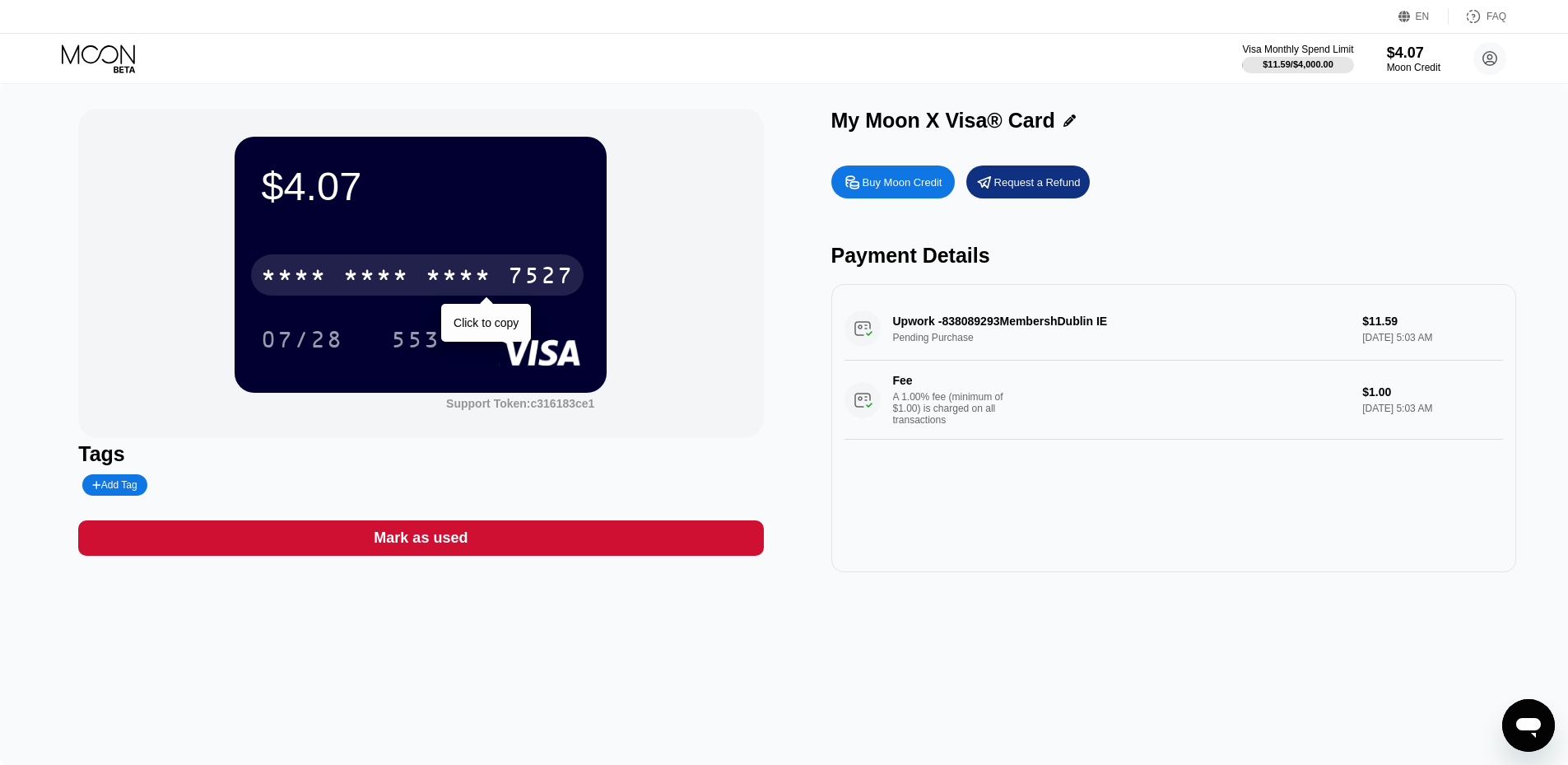
drag, startPoint x: 374, startPoint y: 296, endPoint x: 384, endPoint y: 276, distance: 22.4
click at [376, 290] on div "* * * * * * * * * * * * 7527" at bounding box center [418, 275] width 333 height 41
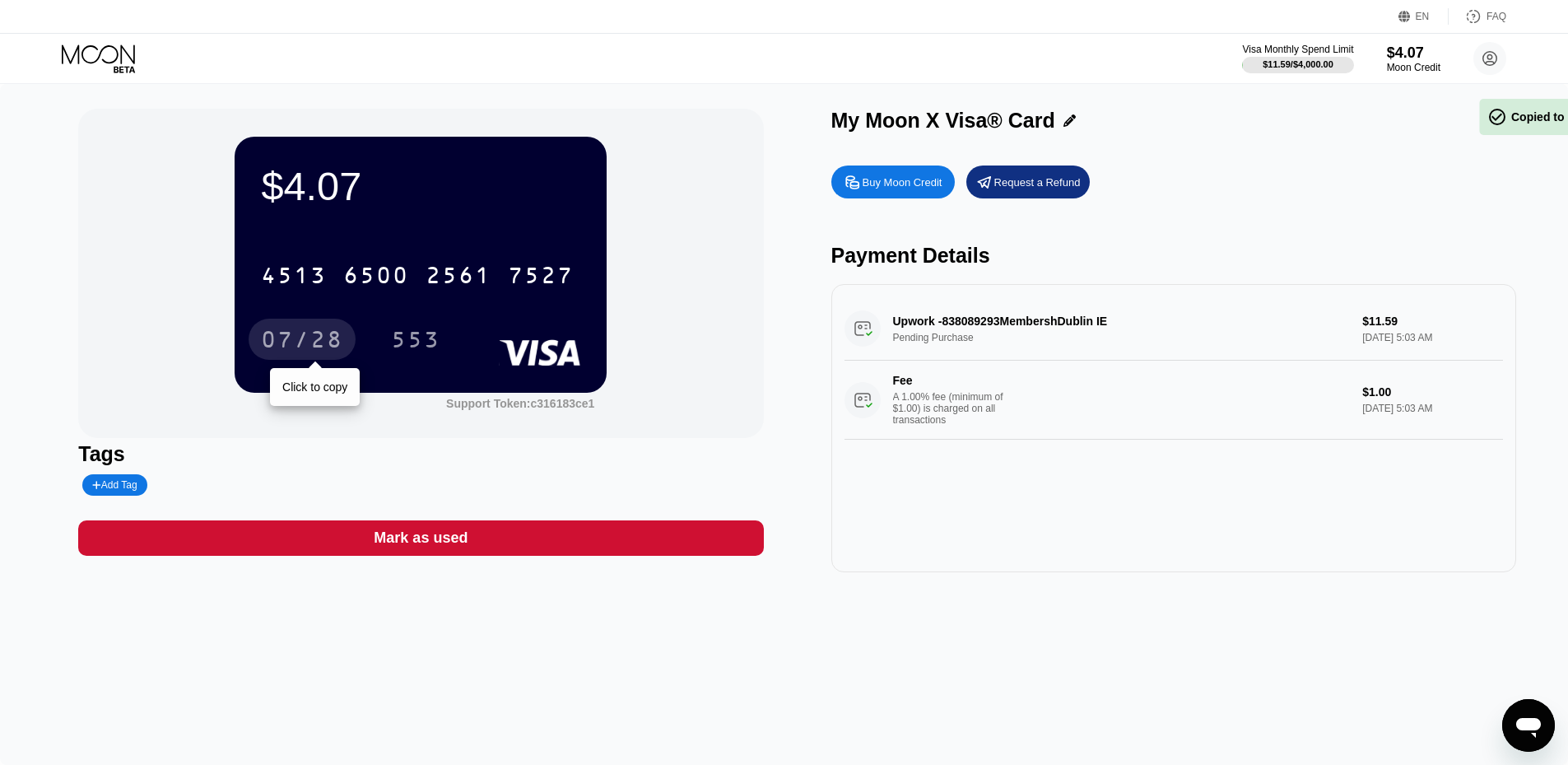
click at [283, 337] on div "07/28" at bounding box center [301, 341] width 82 height 26
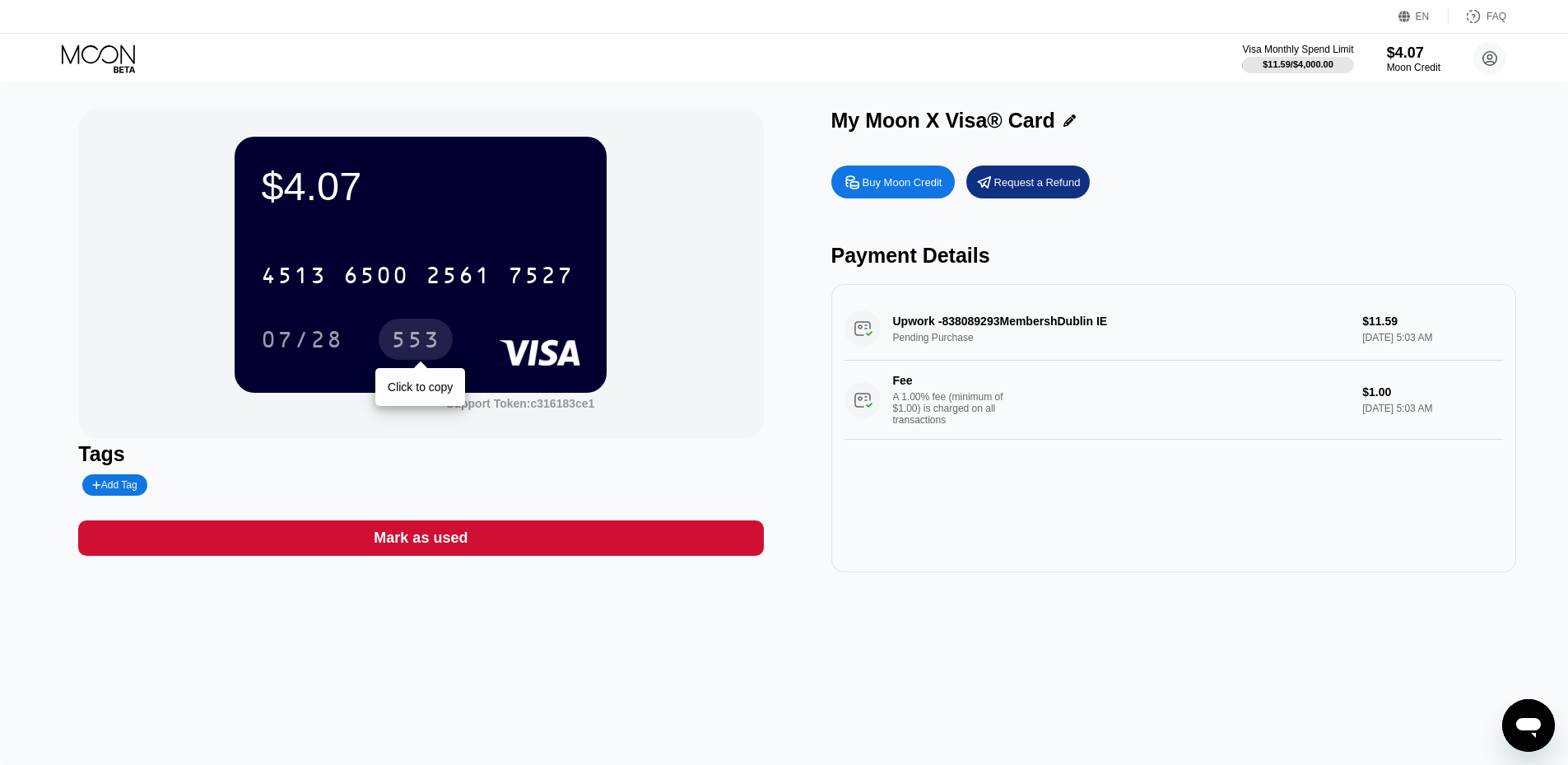
click at [429, 338] on div "553" at bounding box center [415, 341] width 49 height 26
